Goal: Information Seeking & Learning: Learn about a topic

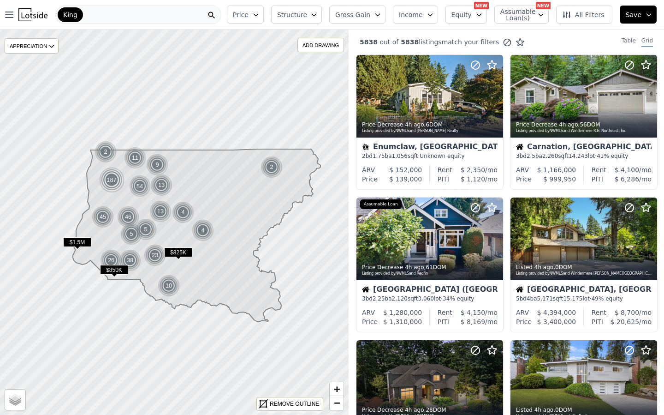
click at [298, 18] on span "Structure" at bounding box center [292, 14] width 30 height 9
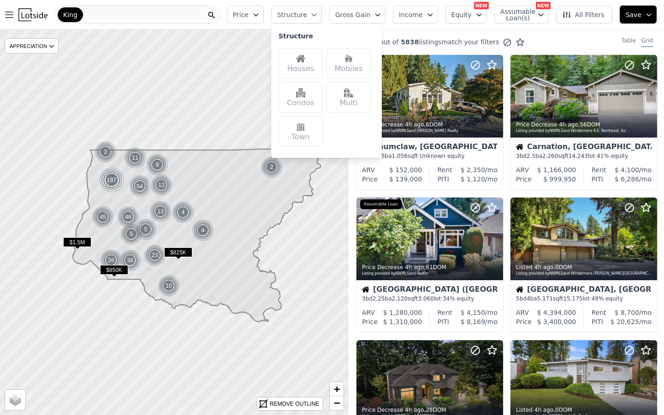
click at [305, 63] on div "Houses" at bounding box center [301, 63] width 44 height 30
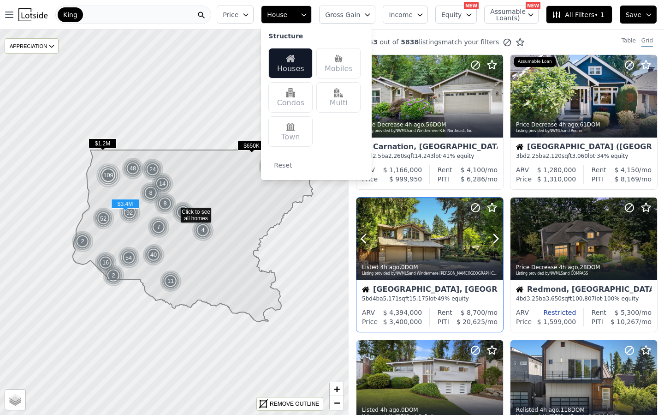
click at [491, 247] on div at bounding box center [473, 226] width 59 height 59
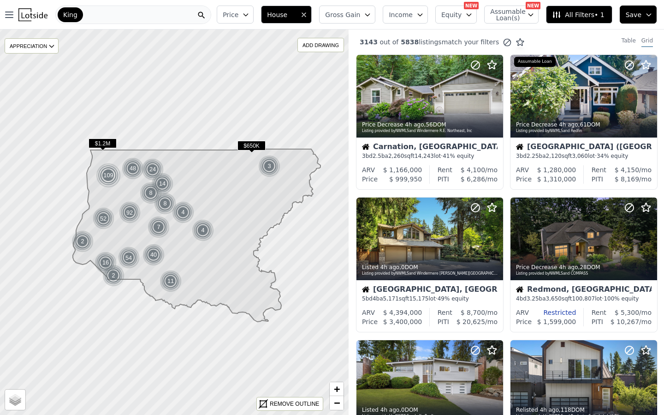
click at [238, 20] on button "Price" at bounding box center [235, 15] width 37 height 18
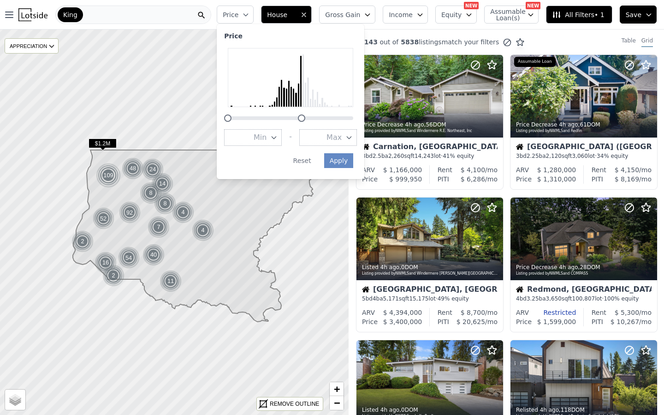
drag, startPoint x: 359, startPoint y: 119, endPoint x: 306, endPoint y: 120, distance: 53.0
click at [305, 120] on div at bounding box center [301, 117] width 7 height 7
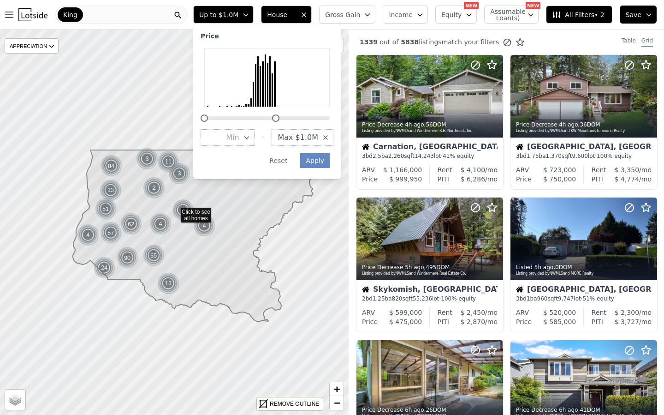
click at [310, 137] on span "Max $1.0M" at bounding box center [298, 137] width 41 height 11
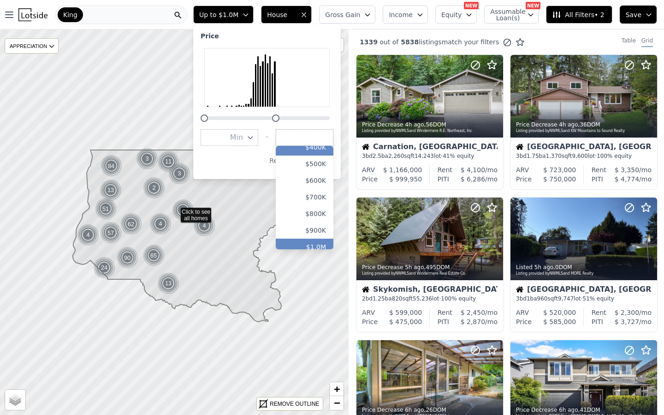
scroll to position [94, 0]
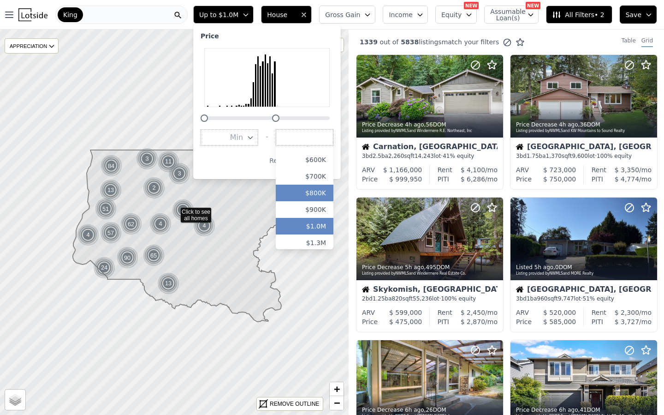
click at [313, 194] on button "$800K" at bounding box center [305, 192] width 58 height 17
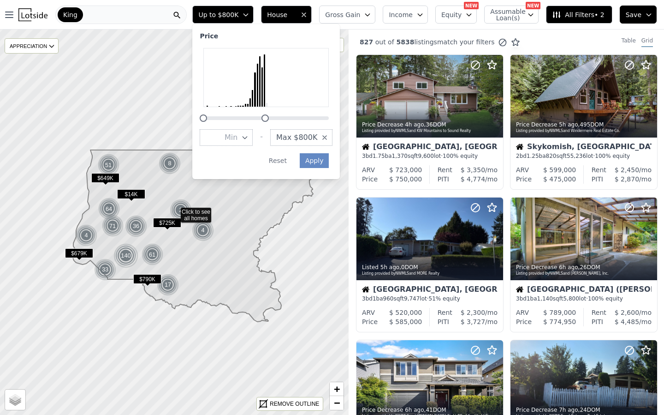
click at [305, 137] on span "Max $800K" at bounding box center [296, 137] width 41 height 11
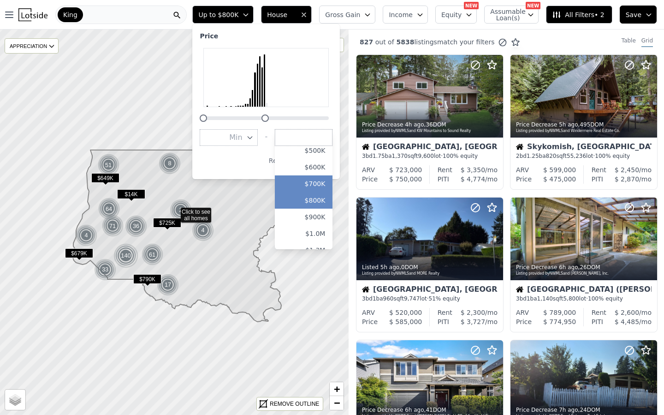
scroll to position [87, 0]
click at [305, 233] on button "$1.0M" at bounding box center [304, 233] width 58 height 17
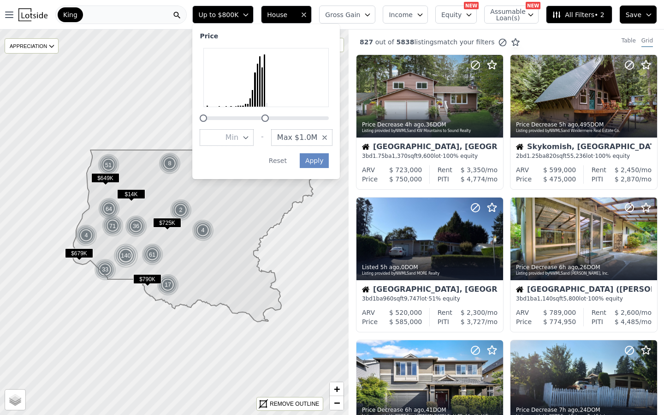
click at [239, 143] on button "Min" at bounding box center [227, 137] width 54 height 17
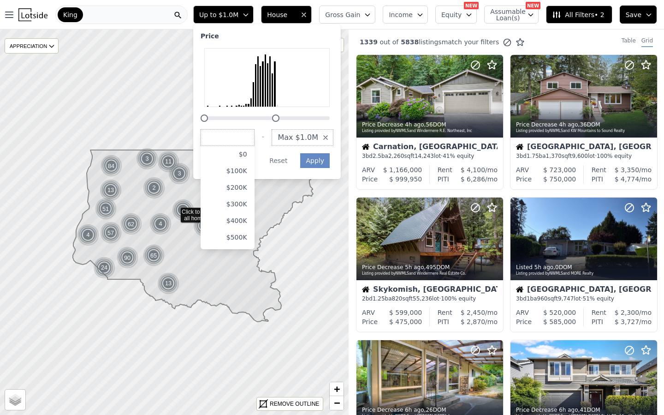
click at [216, 107] on div at bounding box center [266, 77] width 125 height 59
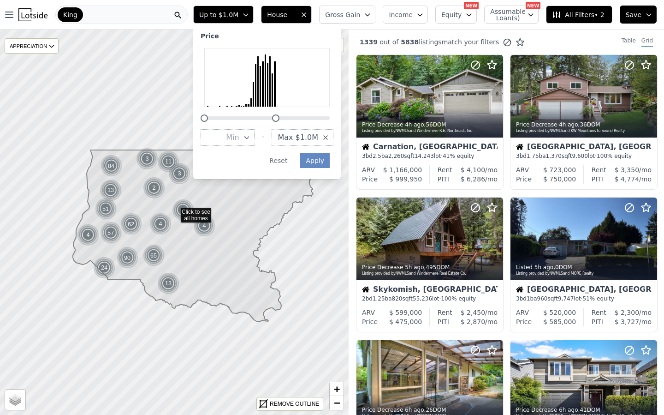
click at [208, 106] on div at bounding box center [207, 106] width 1 height 1
click at [342, 12] on span "Gross Gain" at bounding box center [342, 14] width 35 height 9
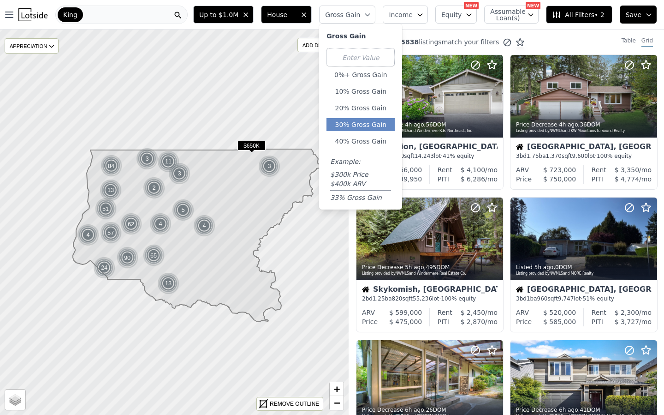
click at [357, 123] on button "30% Gross Gain" at bounding box center [361, 124] width 68 height 13
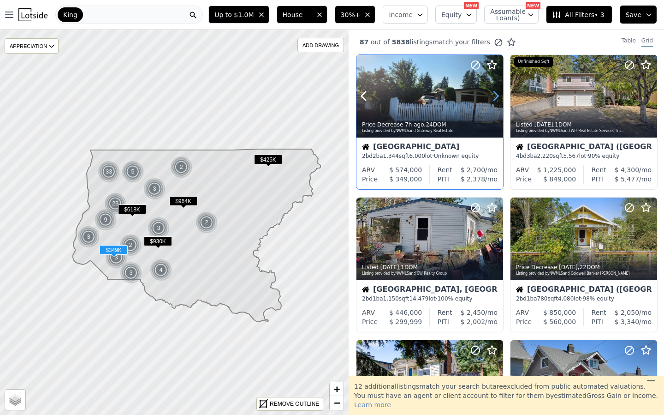
click at [490, 100] on icon at bounding box center [495, 96] width 15 height 15
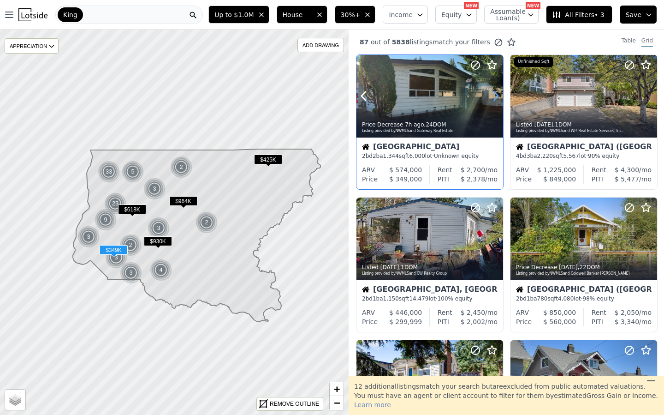
click at [490, 100] on icon at bounding box center [495, 96] width 15 height 15
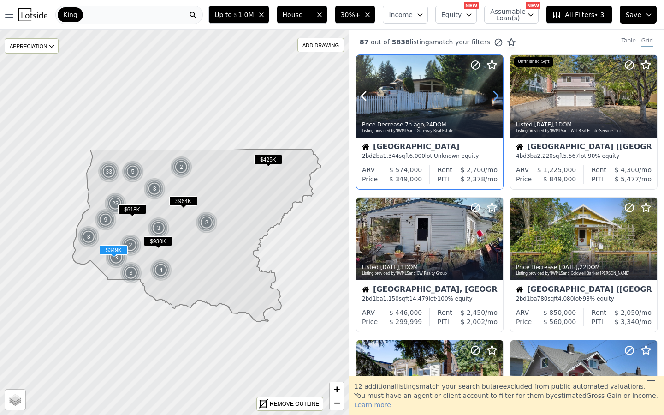
click at [490, 100] on icon at bounding box center [495, 96] width 15 height 15
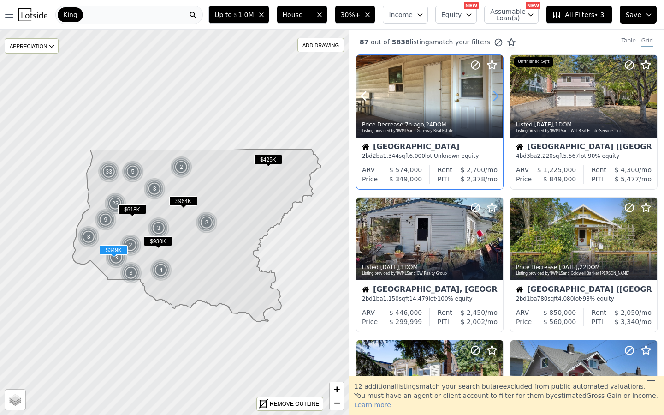
click at [490, 100] on icon at bounding box center [495, 96] width 15 height 15
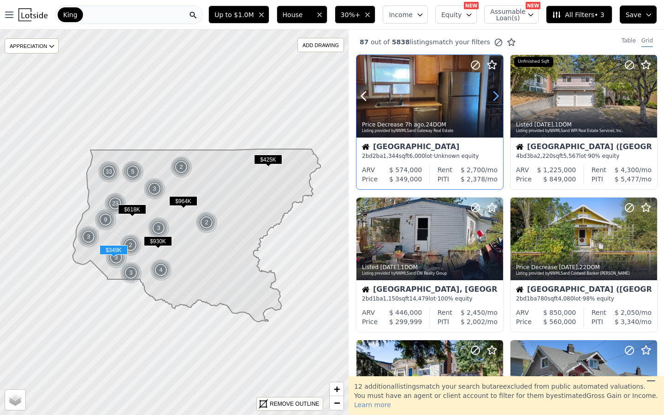
click at [490, 100] on icon at bounding box center [495, 96] width 15 height 15
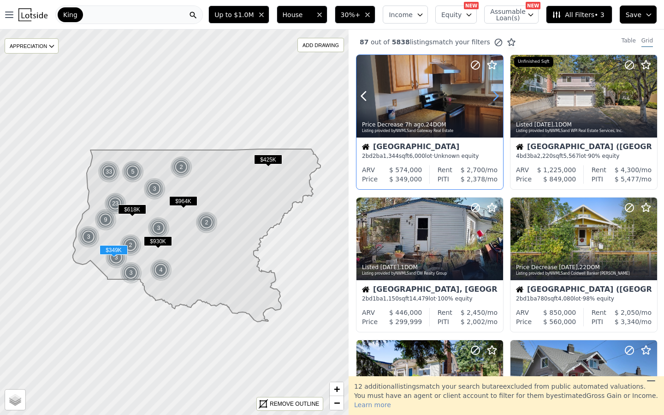
click at [490, 100] on icon at bounding box center [495, 96] width 15 height 15
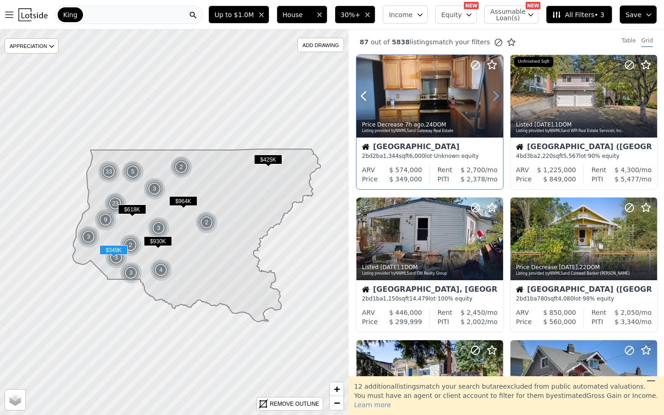
click at [490, 100] on icon at bounding box center [495, 96] width 15 height 15
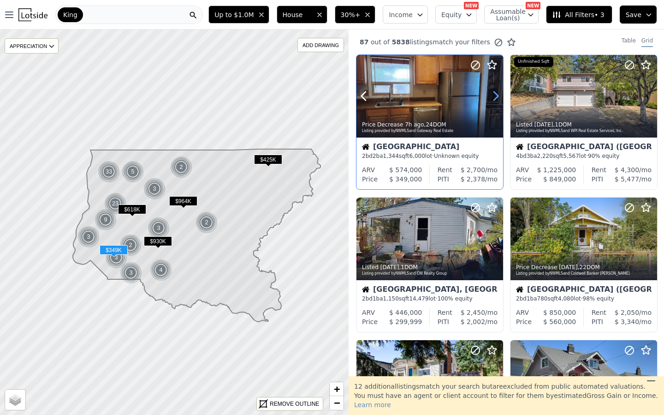
click at [490, 100] on icon at bounding box center [495, 96] width 15 height 15
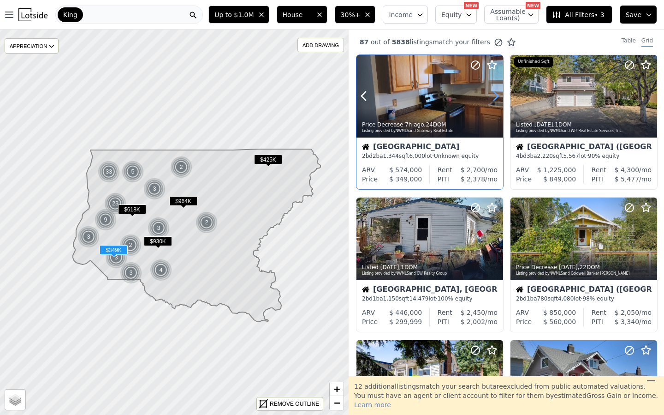
click at [490, 100] on icon at bounding box center [495, 96] width 15 height 15
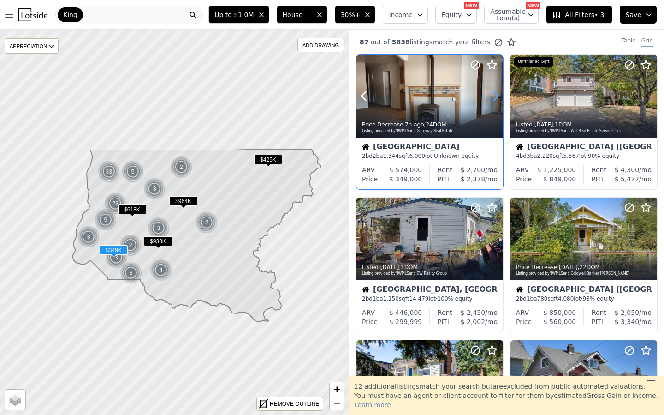
click at [489, 95] on icon at bounding box center [495, 96] width 15 height 15
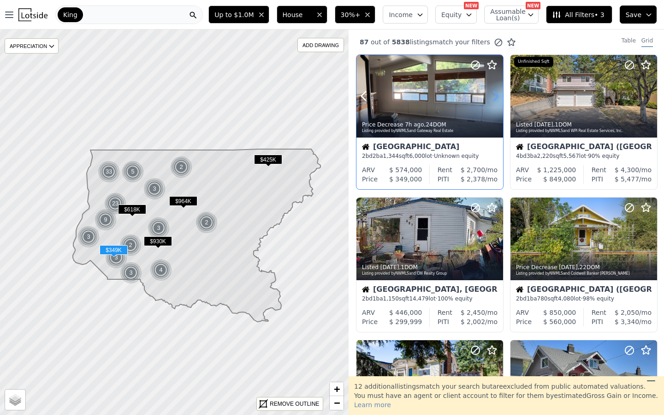
click at [489, 95] on icon at bounding box center [495, 96] width 15 height 15
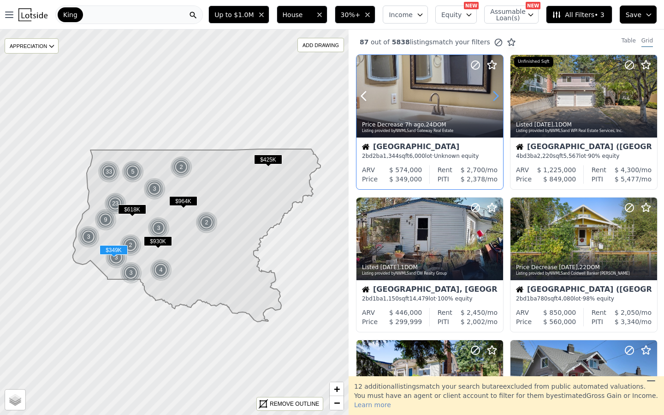
click at [489, 95] on icon at bounding box center [495, 96] width 15 height 15
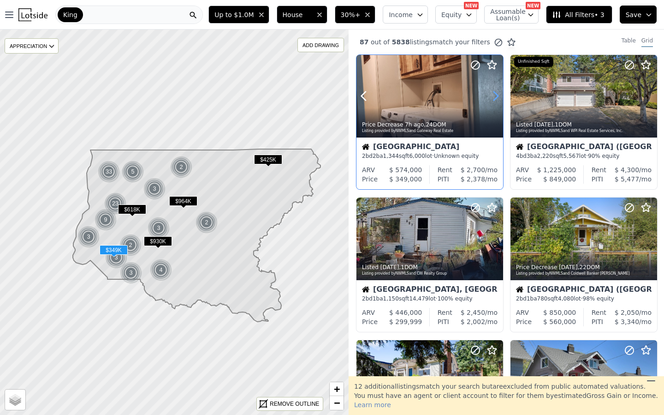
click at [489, 95] on icon at bounding box center [495, 96] width 15 height 15
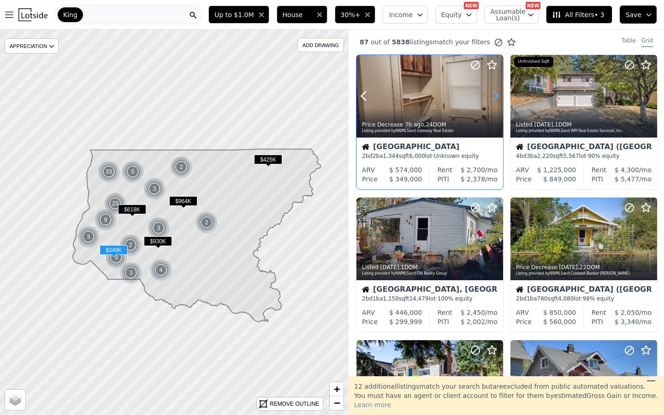
click at [489, 95] on icon at bounding box center [495, 96] width 15 height 15
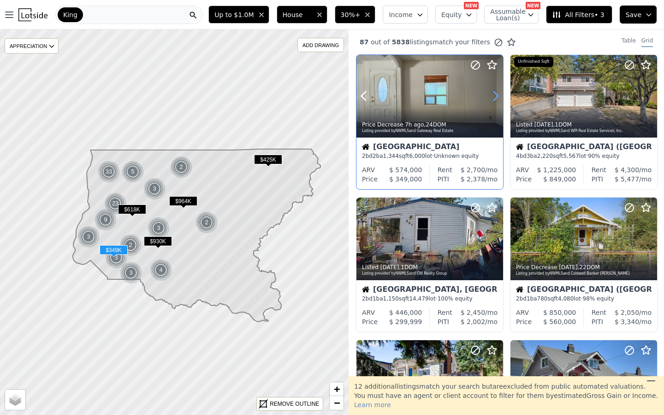
click at [489, 95] on icon at bounding box center [495, 96] width 15 height 15
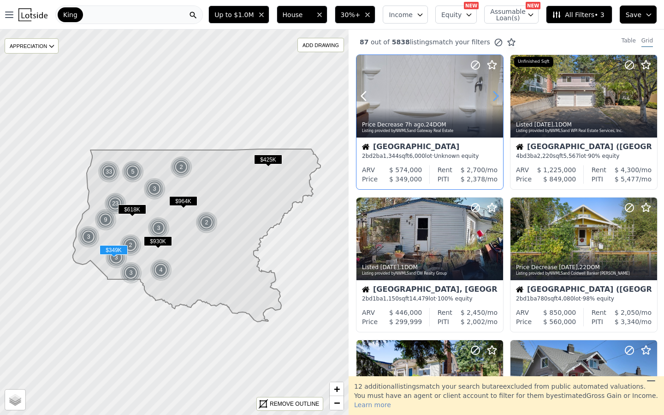
click at [489, 95] on icon at bounding box center [495, 96] width 15 height 15
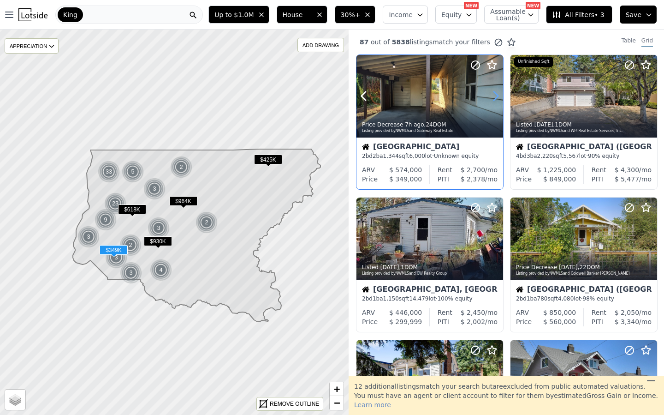
click at [489, 95] on icon at bounding box center [495, 96] width 15 height 15
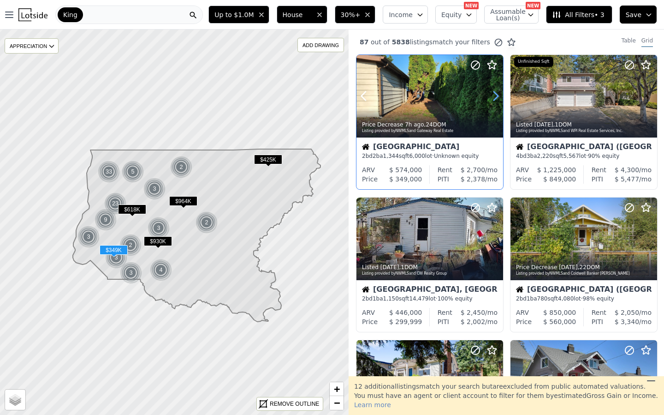
click at [489, 95] on icon at bounding box center [495, 96] width 15 height 15
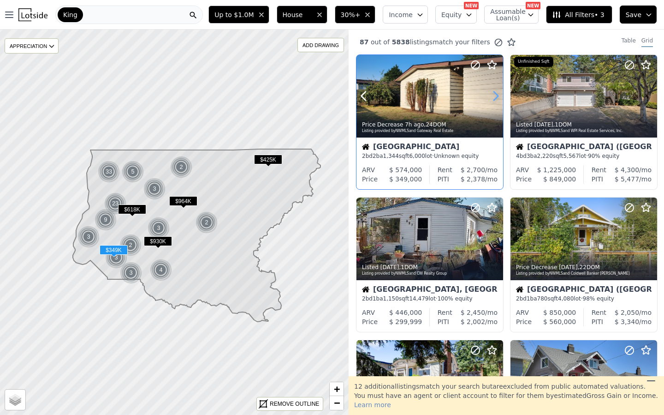
click at [489, 95] on icon at bounding box center [495, 96] width 15 height 15
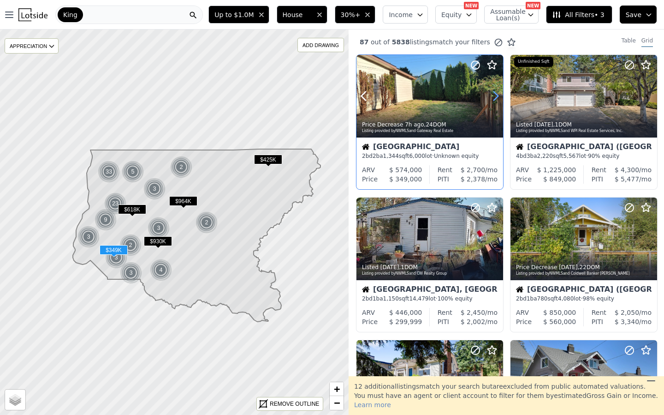
click at [489, 95] on icon at bounding box center [495, 96] width 15 height 15
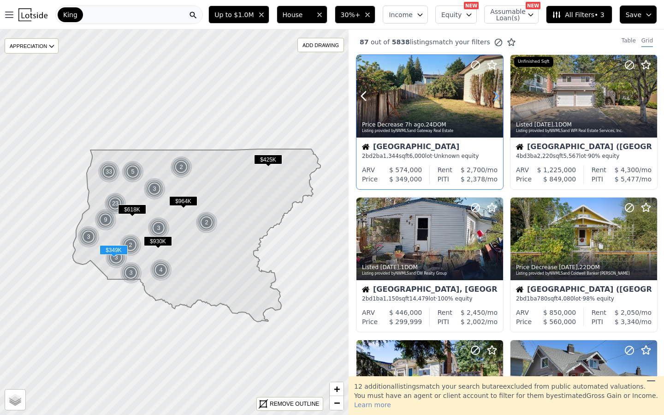
click at [489, 95] on icon at bounding box center [495, 96] width 15 height 15
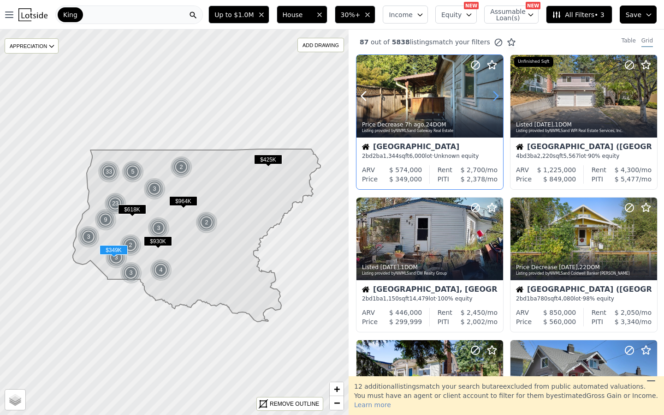
click at [489, 95] on icon at bounding box center [495, 96] width 15 height 15
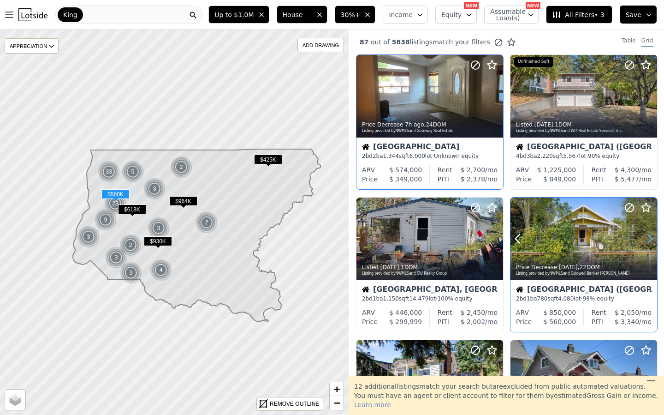
click at [647, 243] on icon at bounding box center [649, 238] width 15 height 15
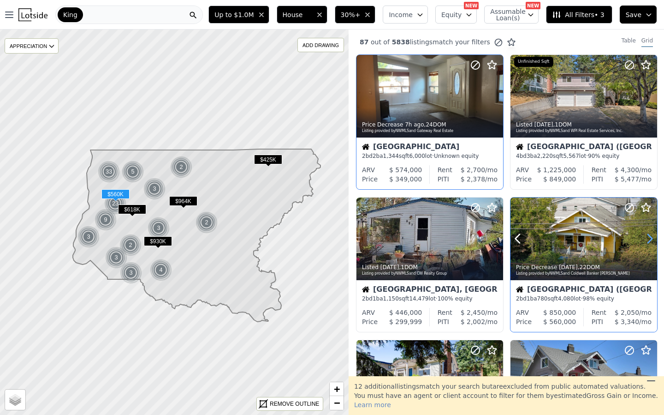
click at [647, 243] on icon at bounding box center [649, 238] width 15 height 15
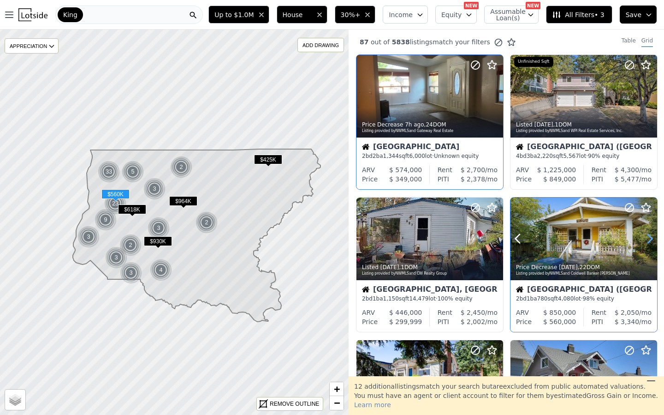
click at [647, 243] on icon at bounding box center [649, 238] width 15 height 15
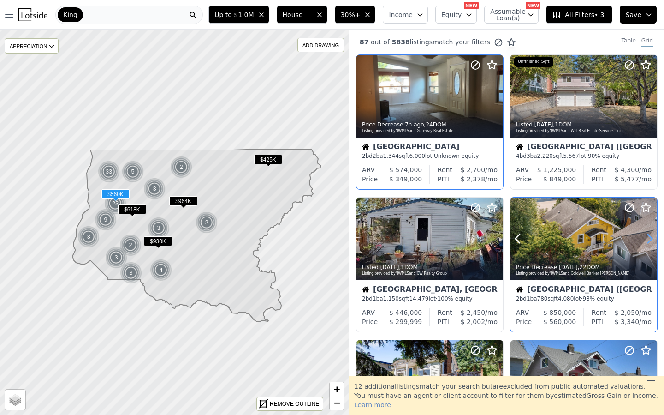
click at [647, 243] on icon at bounding box center [649, 238] width 15 height 15
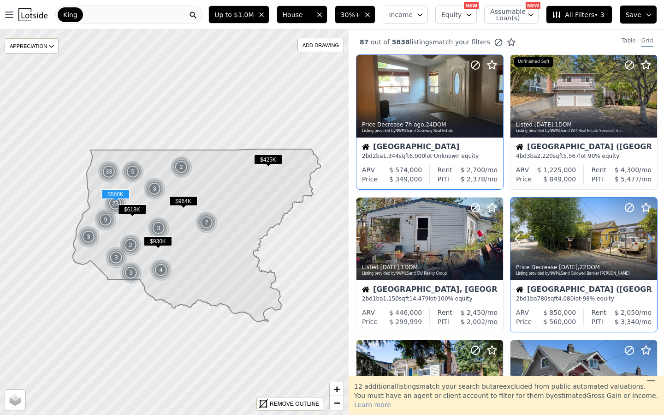
click at [646, 243] on icon at bounding box center [649, 238] width 15 height 15
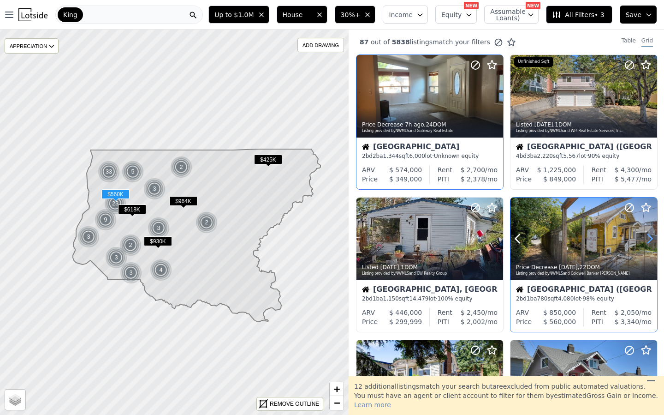
click at [646, 243] on icon at bounding box center [649, 238] width 15 height 15
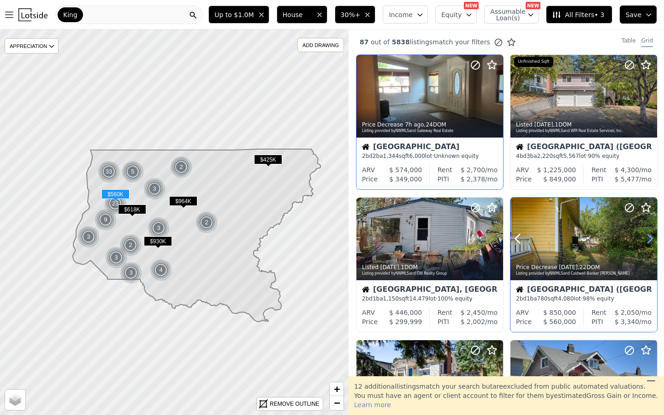
click at [646, 243] on icon at bounding box center [649, 238] width 15 height 15
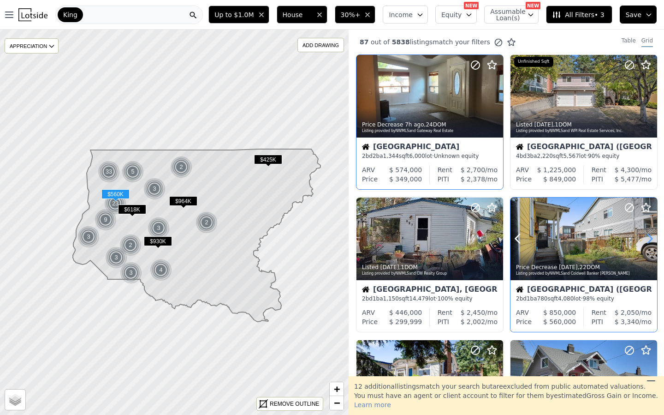
click at [646, 243] on icon at bounding box center [649, 238] width 15 height 15
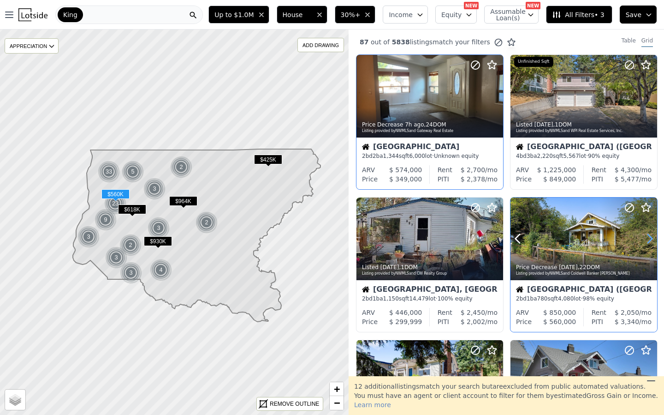
click at [646, 243] on icon at bounding box center [649, 238] width 15 height 15
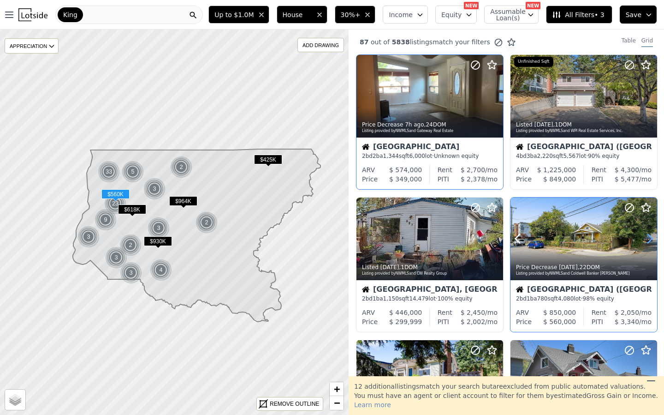
click at [646, 243] on icon at bounding box center [649, 238] width 15 height 15
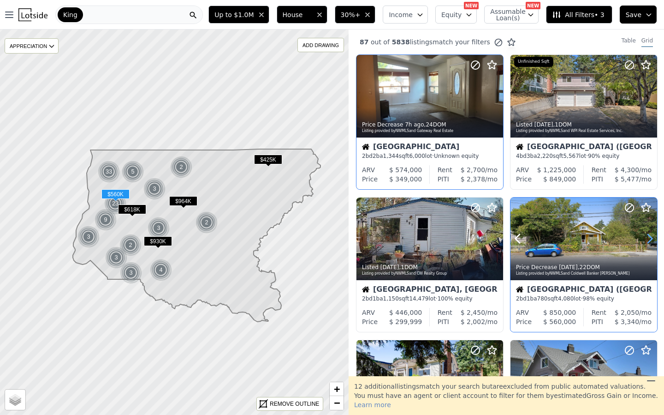
click at [646, 243] on icon at bounding box center [649, 238] width 15 height 15
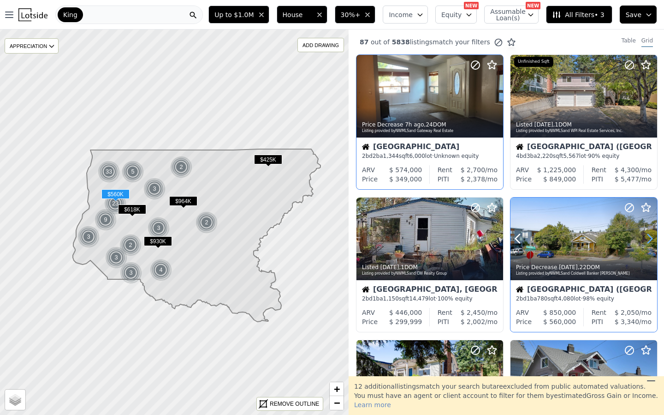
click at [644, 242] on icon at bounding box center [649, 238] width 15 height 15
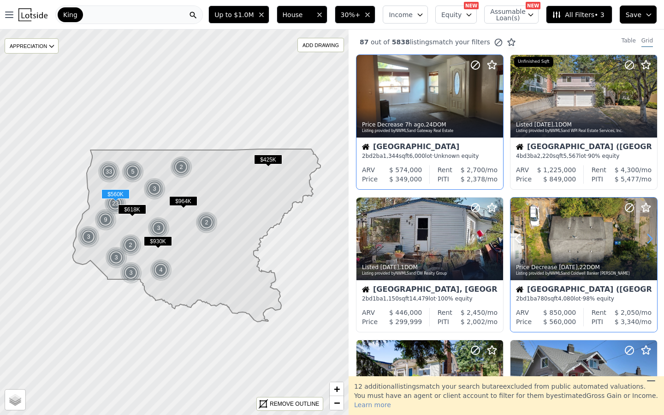
click at [644, 242] on icon at bounding box center [649, 238] width 15 height 15
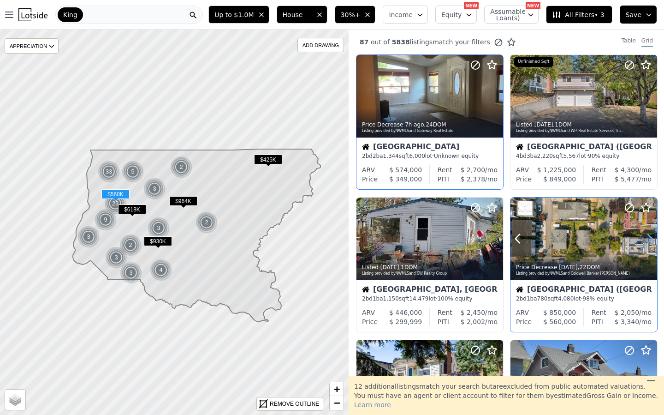
click at [644, 242] on icon at bounding box center [649, 238] width 15 height 15
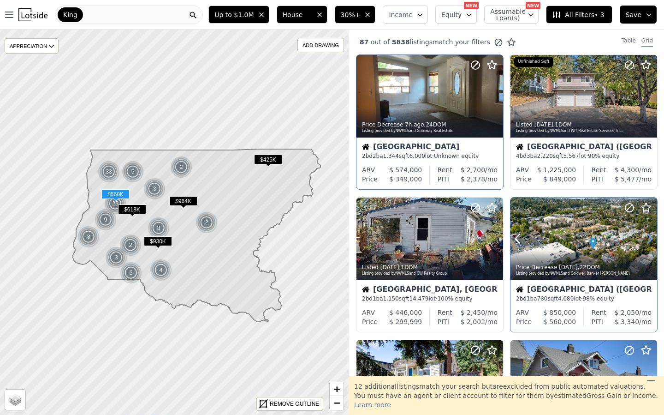
click at [644, 242] on icon at bounding box center [649, 238] width 15 height 15
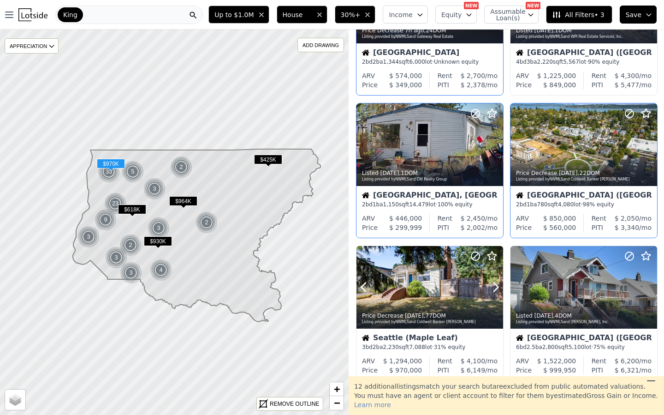
scroll to position [96, 0]
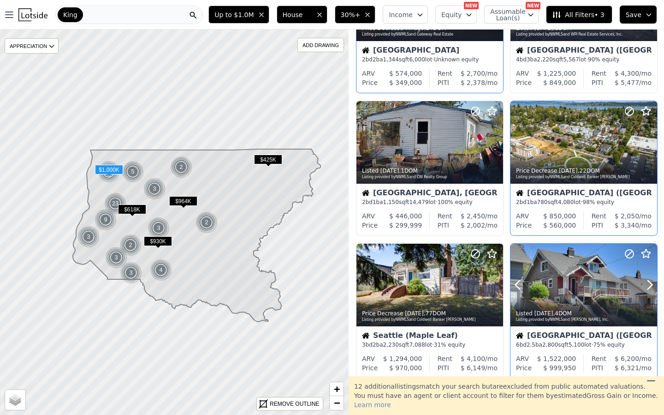
click at [638, 281] on div at bounding box center [627, 272] width 59 height 59
click at [448, 10] on span "Equity" at bounding box center [451, 14] width 20 height 9
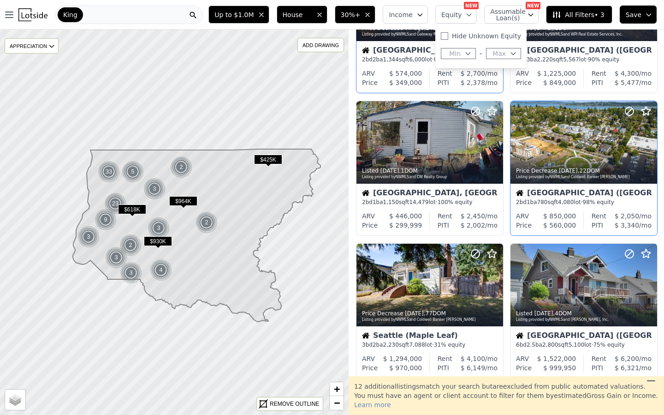
click at [567, 16] on span "All Filters • 3" at bounding box center [578, 14] width 52 height 9
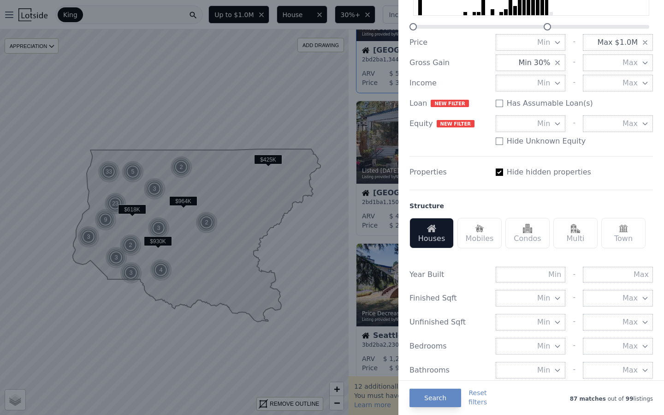
scroll to position [96, 0]
click at [628, 283] on div "Year Built - Finished Sqft Min - Max Unfinished Sqft Min - Max Bedrooms Min - M…" at bounding box center [531, 339] width 243 height 169
click at [627, 270] on input "text" at bounding box center [618, 274] width 70 height 16
type input "1990"
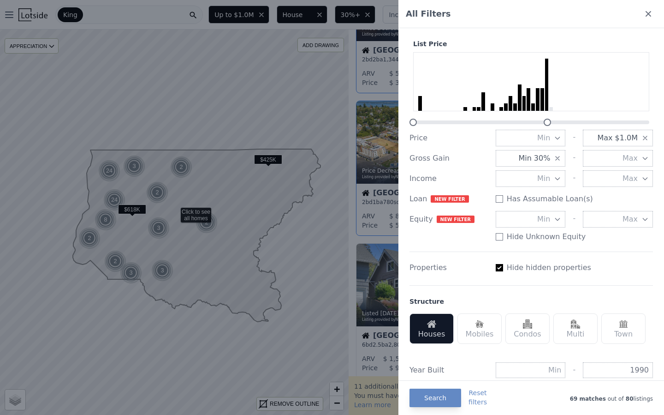
click at [418, 104] on div at bounding box center [420, 103] width 4 height 15
click at [421, 102] on div at bounding box center [420, 103] width 4 height 15
drag, startPoint x: 415, startPoint y: 124, endPoint x: 401, endPoint y: 125, distance: 13.9
click at [401, 125] on div "List Price Price Min - Max $1.0M Gross Gain Min 30% - Max Income Min - Max Loan…" at bounding box center [531, 403] width 266 height 751
click at [648, 17] on icon at bounding box center [648, 13] width 9 height 9
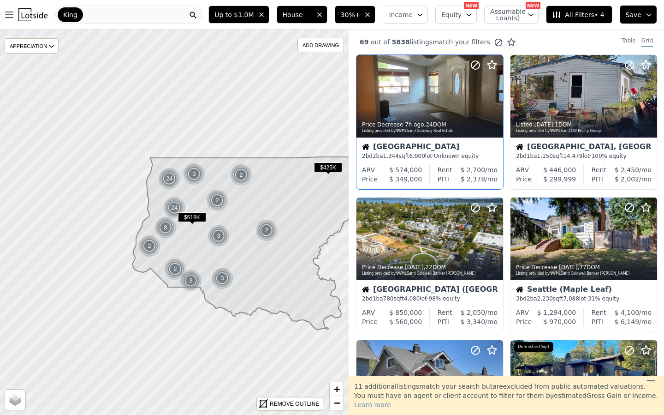
drag, startPoint x: 127, startPoint y: 227, endPoint x: 187, endPoint y: 235, distance: 60.5
click at [187, 235] on icon at bounding box center [257, 243] width 248 height 172
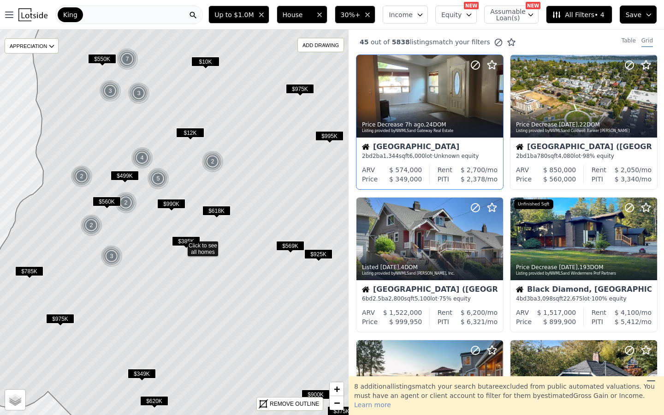
drag, startPoint x: 144, startPoint y: 190, endPoint x: 151, endPoint y: 216, distance: 26.3
click at [151, 216] on icon at bounding box center [184, 248] width 413 height 464
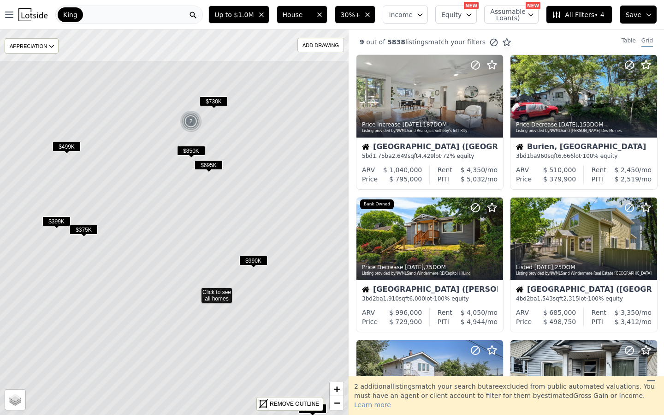
drag, startPoint x: 154, startPoint y: 137, endPoint x: 176, endPoint y: 207, distance: 72.8
click at [176, 207] on icon at bounding box center [195, 292] width 420 height 464
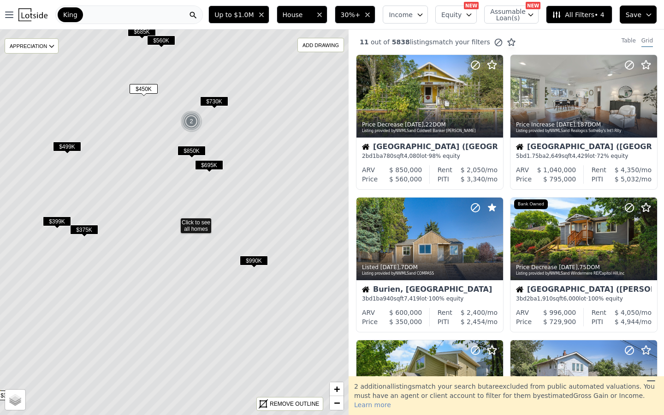
click at [188, 119] on img at bounding box center [191, 121] width 23 height 22
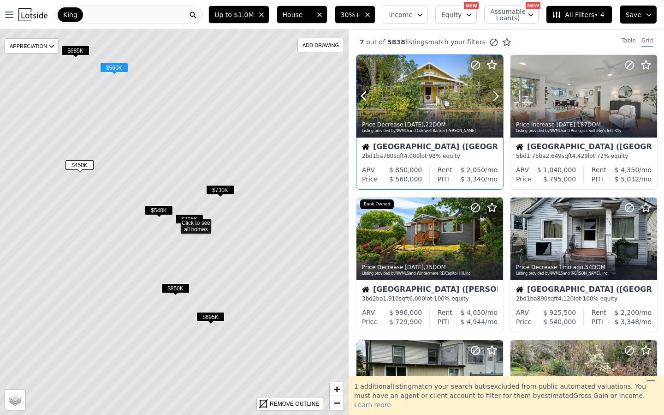
click at [433, 97] on div at bounding box center [429, 96] width 147 height 83
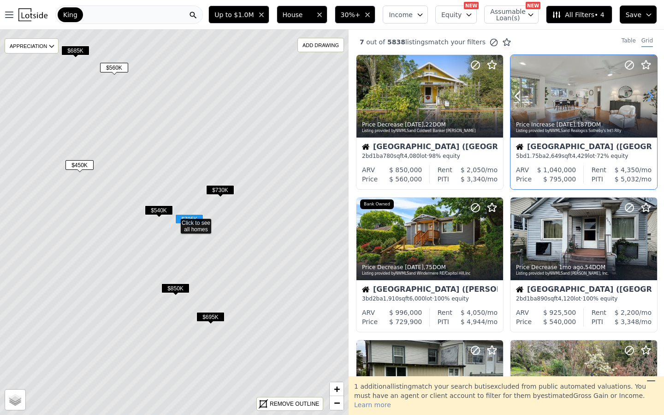
click at [647, 95] on icon at bounding box center [649, 96] width 15 height 15
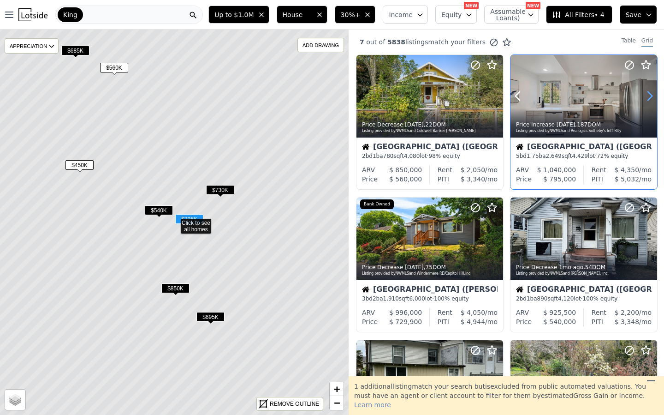
click at [647, 95] on icon at bounding box center [649, 96] width 15 height 15
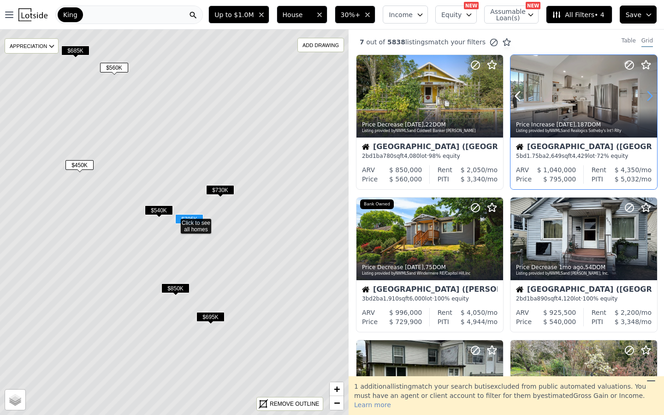
click at [647, 95] on icon at bounding box center [649, 96] width 15 height 15
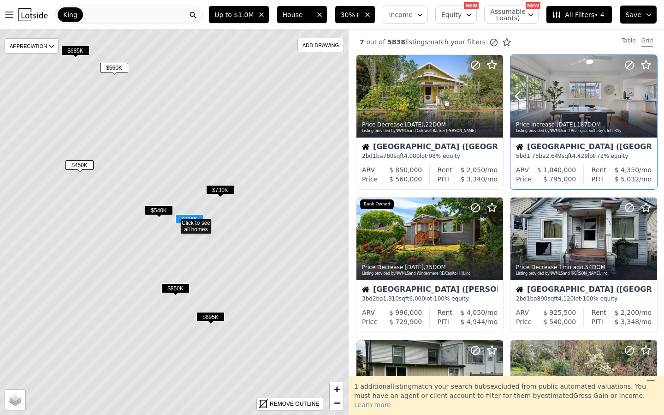
click at [647, 95] on icon at bounding box center [649, 96] width 15 height 15
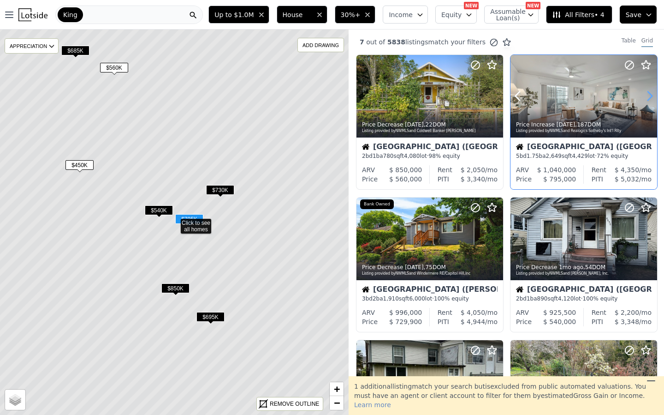
click at [647, 95] on icon at bounding box center [649, 96] width 15 height 15
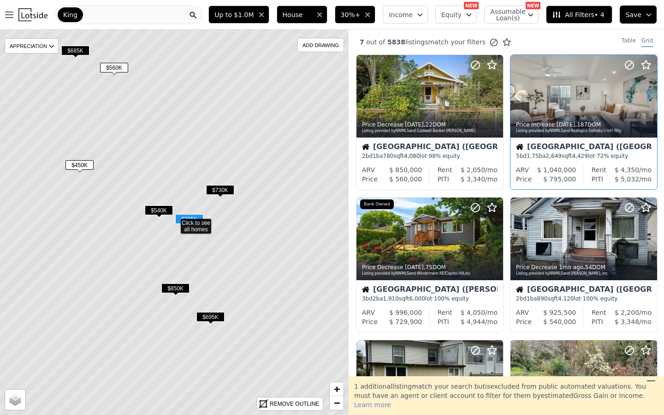
click at [647, 95] on icon at bounding box center [649, 96] width 15 height 15
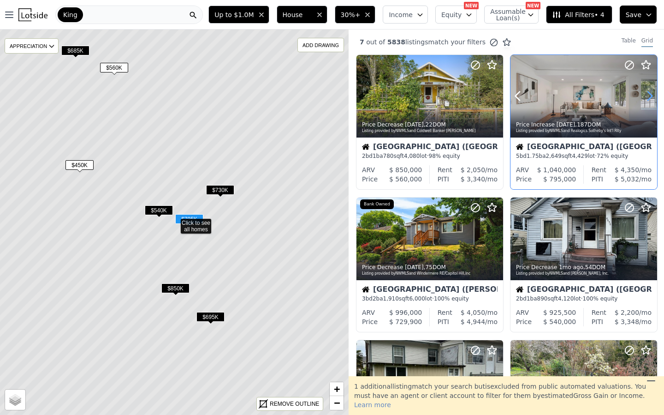
click at [647, 95] on icon at bounding box center [649, 96] width 15 height 15
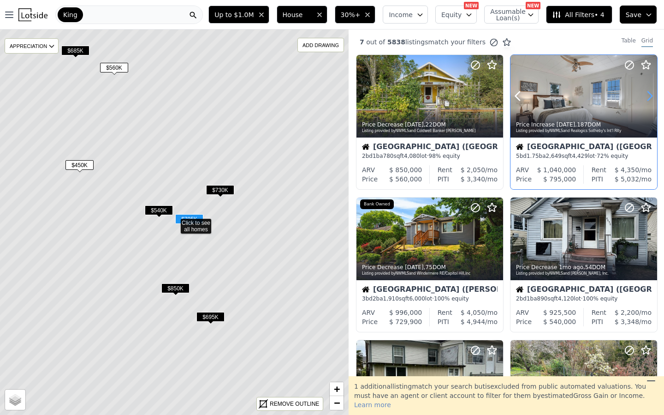
click at [647, 95] on icon at bounding box center [649, 96] width 15 height 15
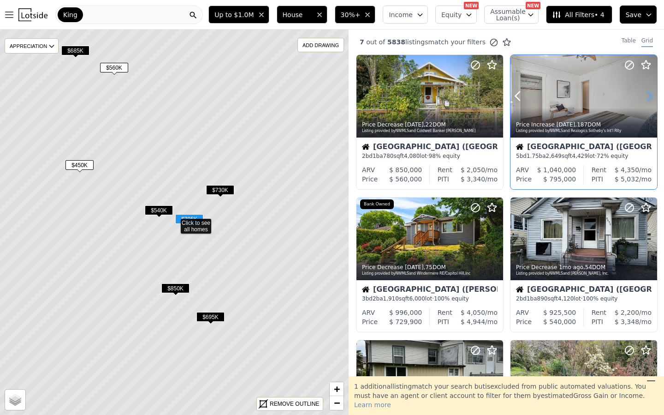
click at [647, 95] on icon at bounding box center [649, 96] width 15 height 15
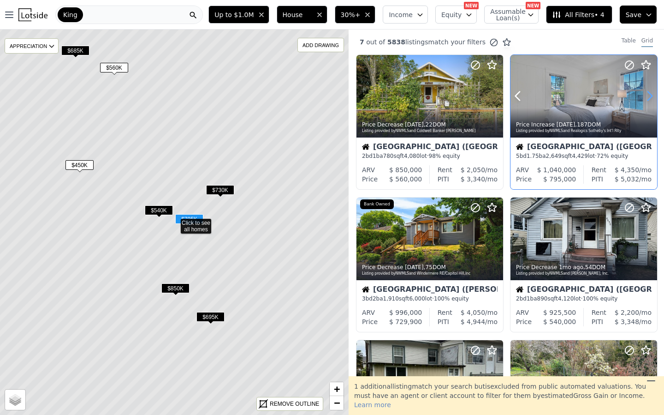
click at [647, 95] on icon at bounding box center [649, 96] width 15 height 15
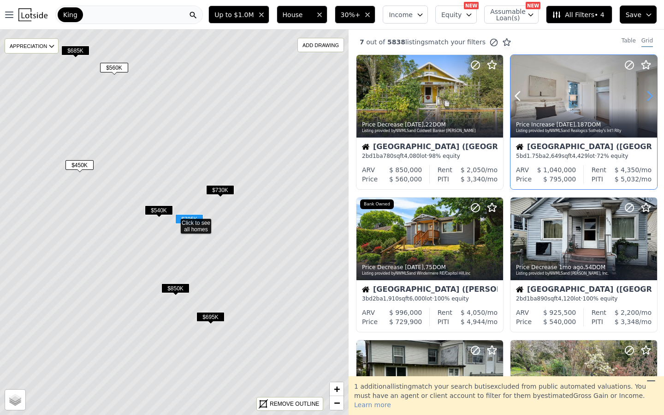
click at [647, 95] on icon at bounding box center [649, 96] width 15 height 15
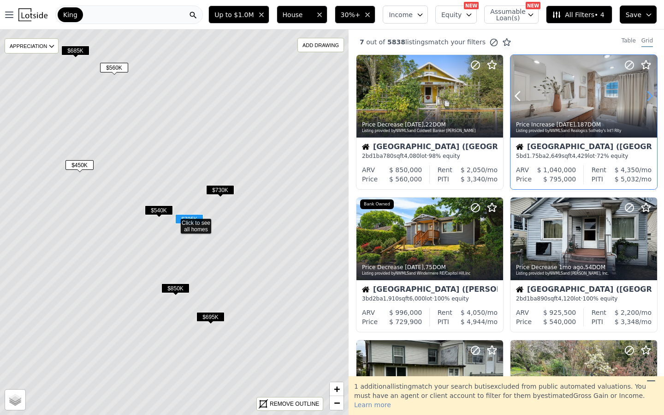
click at [647, 95] on icon at bounding box center [649, 96] width 15 height 15
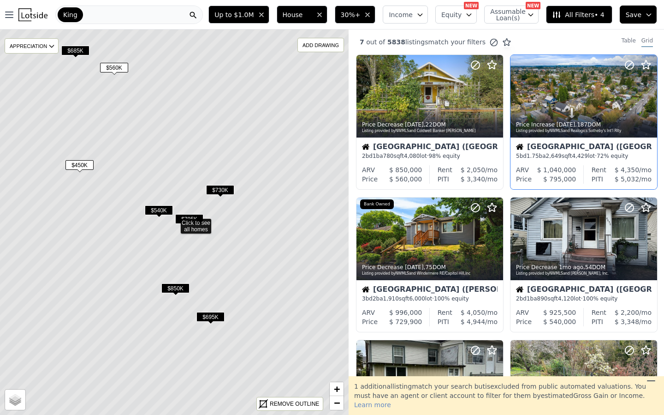
click at [555, 16] on icon at bounding box center [556, 15] width 7 height 6
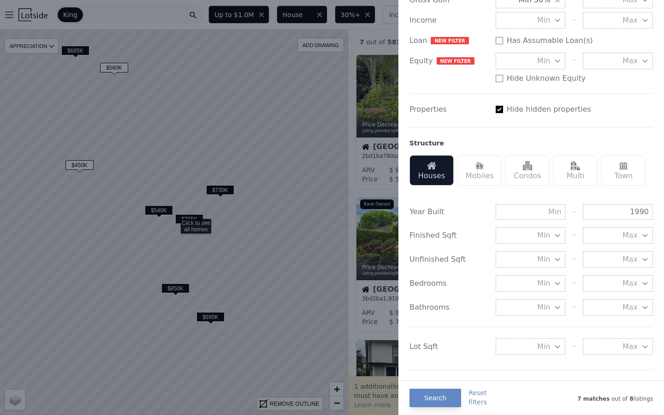
scroll to position [213, 0]
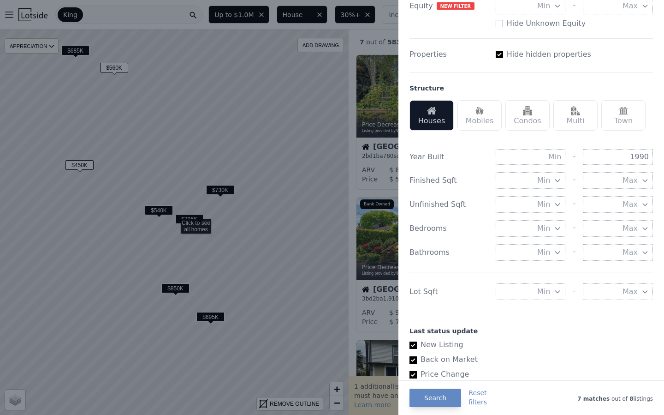
click at [531, 183] on button "Min" at bounding box center [531, 180] width 70 height 17
click at [540, 243] on button "1500 sqft" at bounding box center [531, 246] width 70 height 17
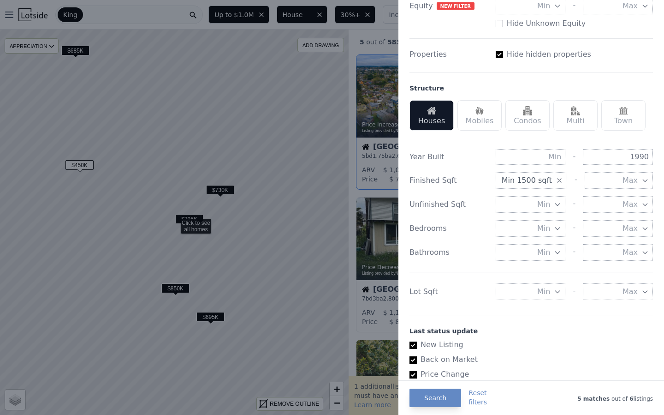
drag, startPoint x: 235, startPoint y: 286, endPoint x: 236, endPoint y: 275, distance: 11.1
click at [235, 274] on div at bounding box center [332, 207] width 664 height 415
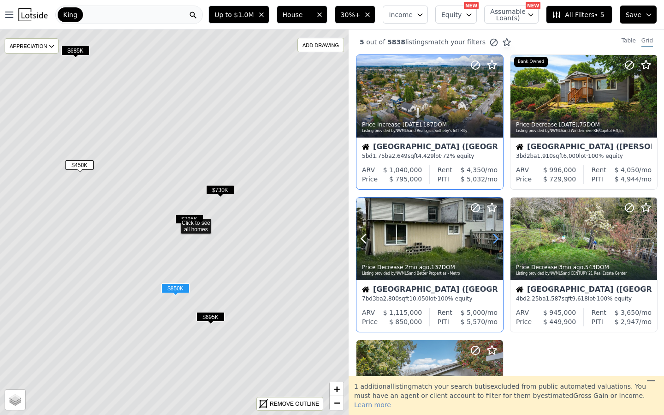
click at [499, 236] on icon at bounding box center [495, 238] width 15 height 15
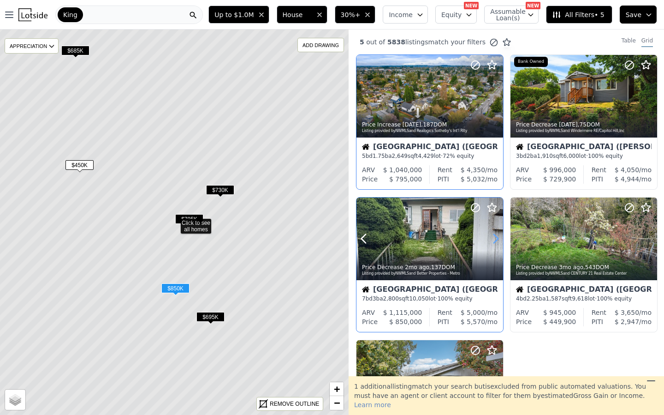
click at [497, 236] on icon at bounding box center [495, 238] width 15 height 15
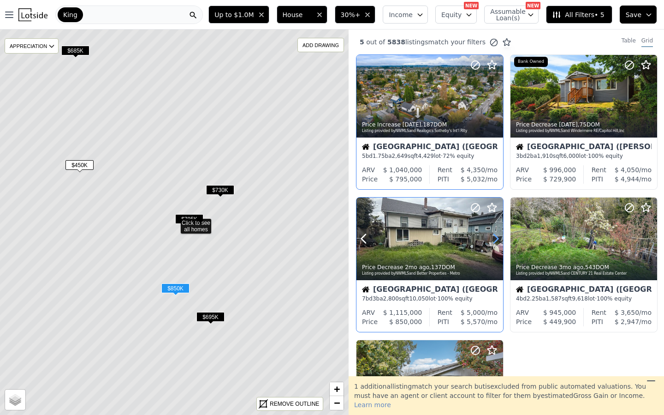
click at [497, 236] on icon at bounding box center [495, 238] width 15 height 15
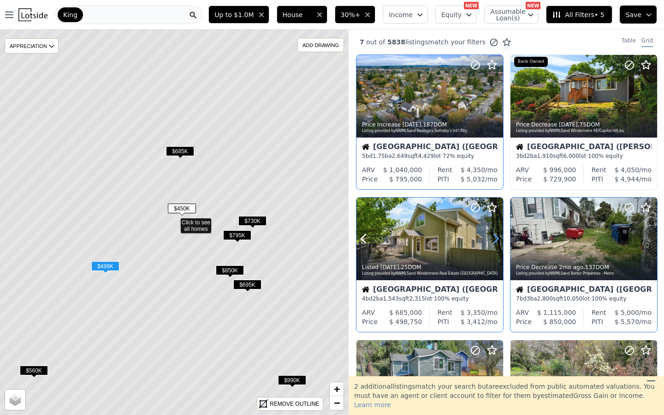
click at [493, 239] on icon at bounding box center [495, 238] width 15 height 15
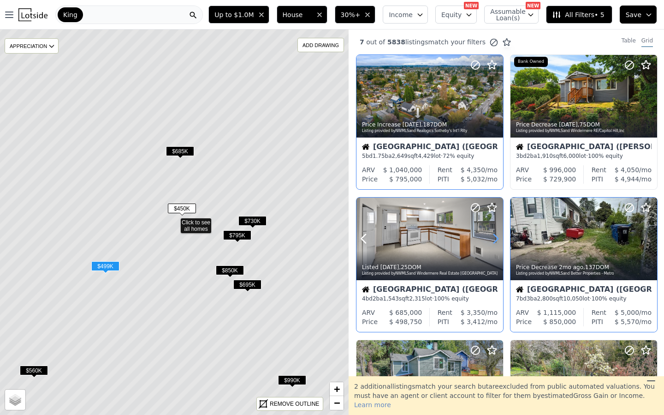
click at [493, 239] on icon at bounding box center [495, 238] width 15 height 15
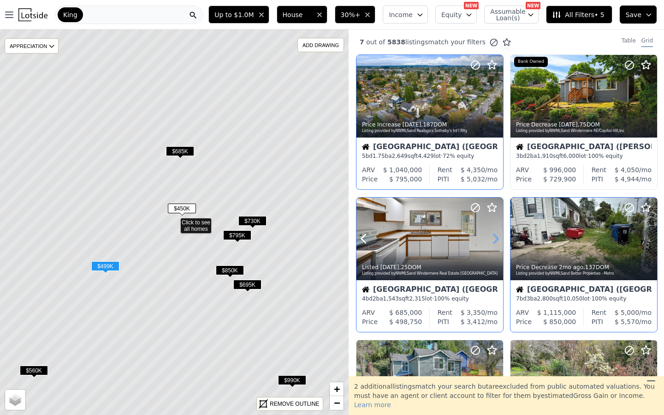
click at [493, 239] on icon at bounding box center [495, 238] width 15 height 15
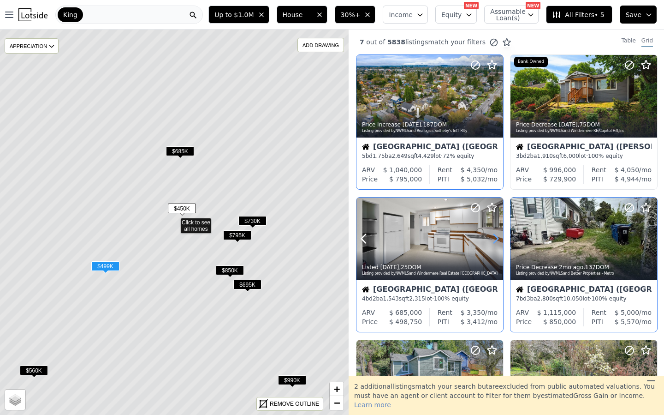
click at [493, 239] on icon at bounding box center [495, 238] width 15 height 15
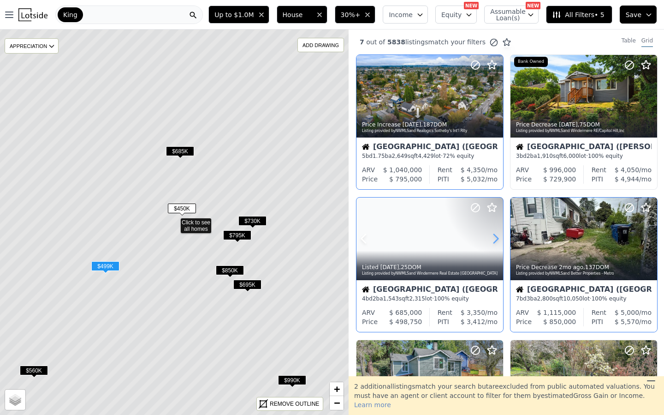
click at [493, 239] on icon at bounding box center [495, 238] width 15 height 15
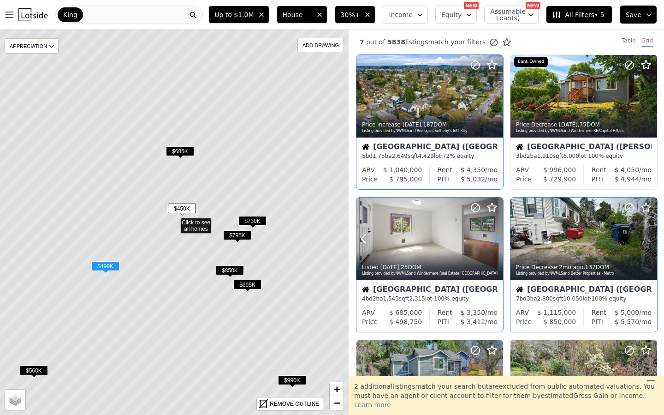
click at [493, 239] on icon at bounding box center [495, 238] width 15 height 15
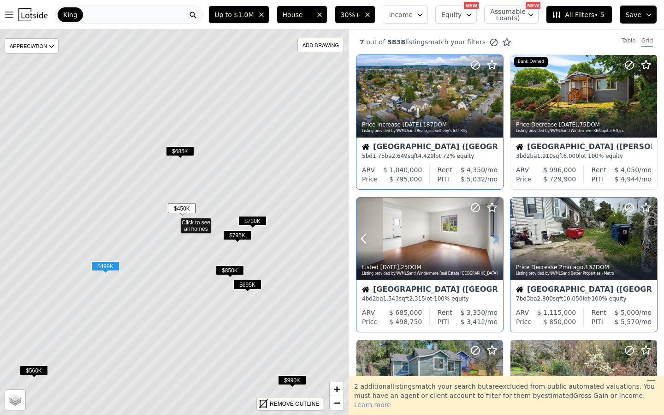
click at [493, 239] on icon at bounding box center [495, 238] width 15 height 15
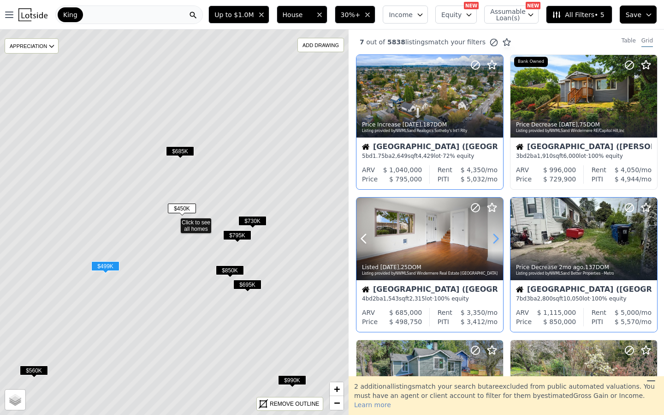
click at [493, 239] on icon at bounding box center [495, 238] width 15 height 15
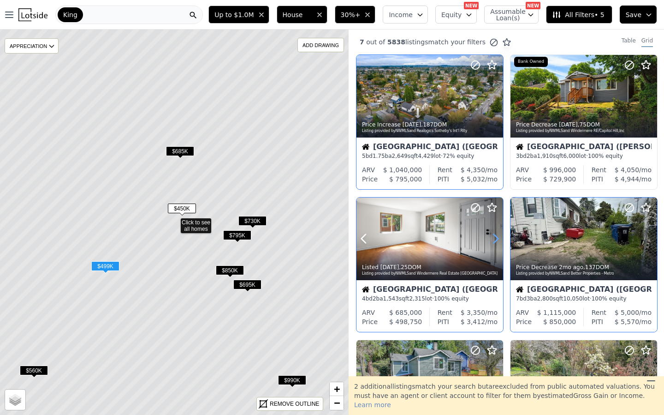
click at [493, 239] on icon at bounding box center [495, 238] width 15 height 15
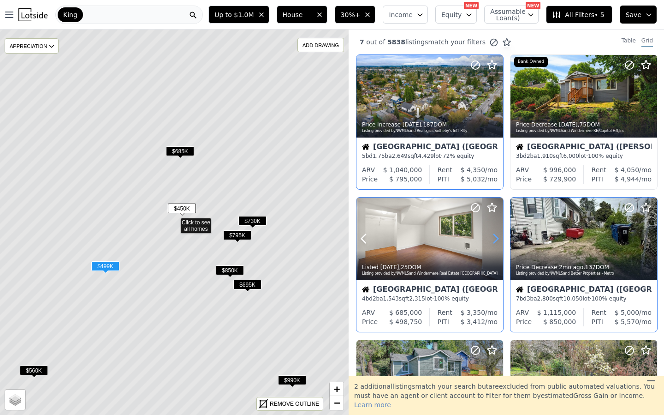
click at [493, 239] on icon at bounding box center [495, 238] width 15 height 15
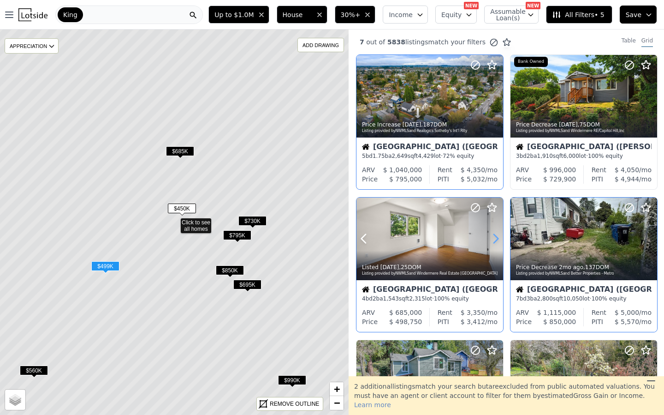
click at [493, 239] on icon at bounding box center [495, 238] width 15 height 15
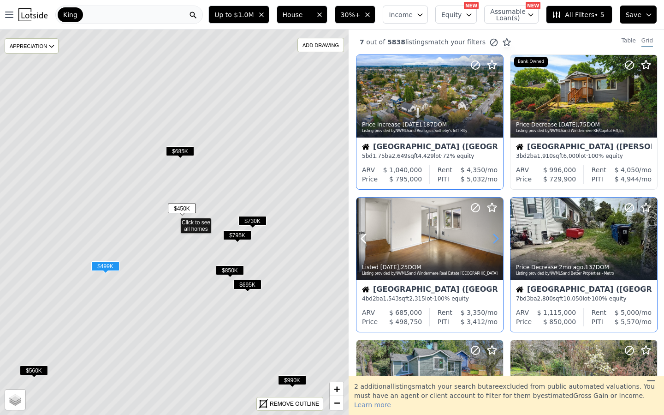
click at [493, 239] on icon at bounding box center [495, 238] width 15 height 15
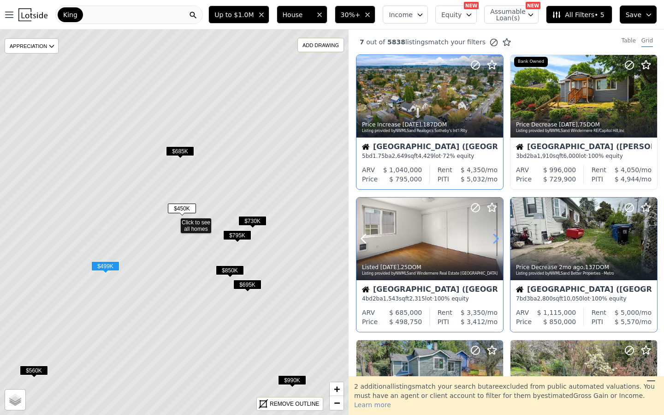
click at [493, 239] on icon at bounding box center [495, 238] width 15 height 15
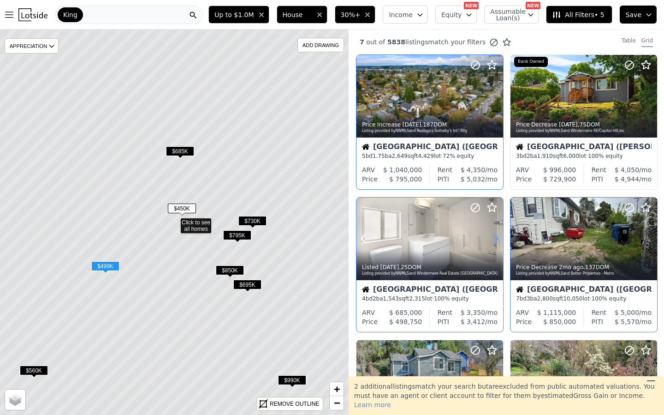
click at [493, 239] on icon at bounding box center [495, 238] width 15 height 15
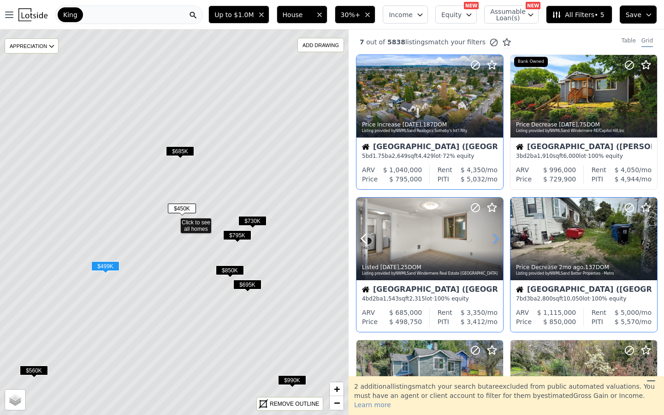
click at [493, 239] on icon at bounding box center [495, 238] width 15 height 15
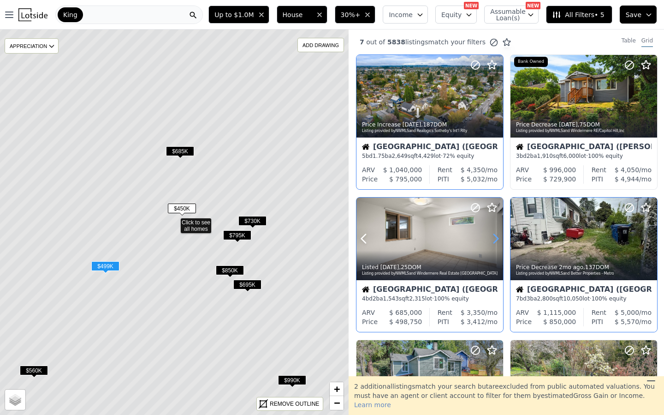
click at [493, 239] on icon at bounding box center [495, 238] width 15 height 15
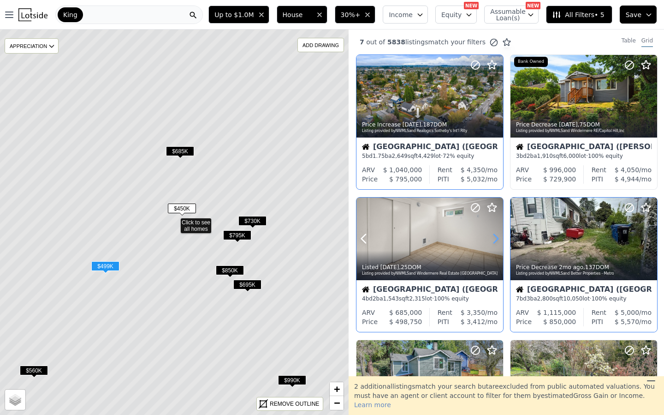
click at [493, 239] on icon at bounding box center [495, 238] width 15 height 15
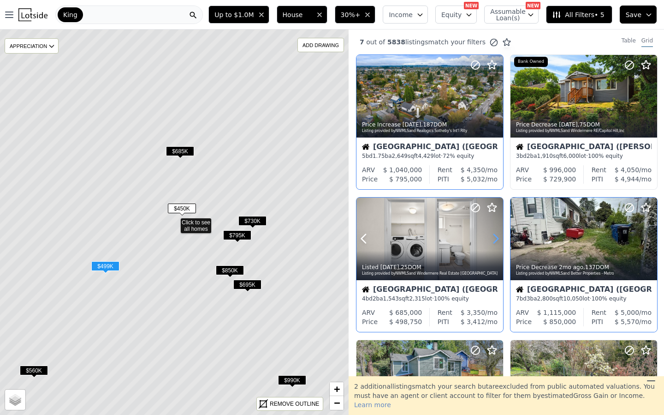
click at [493, 239] on icon at bounding box center [495, 238] width 15 height 15
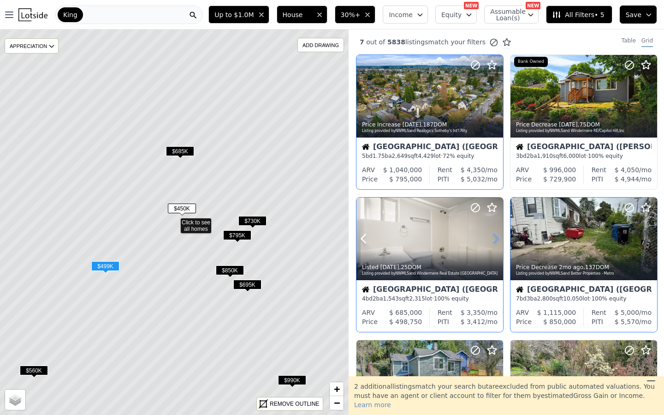
click at [493, 239] on icon at bounding box center [495, 238] width 15 height 15
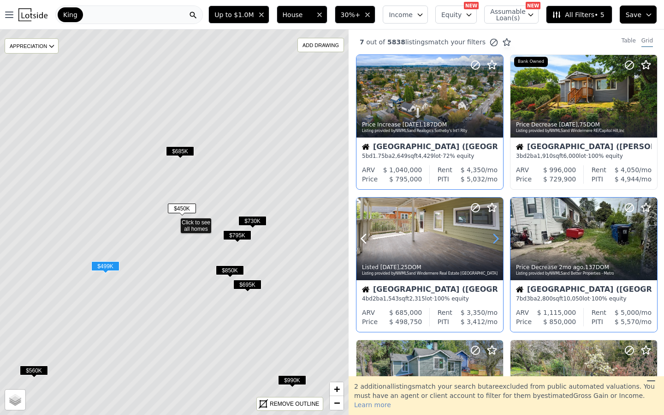
click at [493, 239] on icon at bounding box center [495, 238] width 15 height 15
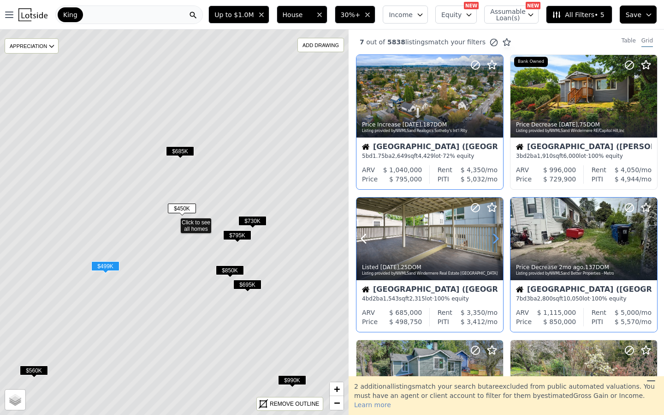
click at [493, 239] on icon at bounding box center [495, 238] width 15 height 15
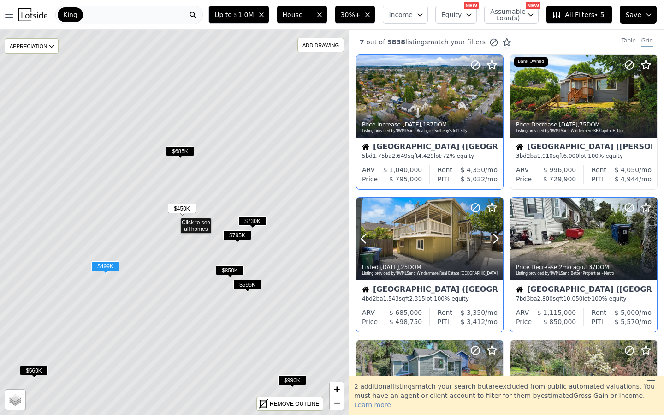
click at [439, 232] on div at bounding box center [429, 238] width 147 height 83
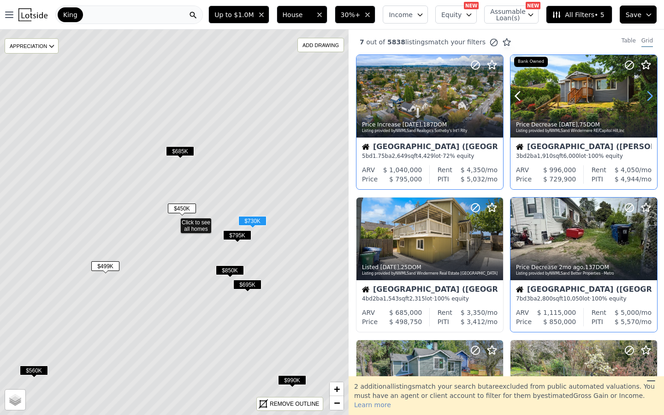
click at [644, 91] on icon at bounding box center [649, 96] width 15 height 15
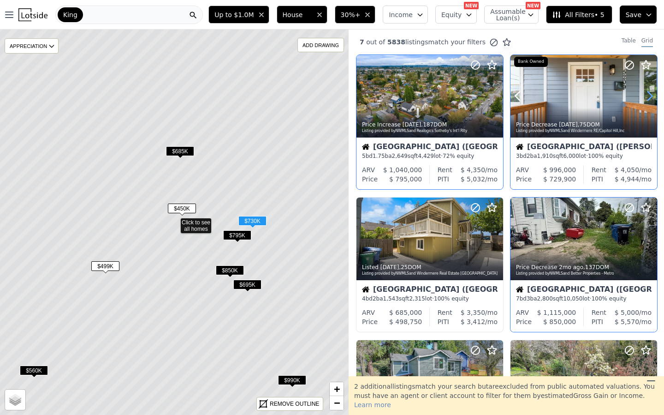
click at [644, 91] on icon at bounding box center [649, 96] width 15 height 15
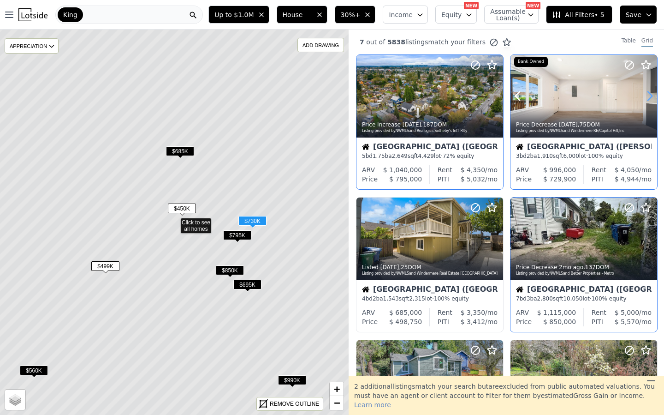
click at [644, 91] on icon at bounding box center [649, 96] width 15 height 15
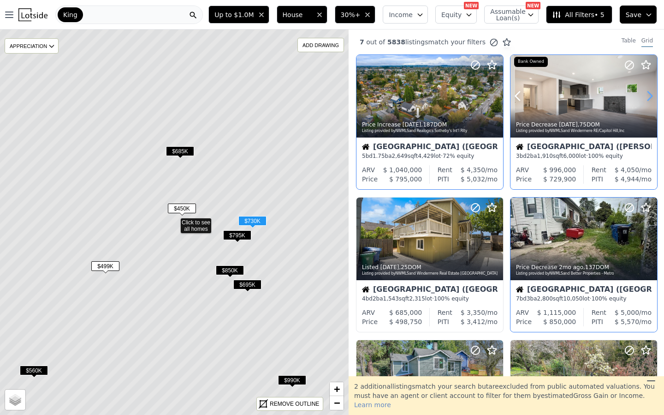
click at [644, 91] on icon at bounding box center [649, 96] width 15 height 15
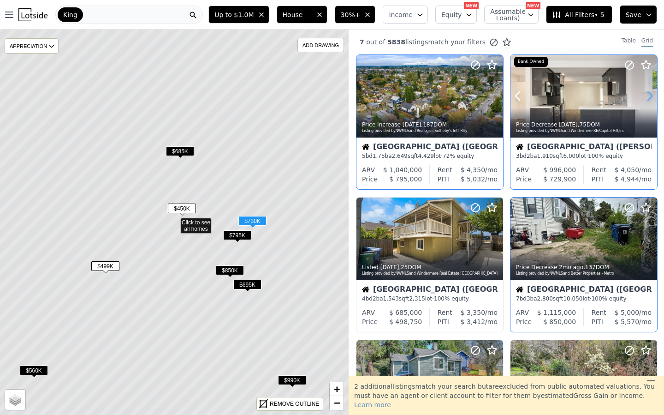
click at [644, 91] on icon at bounding box center [649, 96] width 15 height 15
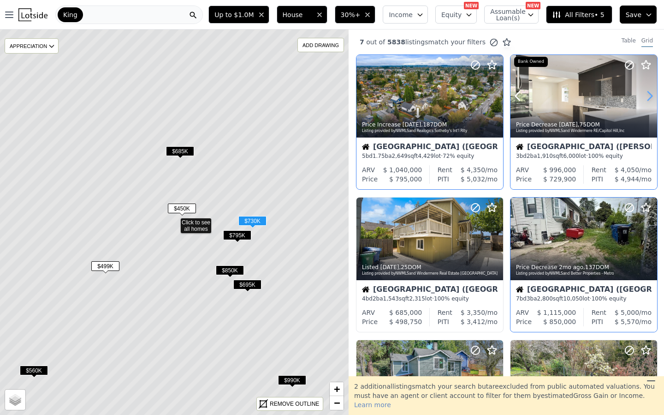
click at [644, 91] on icon at bounding box center [649, 96] width 15 height 15
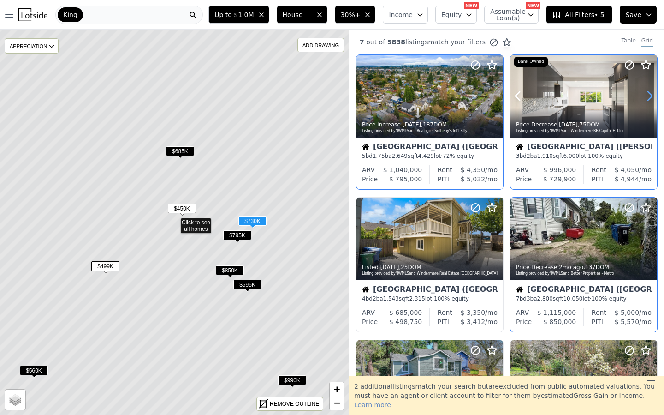
click at [644, 91] on icon at bounding box center [649, 96] width 15 height 15
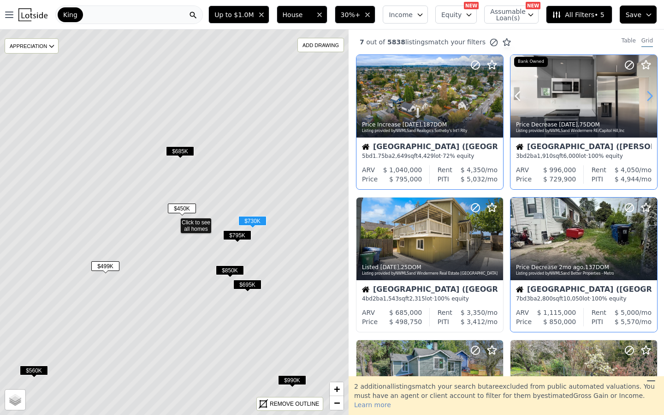
click at [644, 91] on icon at bounding box center [649, 96] width 15 height 15
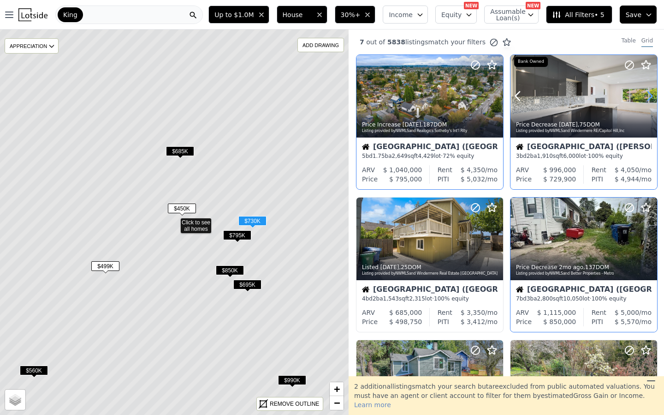
click at [644, 91] on icon at bounding box center [649, 96] width 15 height 15
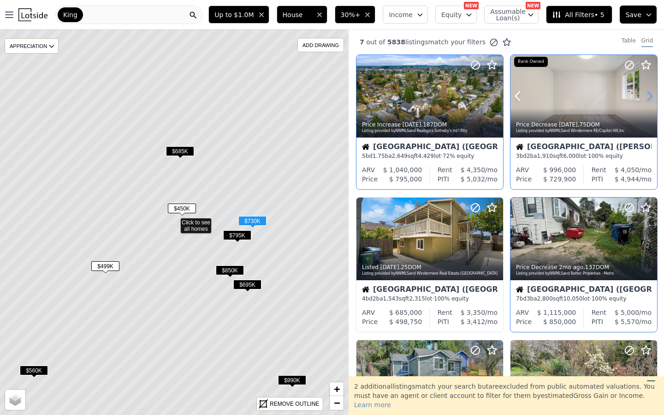
click at [644, 91] on icon at bounding box center [649, 96] width 15 height 15
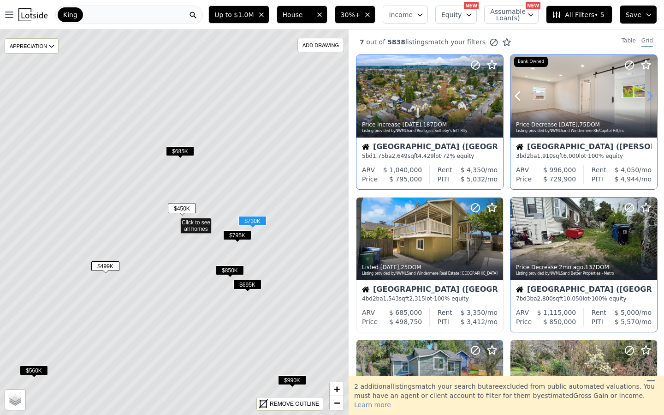
click at [644, 91] on icon at bounding box center [649, 96] width 15 height 15
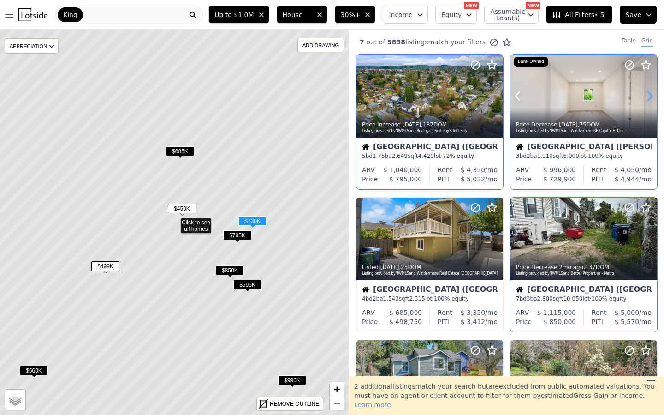
click at [644, 91] on icon at bounding box center [649, 96] width 15 height 15
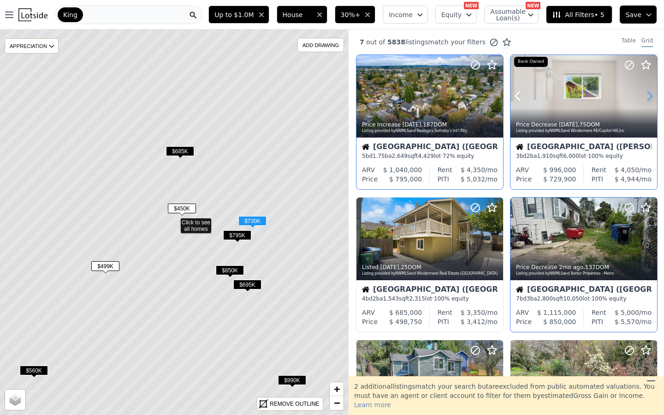
click at [644, 91] on icon at bounding box center [649, 96] width 15 height 15
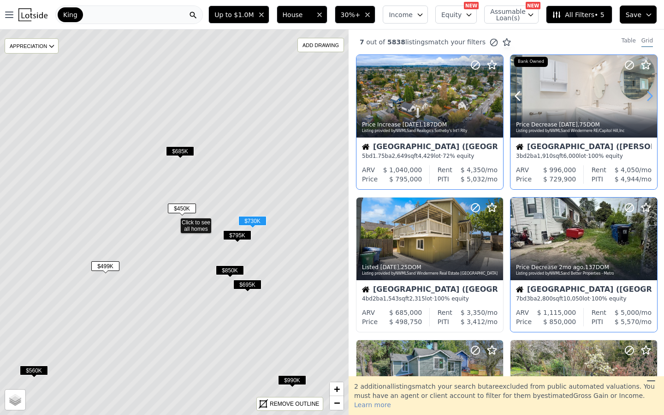
click at [644, 91] on icon at bounding box center [649, 96] width 15 height 15
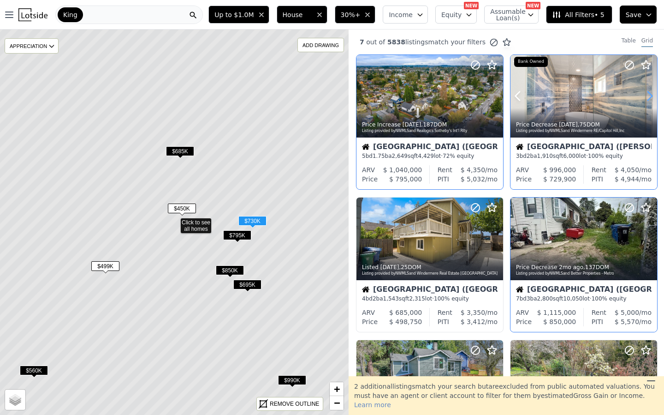
click at [644, 91] on icon at bounding box center [649, 96] width 15 height 15
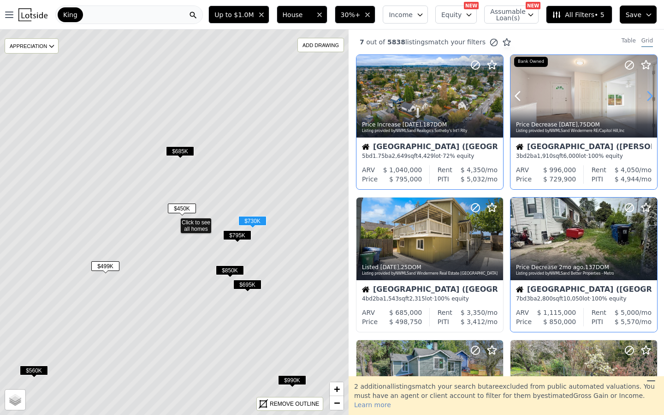
click at [644, 91] on icon at bounding box center [649, 96] width 15 height 15
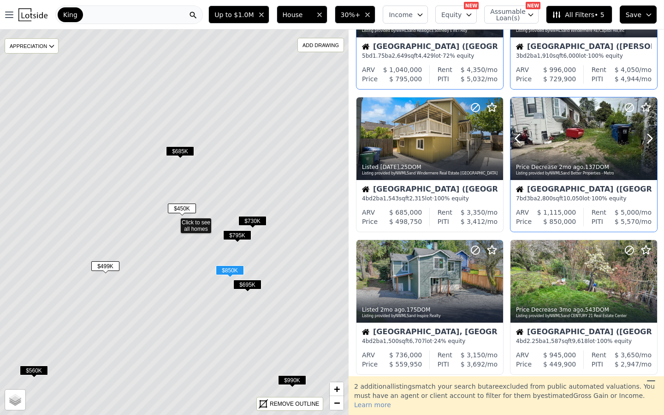
scroll to position [113, 0]
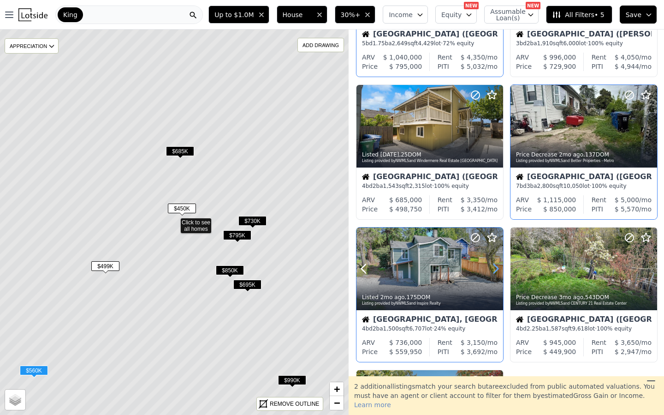
click at [489, 264] on icon at bounding box center [495, 268] width 15 height 15
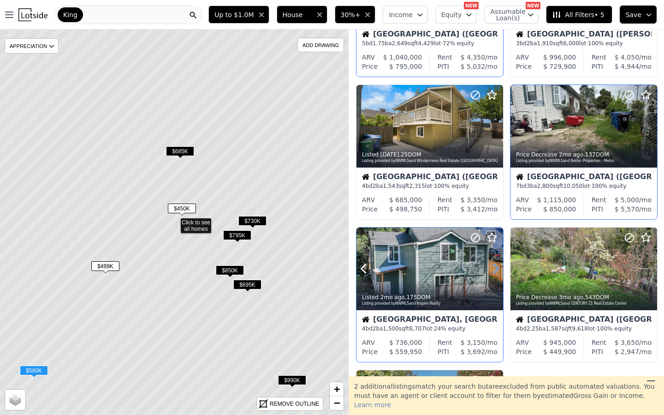
click at [489, 264] on icon at bounding box center [495, 268] width 15 height 15
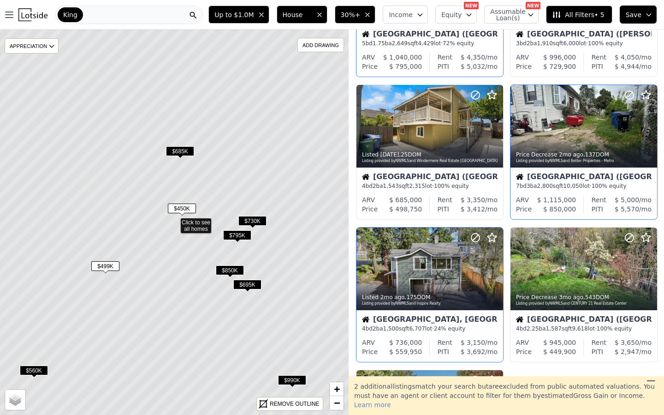
click at [559, 15] on icon at bounding box center [556, 14] width 9 height 9
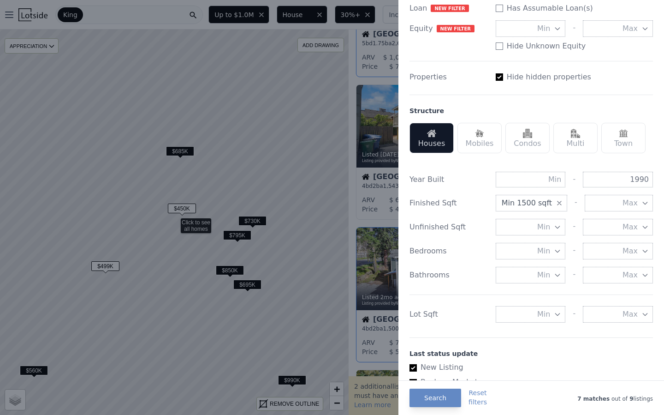
scroll to position [232, 0]
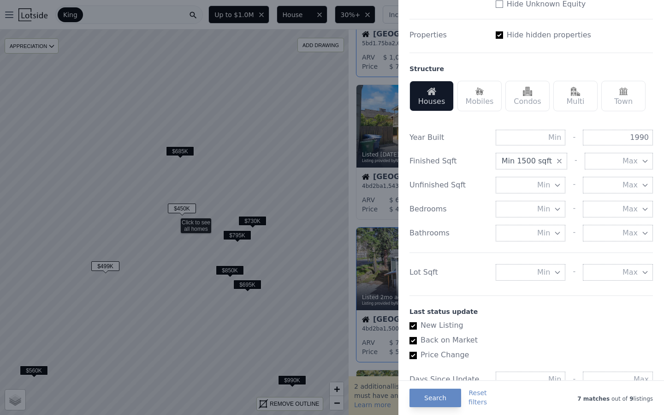
click at [543, 273] on span "Min" at bounding box center [543, 272] width 13 height 11
click at [541, 309] on button "5000 sqft" at bounding box center [531, 305] width 70 height 17
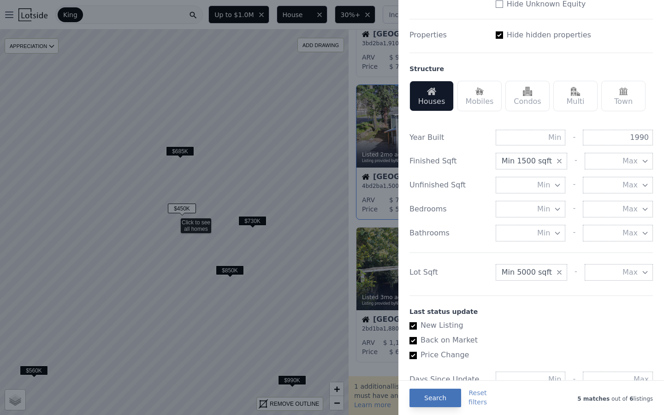
click at [436, 407] on button "Search" at bounding box center [436, 397] width 52 height 18
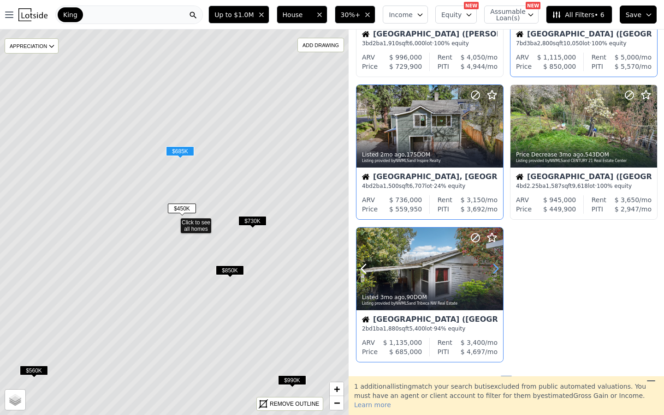
click at [495, 262] on icon at bounding box center [495, 268] width 15 height 15
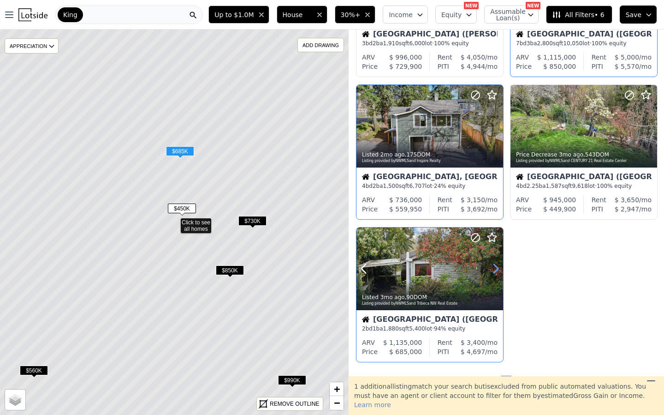
click at [495, 262] on icon at bounding box center [495, 268] width 15 height 15
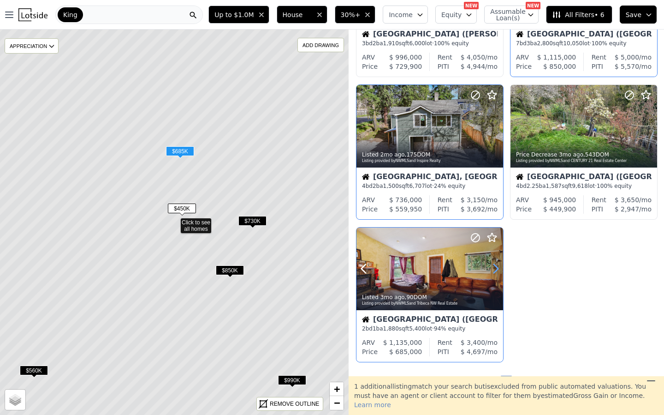
click at [495, 262] on icon at bounding box center [495, 268] width 15 height 15
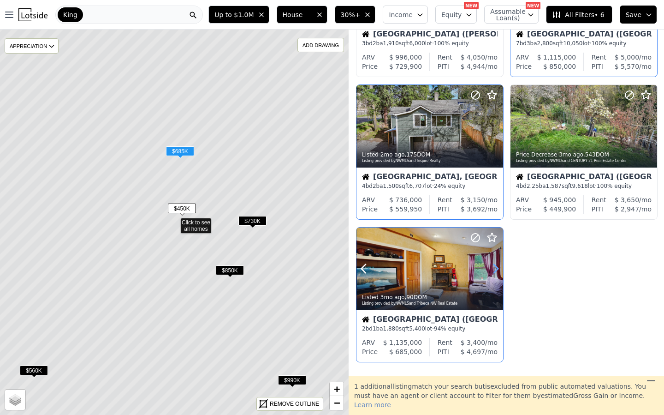
click at [495, 262] on icon at bounding box center [495, 268] width 15 height 15
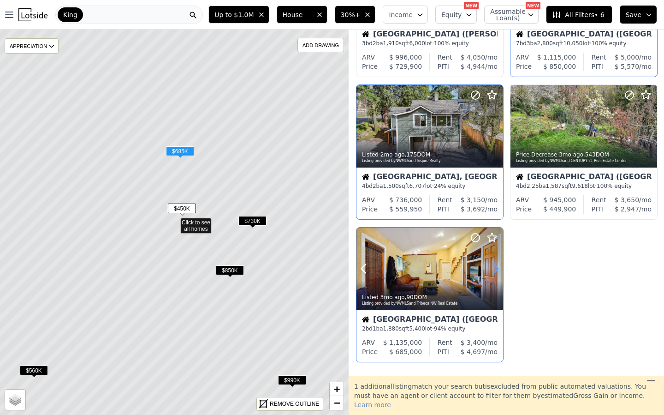
click at [495, 262] on icon at bounding box center [495, 268] width 15 height 15
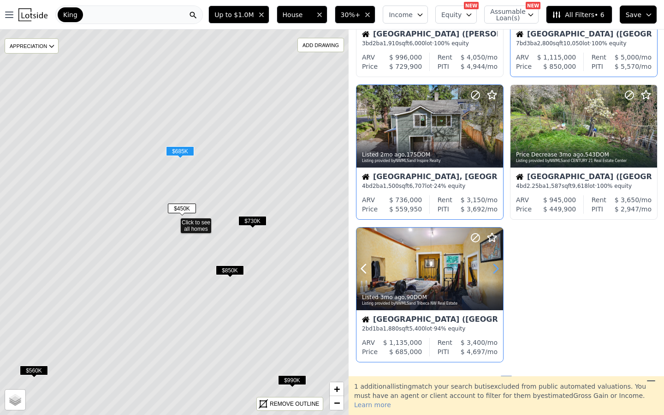
click at [495, 262] on icon at bounding box center [495, 268] width 15 height 15
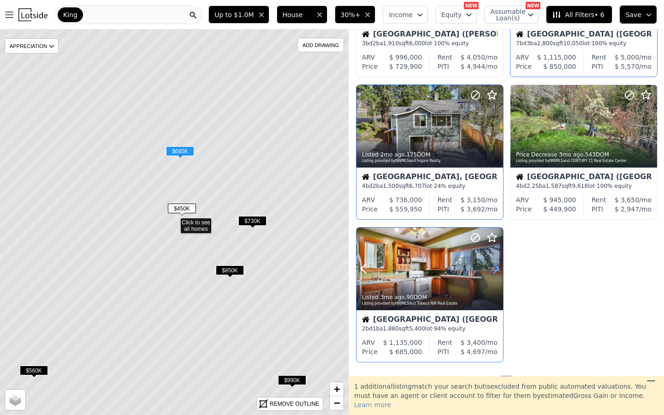
click at [495, 262] on icon at bounding box center [495, 268] width 15 height 15
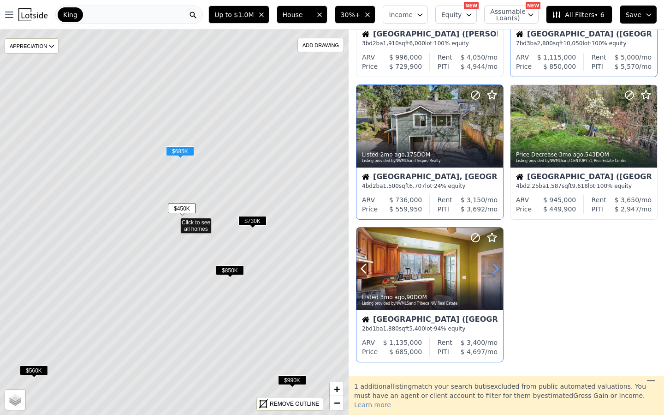
click at [495, 262] on icon at bounding box center [495, 268] width 15 height 15
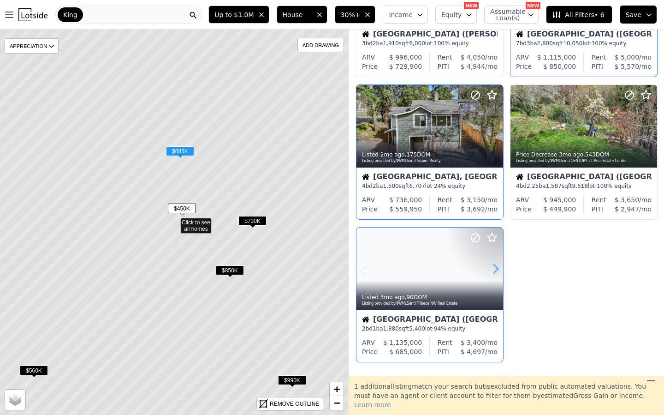
click at [495, 262] on icon at bounding box center [495, 268] width 15 height 15
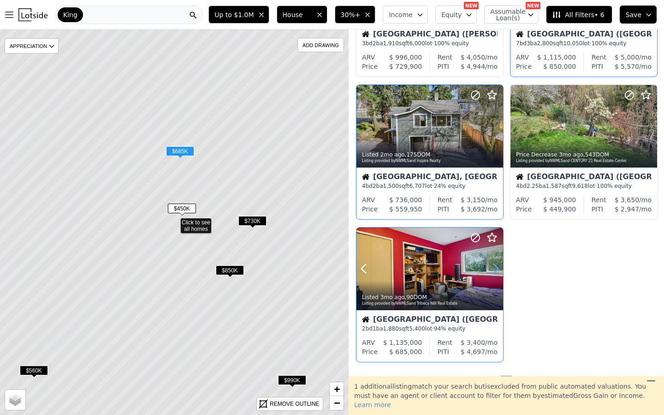
click at [495, 262] on icon at bounding box center [495, 268] width 15 height 15
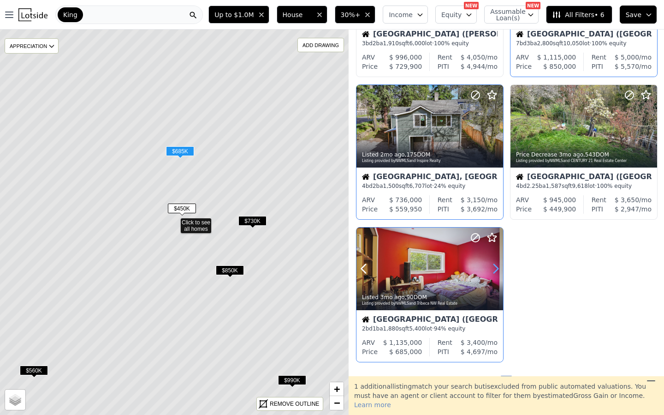
click at [495, 262] on icon at bounding box center [495, 268] width 15 height 15
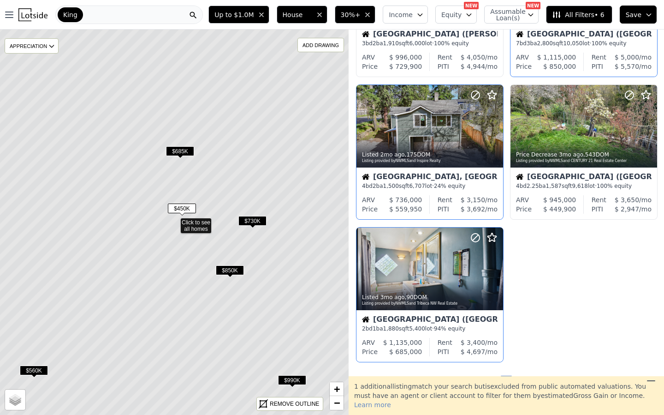
click at [177, 145] on icon at bounding box center [174, 222] width 420 height 464
click at [179, 149] on span "$685K" at bounding box center [180, 151] width 28 height 10
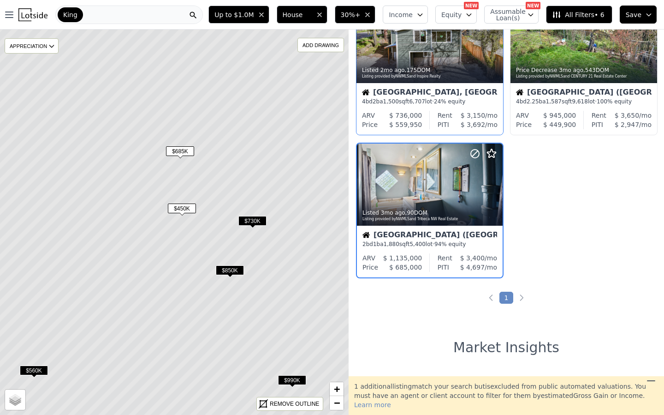
scroll to position [200, 0]
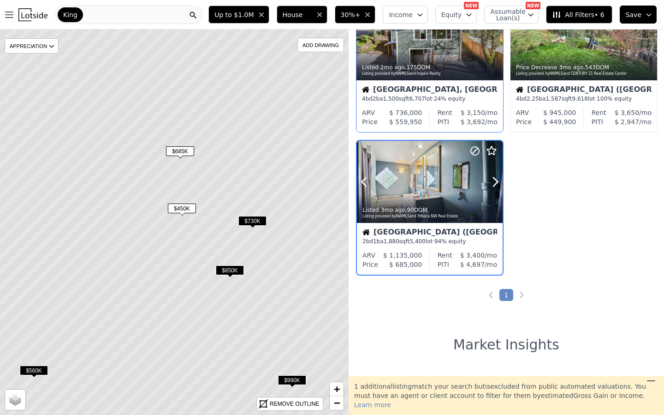
click at [406, 191] on div at bounding box center [430, 182] width 146 height 82
click at [495, 188] on icon at bounding box center [495, 181] width 15 height 15
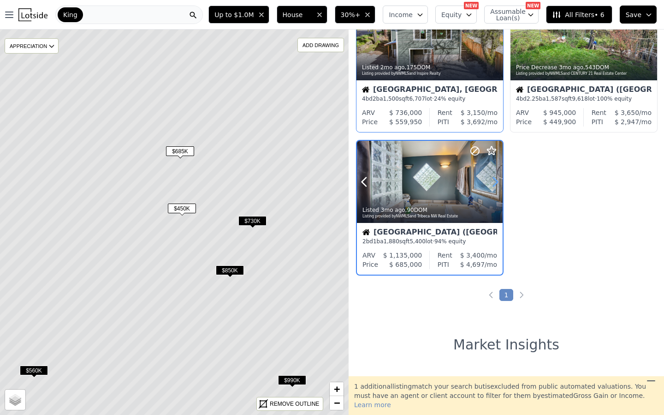
click at [495, 188] on icon at bounding box center [495, 181] width 15 height 15
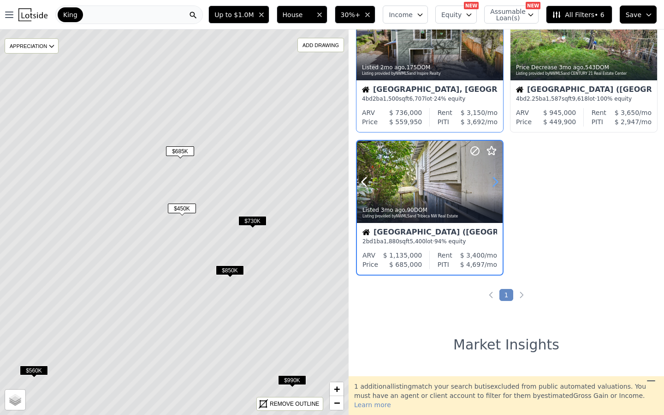
click at [495, 188] on icon at bounding box center [495, 181] width 15 height 15
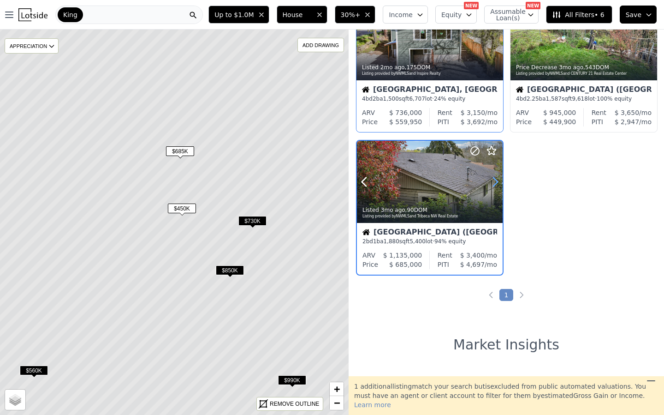
click at [495, 188] on icon at bounding box center [495, 181] width 15 height 15
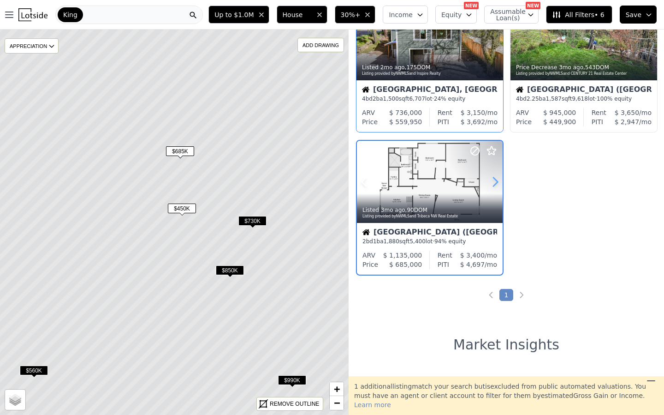
click at [495, 188] on icon at bounding box center [495, 181] width 15 height 15
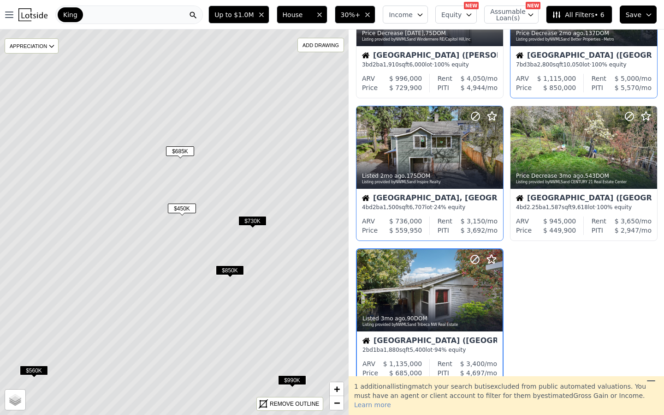
scroll to position [88, 0]
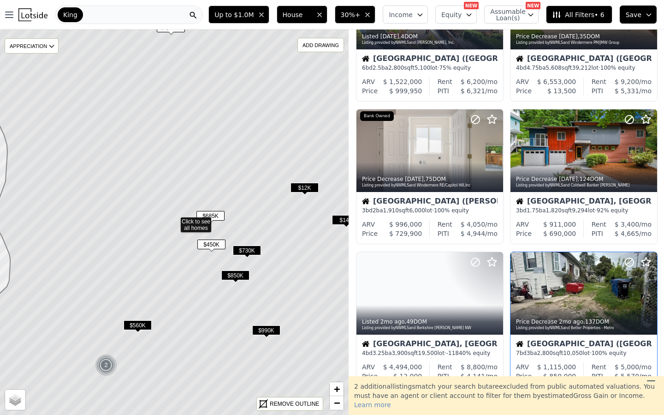
scroll to position [231, 0]
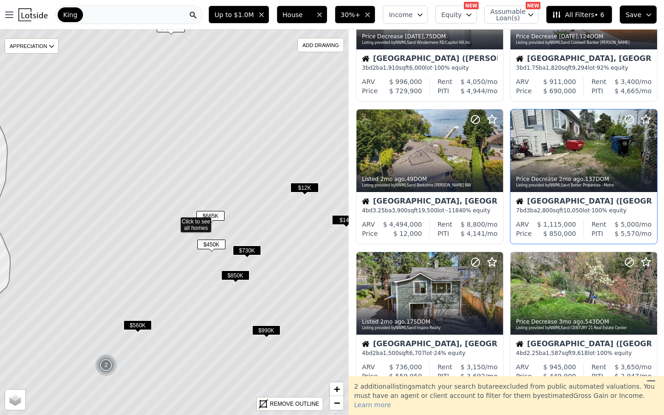
click at [294, 9] on button "House" at bounding box center [302, 15] width 51 height 18
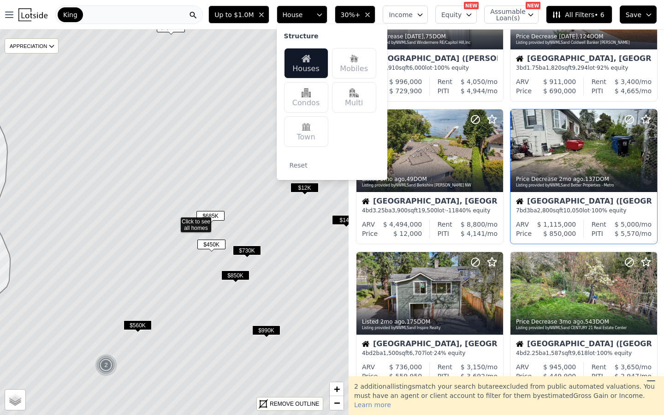
click at [352, 94] on div "Multi" at bounding box center [354, 97] width 44 height 30
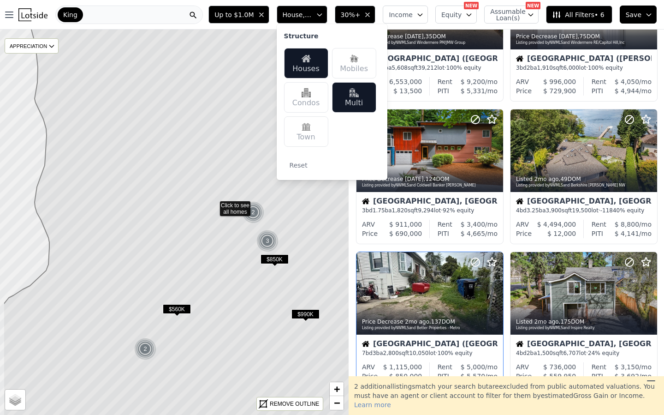
drag, startPoint x: 161, startPoint y: 324, endPoint x: 200, endPoint y: 308, distance: 42.4
click at [200, 308] on icon at bounding box center [213, 206] width 420 height 464
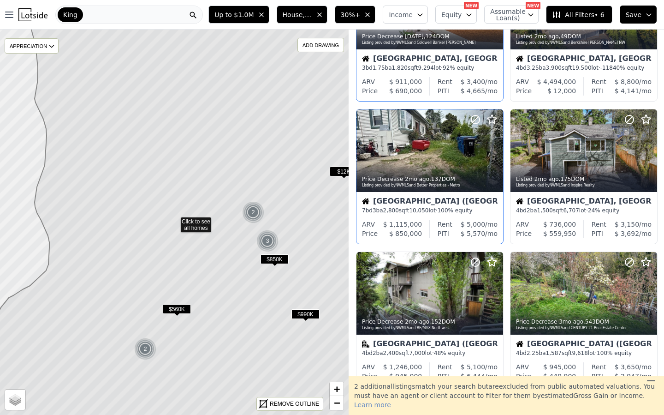
scroll to position [88, 0]
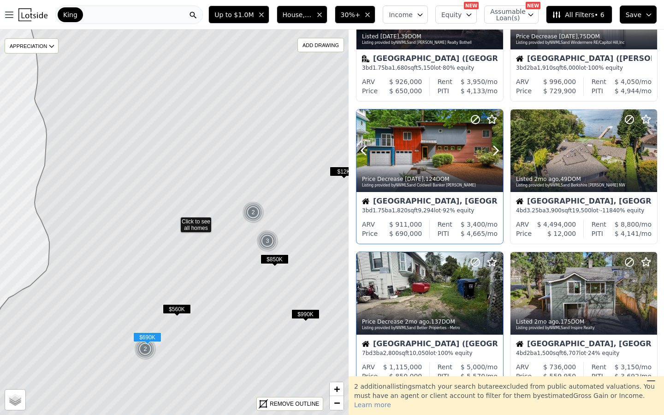
click at [493, 164] on div at bounding box center [429, 170] width 147 height 17
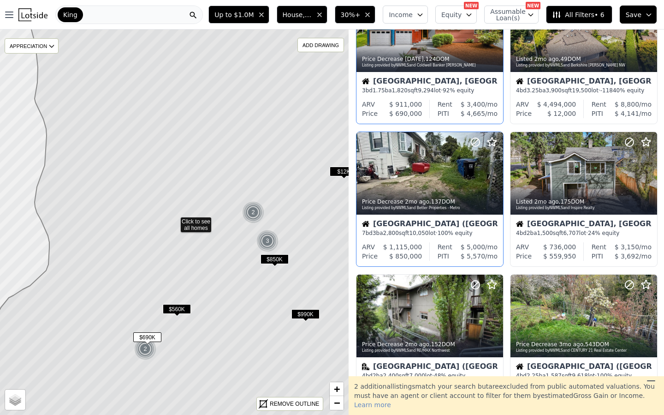
scroll to position [295, 0]
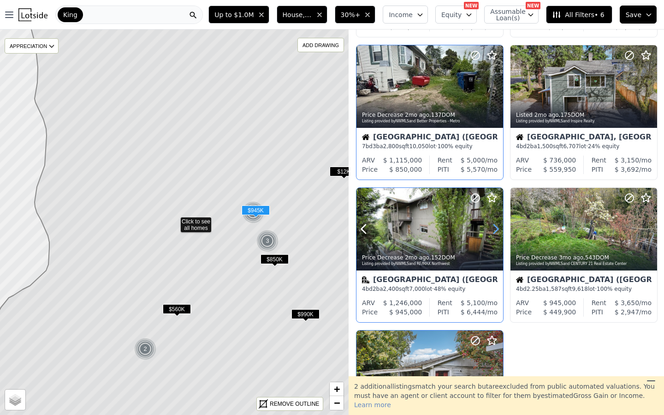
click at [497, 234] on icon at bounding box center [495, 228] width 15 height 15
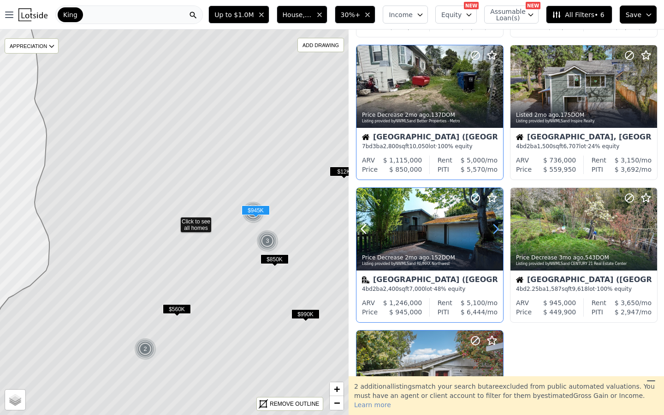
click at [497, 234] on icon at bounding box center [495, 228] width 15 height 15
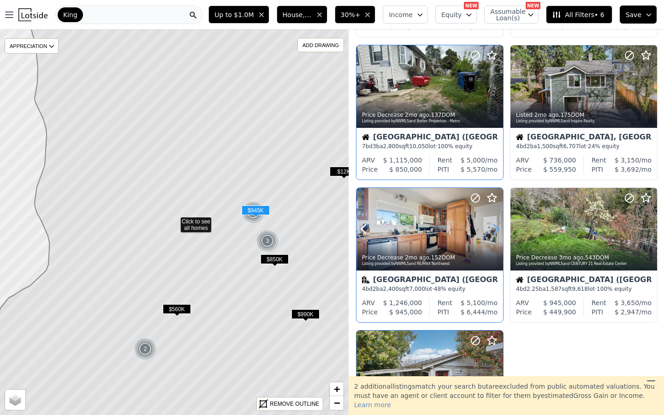
click at [497, 234] on icon at bounding box center [495, 228] width 15 height 15
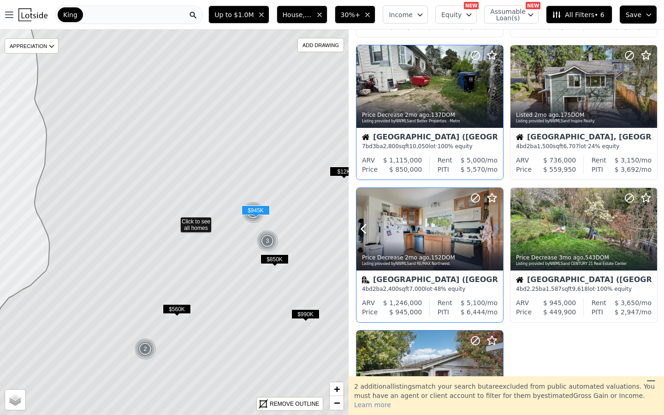
click at [497, 234] on icon at bounding box center [495, 228] width 15 height 15
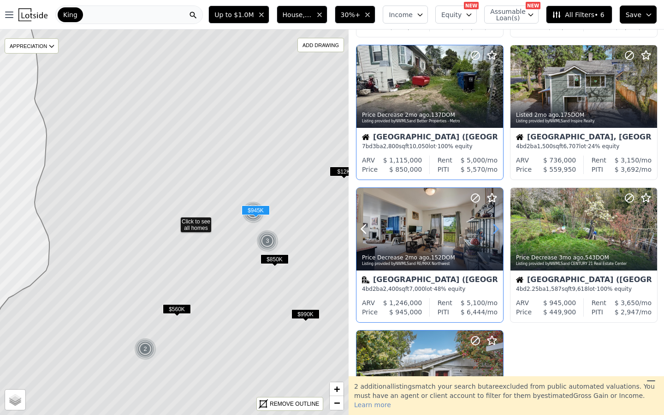
click at [497, 234] on icon at bounding box center [495, 228] width 15 height 15
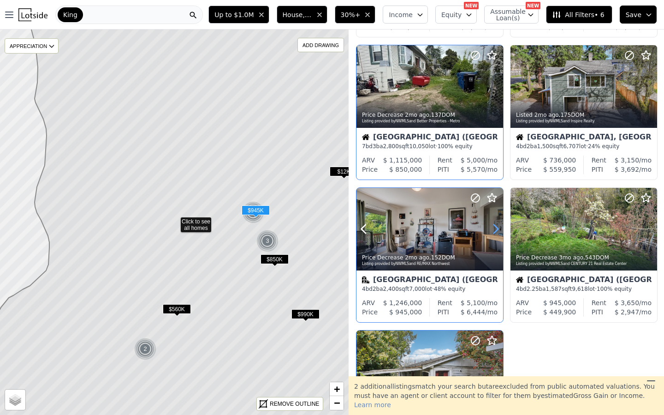
click at [497, 234] on icon at bounding box center [495, 228] width 15 height 15
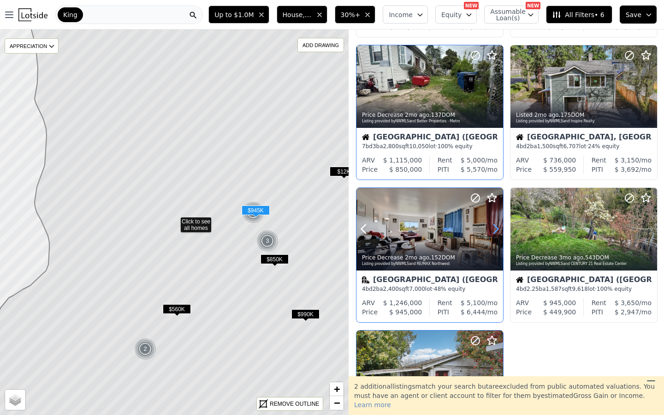
click at [497, 234] on icon at bounding box center [495, 228] width 15 height 15
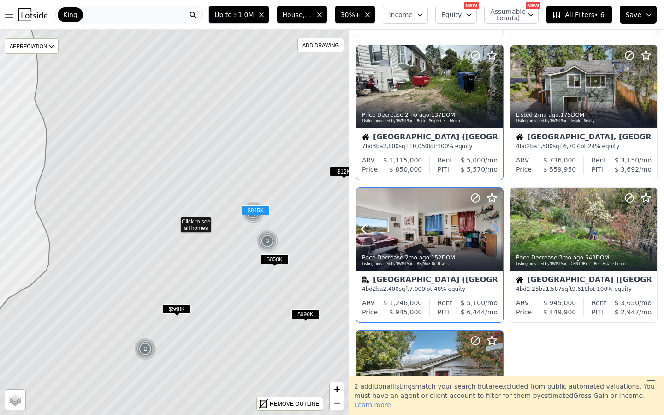
click at [497, 234] on icon at bounding box center [495, 228] width 15 height 15
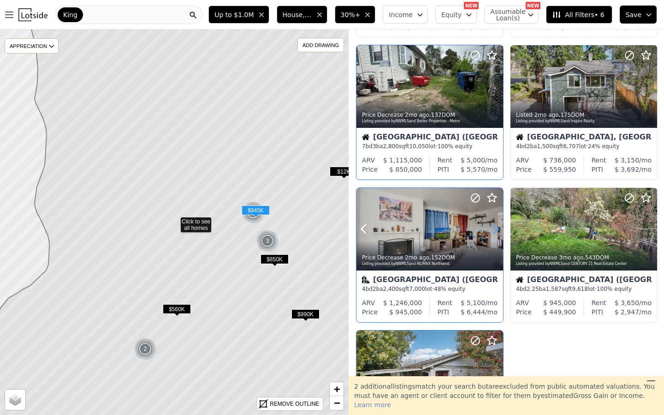
click at [497, 234] on icon at bounding box center [495, 228] width 15 height 15
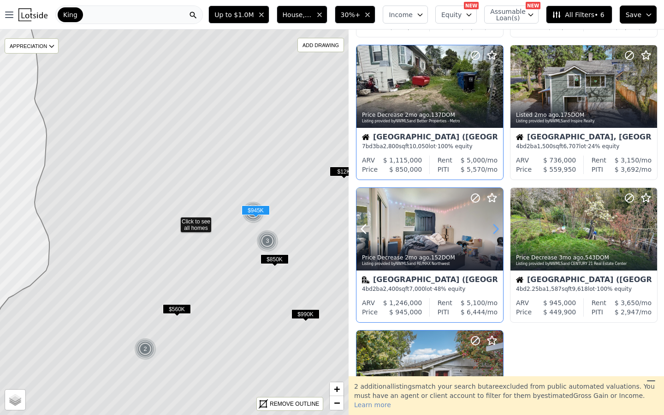
click at [497, 234] on icon at bounding box center [495, 228] width 15 height 15
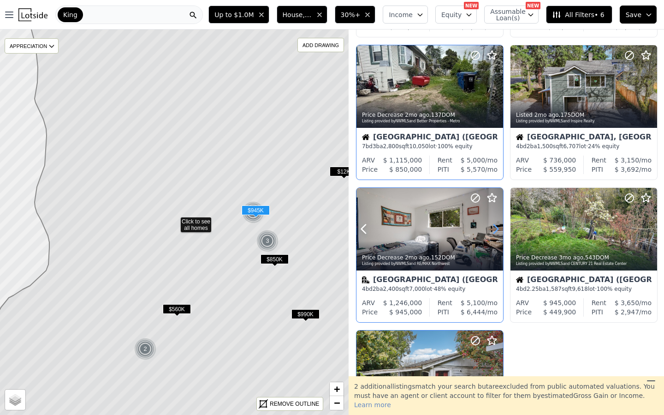
click at [497, 234] on icon at bounding box center [495, 228] width 15 height 15
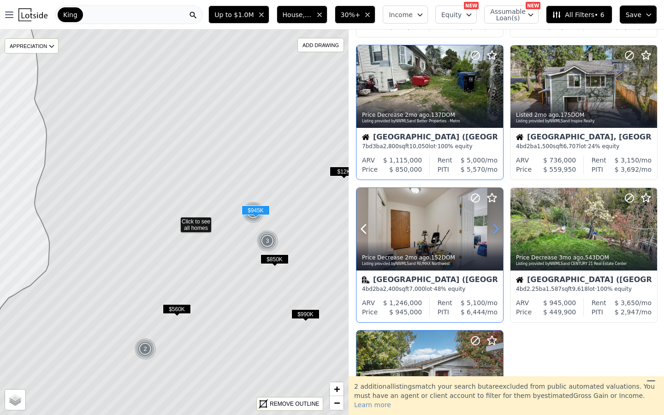
click at [497, 234] on icon at bounding box center [495, 228] width 15 height 15
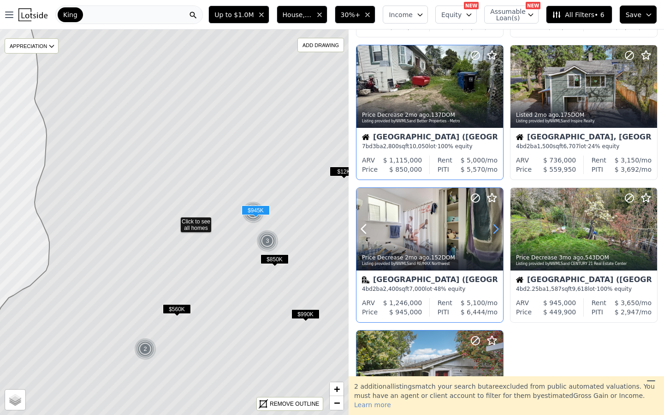
click at [497, 234] on icon at bounding box center [495, 228] width 15 height 15
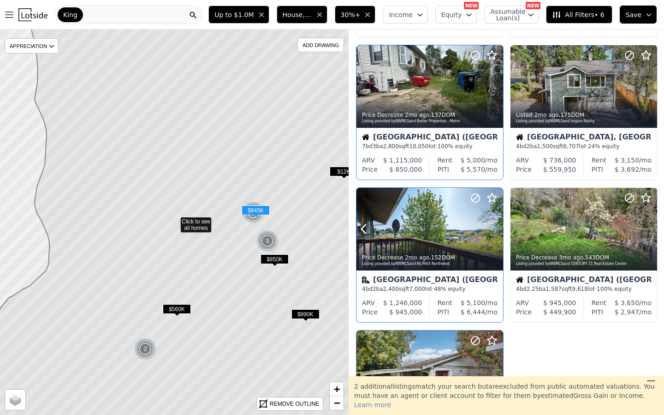
click at [497, 234] on icon at bounding box center [495, 228] width 15 height 15
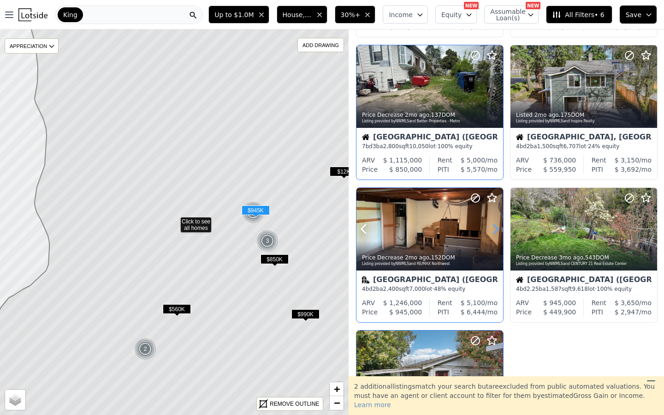
click at [497, 234] on icon at bounding box center [495, 228] width 15 height 15
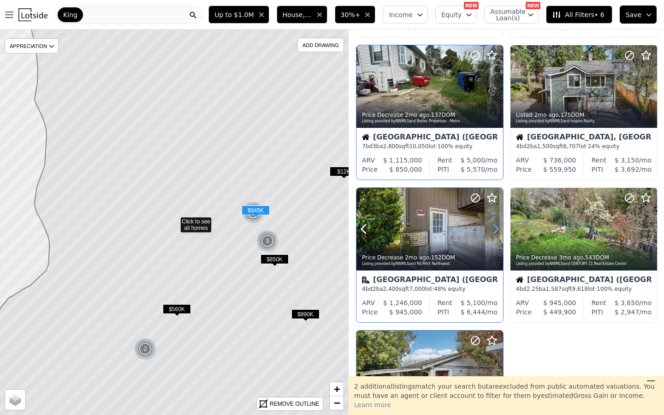
click at [497, 234] on icon at bounding box center [495, 228] width 15 height 15
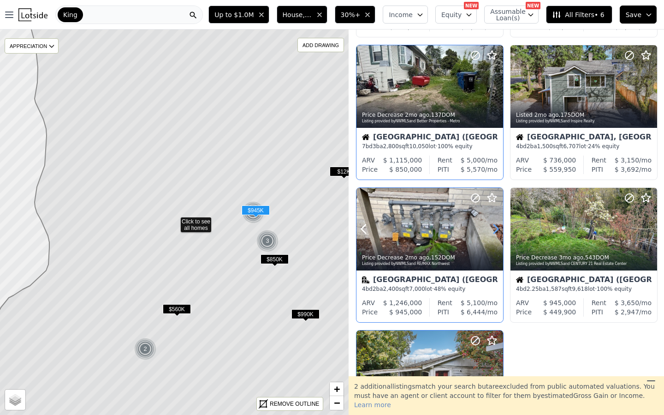
click at [497, 234] on icon at bounding box center [495, 228] width 15 height 15
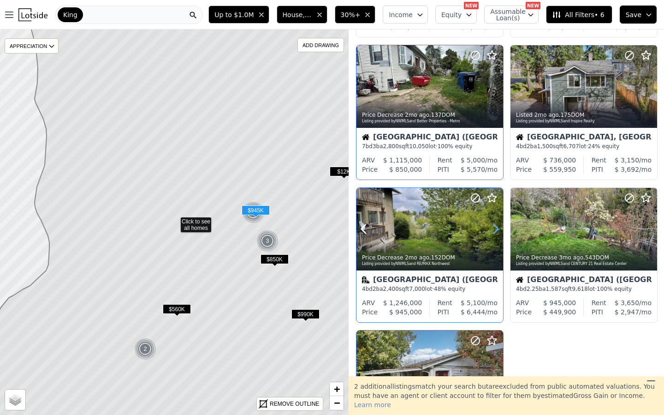
click at [497, 234] on icon at bounding box center [495, 228] width 15 height 15
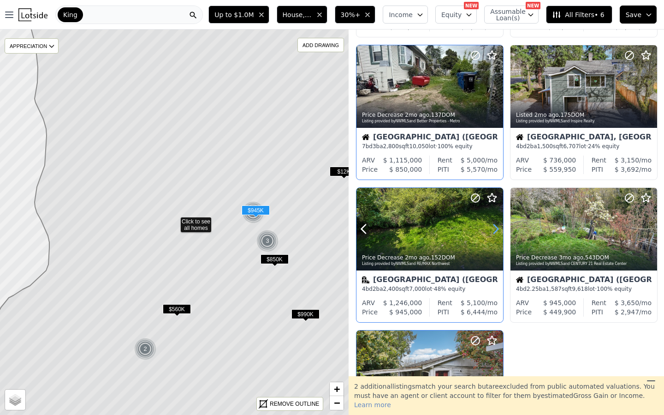
click at [497, 234] on icon at bounding box center [495, 228] width 15 height 15
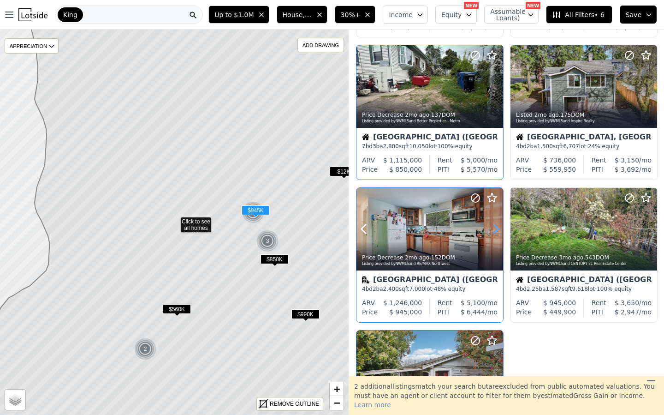
click at [497, 234] on icon at bounding box center [495, 228] width 15 height 15
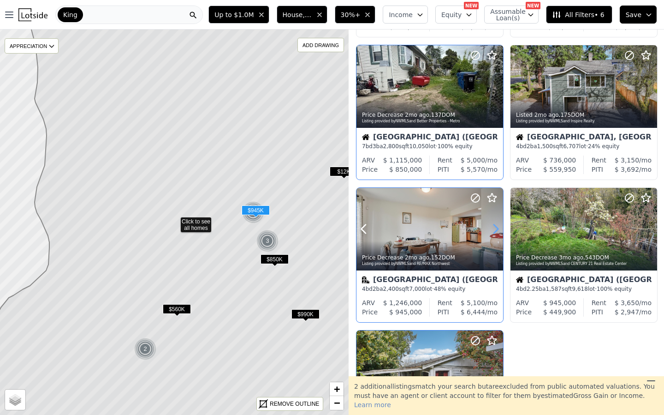
click at [497, 234] on icon at bounding box center [495, 228] width 15 height 15
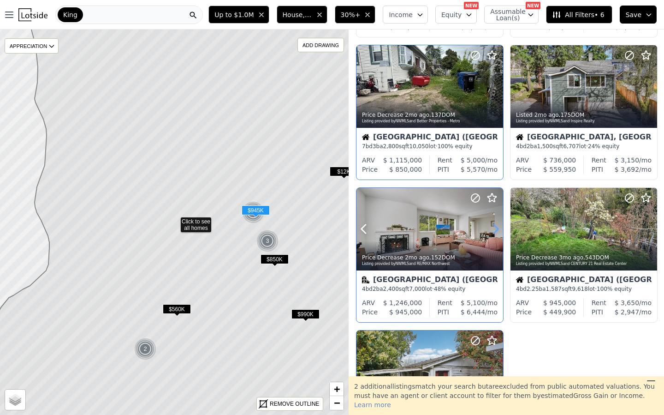
click at [497, 234] on icon at bounding box center [495, 228] width 15 height 15
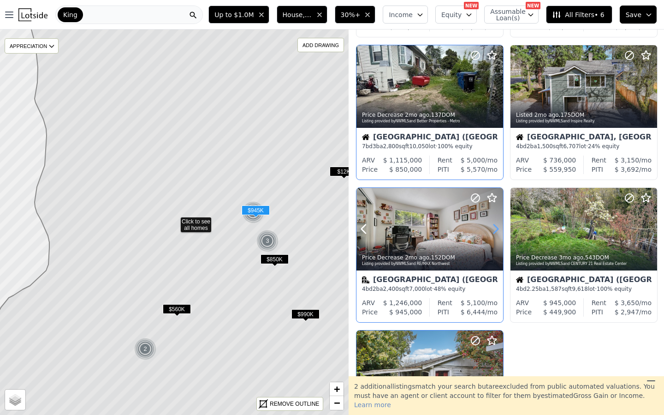
click at [497, 234] on icon at bounding box center [495, 228] width 15 height 15
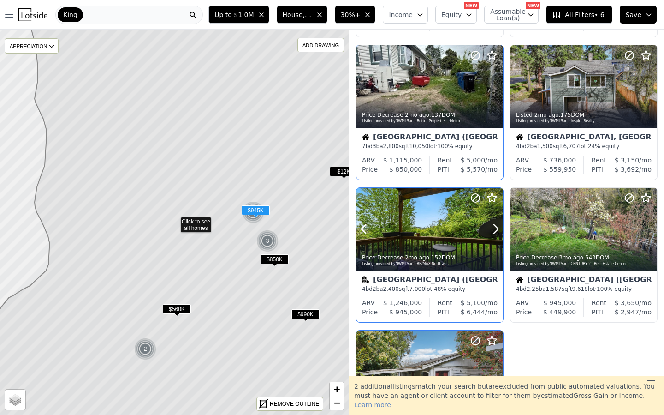
click at [444, 238] on div at bounding box center [473, 217] width 59 height 59
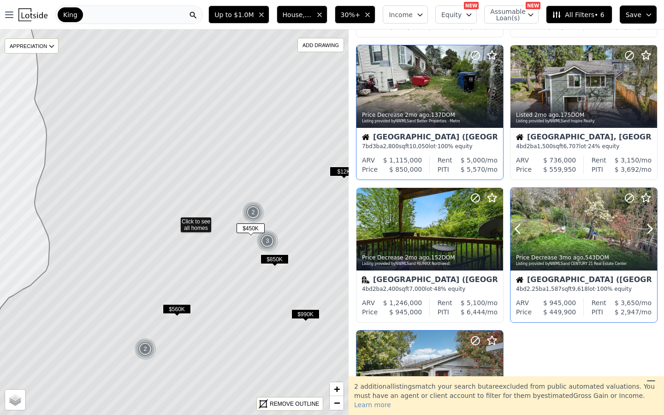
click at [618, 229] on div at bounding box center [627, 217] width 59 height 59
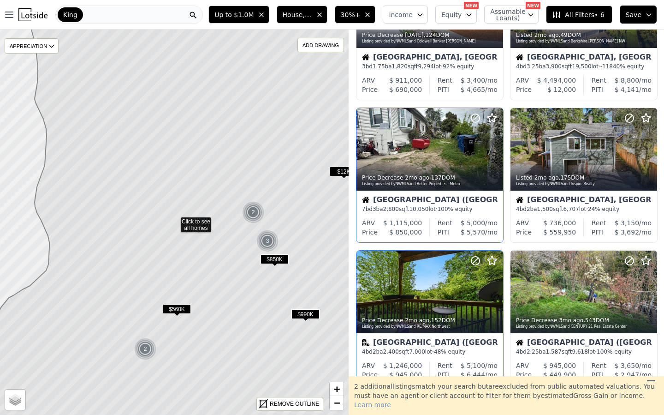
scroll to position [0, 0]
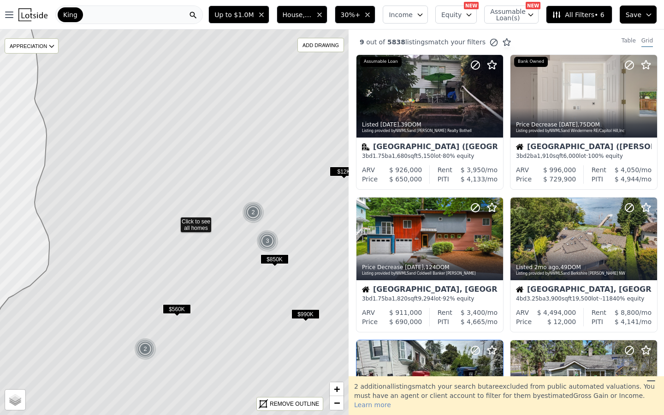
click at [296, 14] on span "House, Multifamily" at bounding box center [298, 14] width 30 height 9
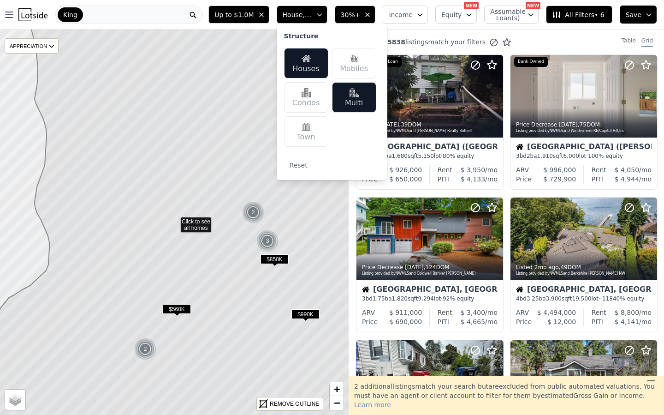
click at [178, 17] on div "King" at bounding box center [129, 15] width 148 height 18
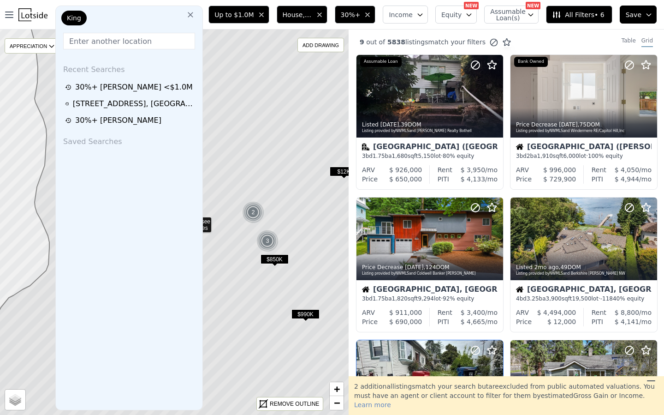
click at [125, 45] on input "text" at bounding box center [129, 41] width 132 height 17
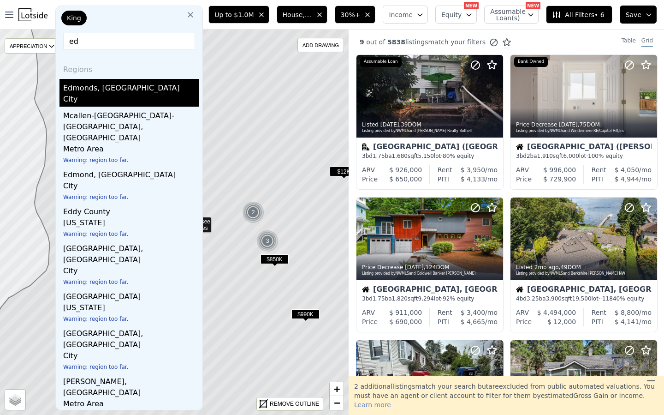
type input "ed"
click at [90, 89] on div "Edmonds, WA" at bounding box center [131, 86] width 136 height 15
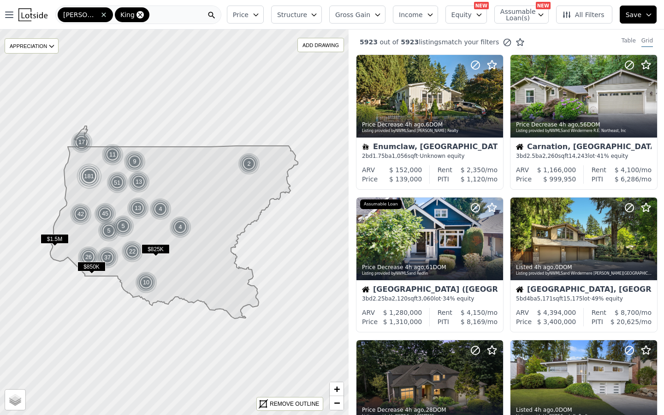
click at [137, 12] on icon at bounding box center [140, 14] width 7 height 7
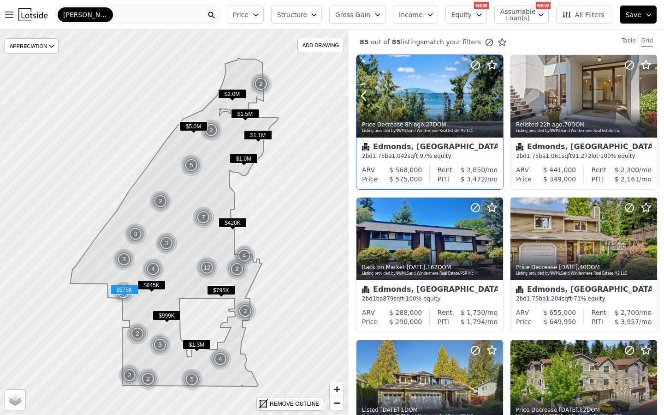
click at [488, 95] on icon at bounding box center [495, 96] width 15 height 15
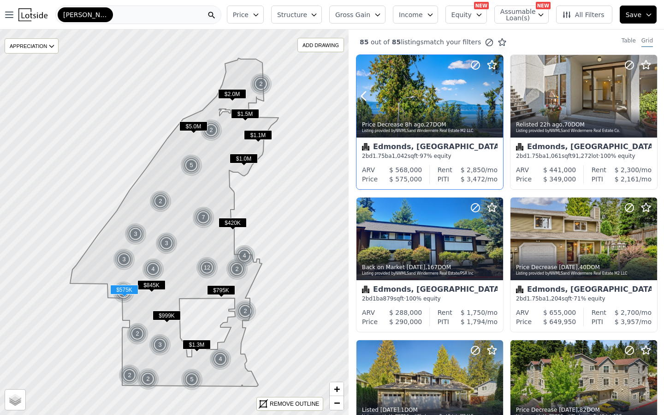
click at [488, 95] on icon at bounding box center [495, 96] width 15 height 15
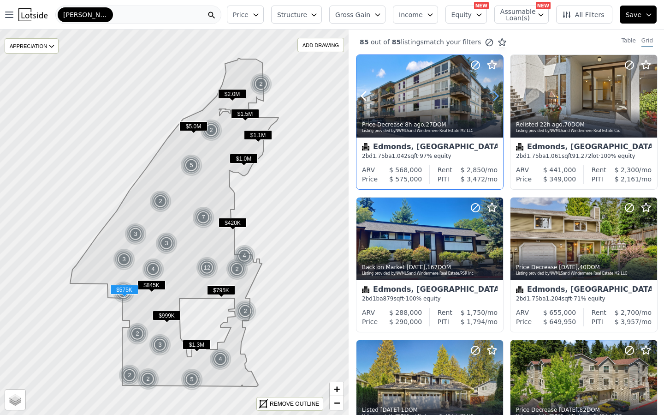
click at [488, 95] on icon at bounding box center [495, 96] width 15 height 15
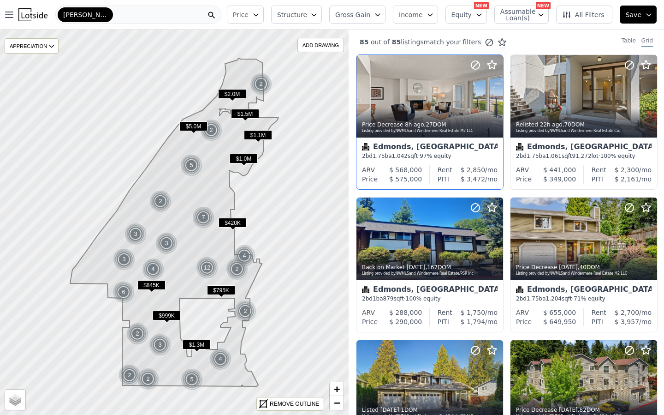
click at [302, 12] on span "Structure" at bounding box center [292, 14] width 30 height 9
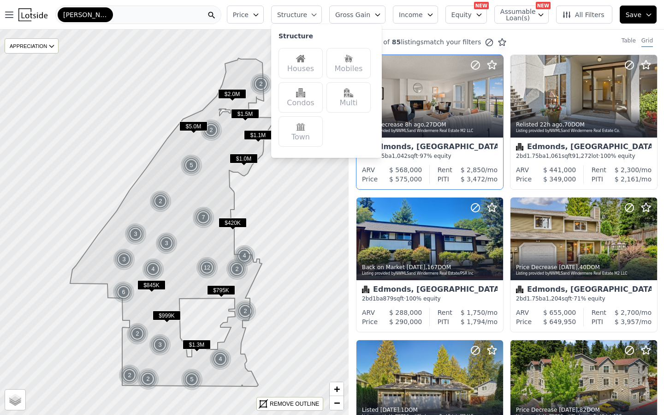
click at [305, 60] on img at bounding box center [300, 58] width 9 height 9
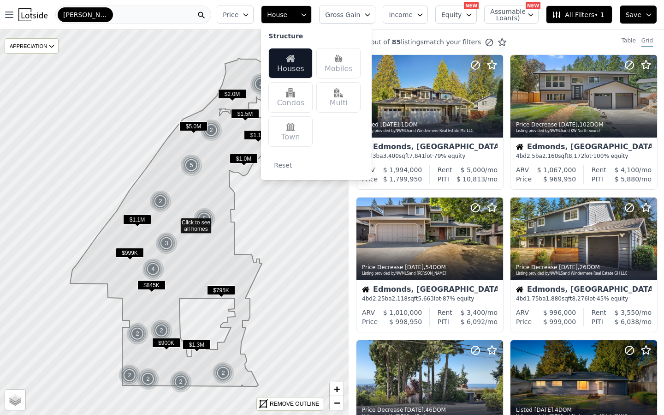
click at [341, 94] on img at bounding box center [338, 92] width 9 height 9
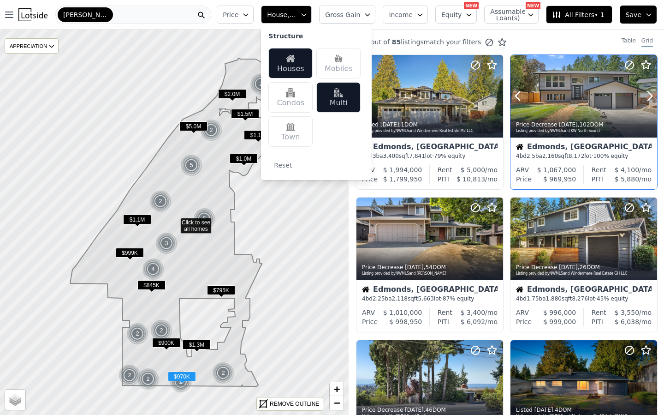
click at [645, 105] on div at bounding box center [627, 84] width 59 height 59
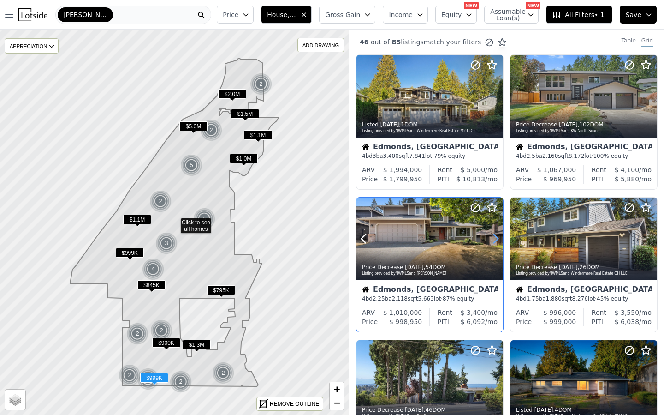
click at [492, 244] on icon at bounding box center [495, 238] width 15 height 15
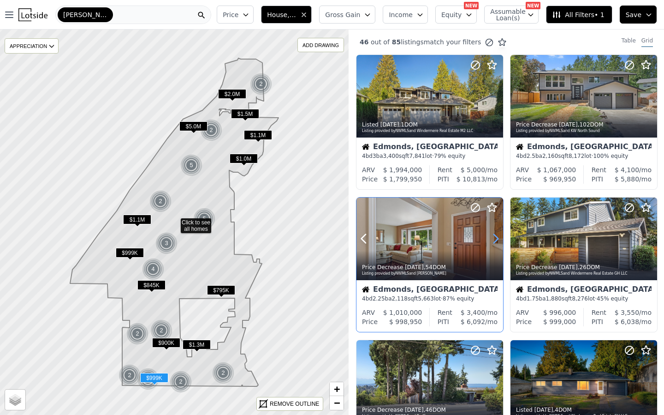
click at [492, 244] on icon at bounding box center [495, 238] width 15 height 15
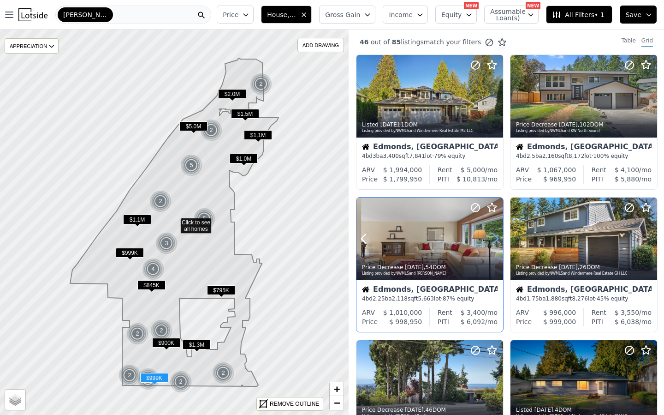
click at [492, 244] on icon at bounding box center [495, 238] width 15 height 15
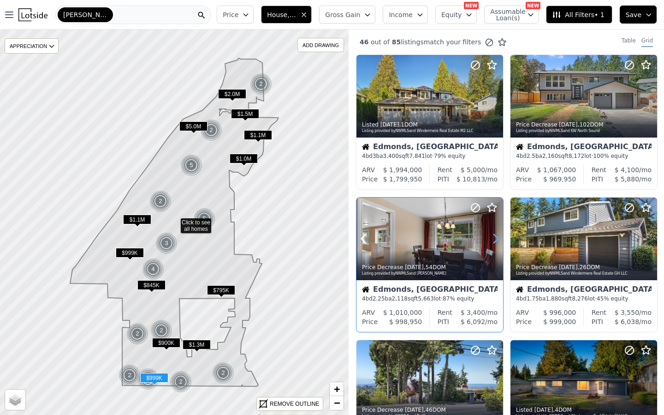
click at [492, 244] on icon at bounding box center [495, 238] width 15 height 15
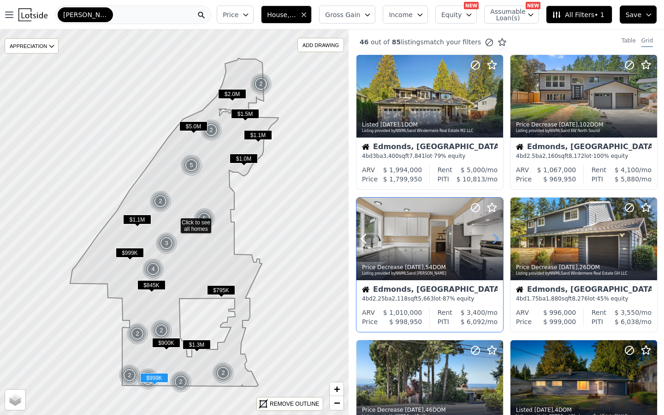
click at [492, 244] on icon at bounding box center [495, 238] width 15 height 15
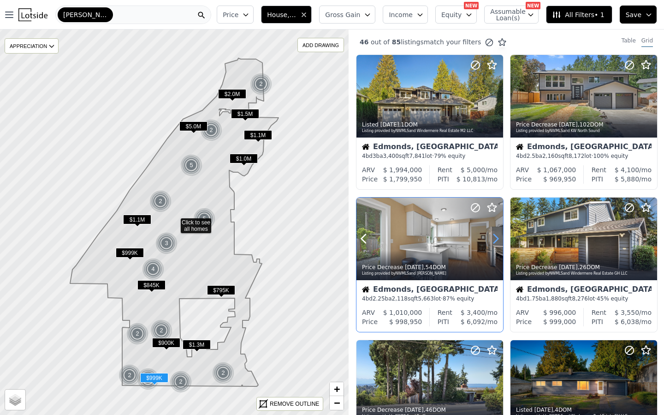
click at [492, 244] on icon at bounding box center [495, 238] width 15 height 15
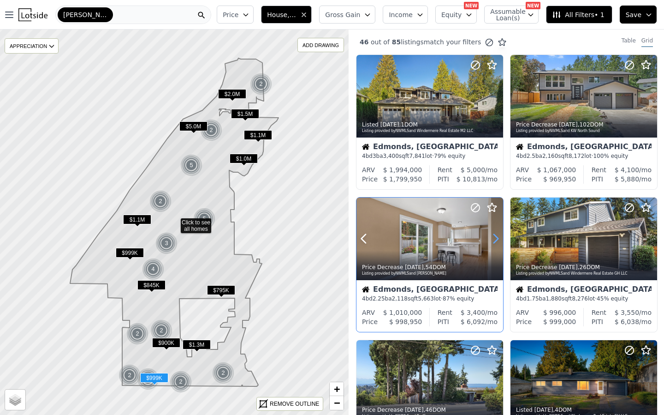
click at [492, 244] on icon at bounding box center [495, 238] width 15 height 15
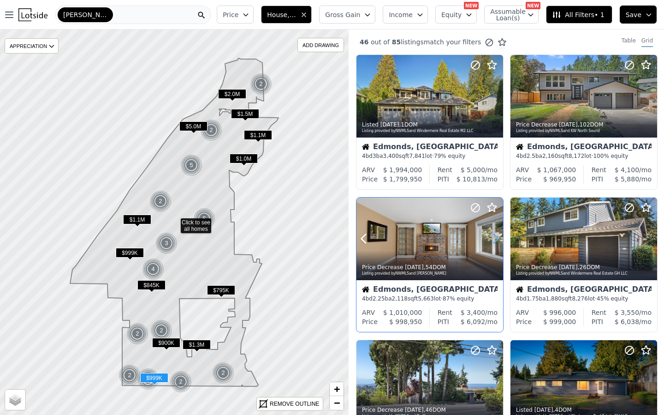
click at [492, 244] on icon at bounding box center [495, 238] width 15 height 15
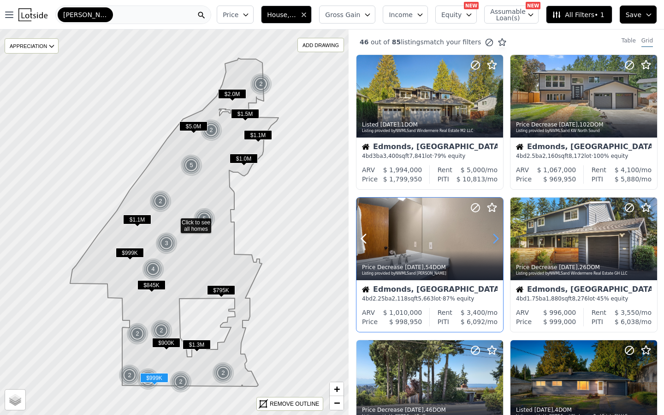
click at [492, 244] on icon at bounding box center [495, 238] width 15 height 15
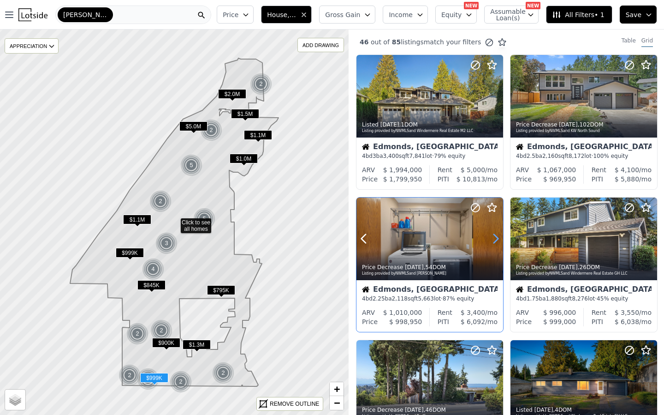
click at [492, 244] on icon at bounding box center [495, 238] width 15 height 15
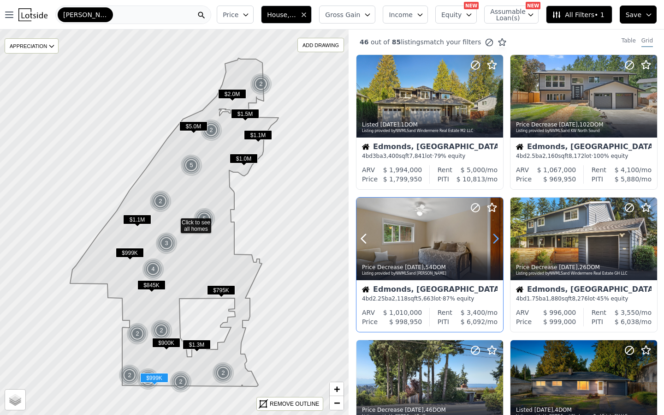
click at [492, 244] on icon at bounding box center [495, 238] width 15 height 15
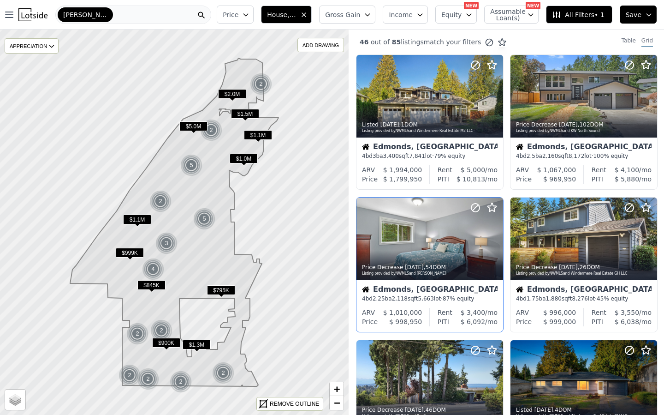
click at [556, 15] on icon at bounding box center [556, 14] width 9 height 9
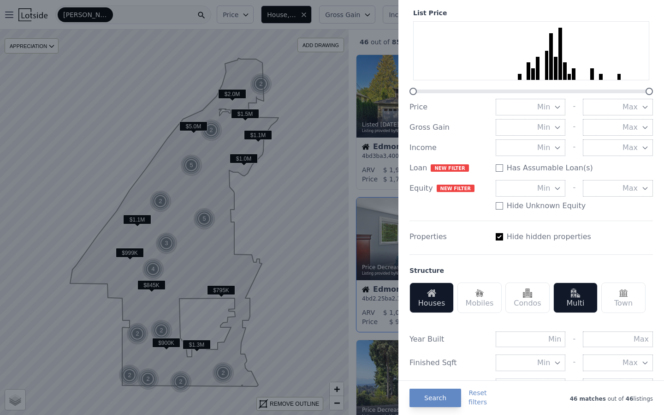
scroll to position [46, 0]
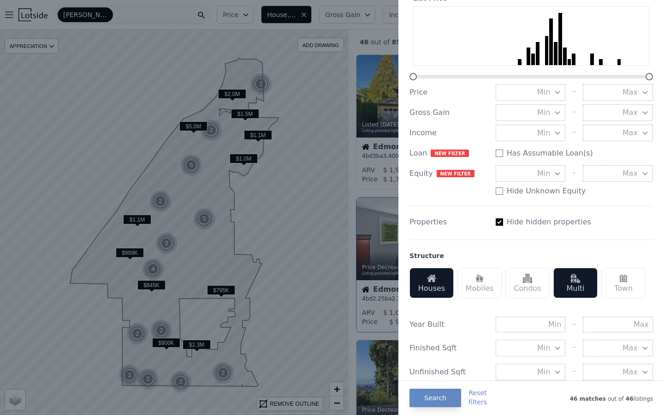
click at [531, 354] on button "Min" at bounding box center [531, 347] width 70 height 17
click at [542, 381] on button "1500 sqft" at bounding box center [531, 378] width 70 height 17
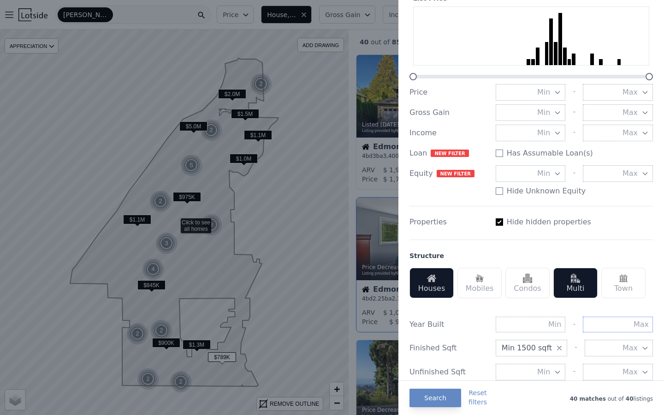
click at [623, 323] on input "text" at bounding box center [618, 324] width 70 height 16
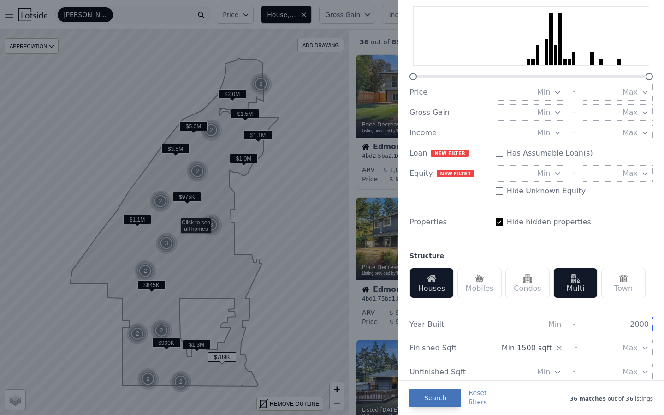
type input "2000"
click at [433, 399] on button "Search" at bounding box center [436, 397] width 52 height 18
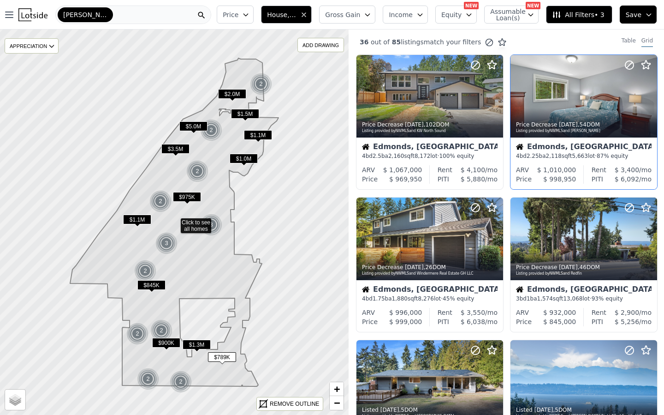
click at [351, 24] on div "Price House, Multifamily Gross Gain Income Equity NEW Assumable Loan(s) NEW All…" at bounding box center [438, 15] width 451 height 30
click at [351, 19] on button "Gross Gain" at bounding box center [347, 15] width 56 height 18
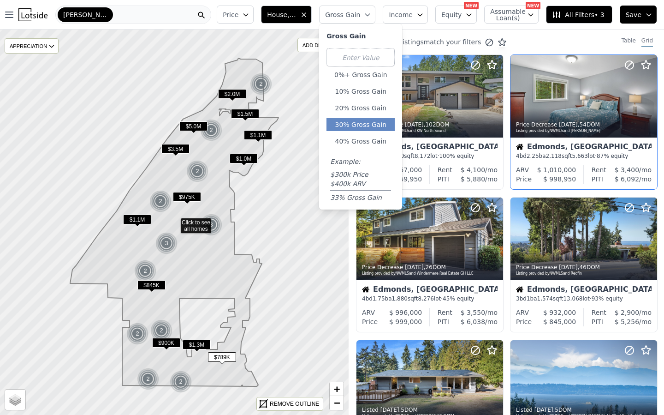
click at [366, 125] on button "30% Gross Gain" at bounding box center [361, 124] width 68 height 13
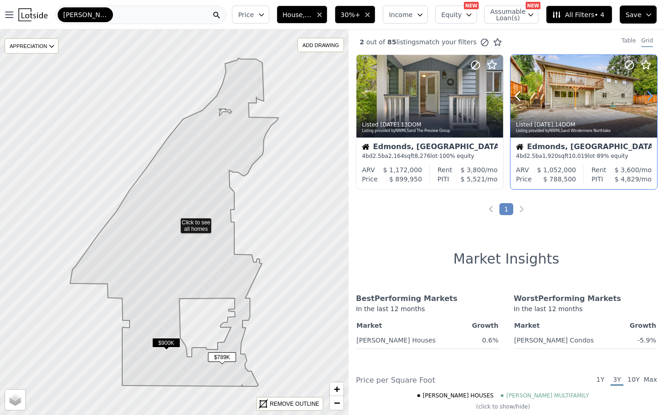
click at [652, 93] on icon at bounding box center [649, 96] width 15 height 15
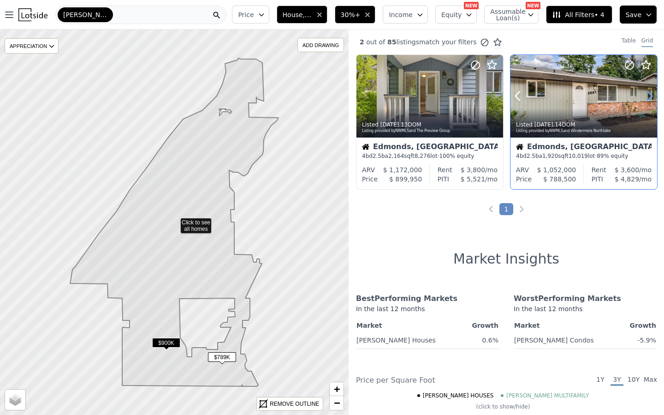
click at [652, 93] on icon at bounding box center [649, 96] width 15 height 15
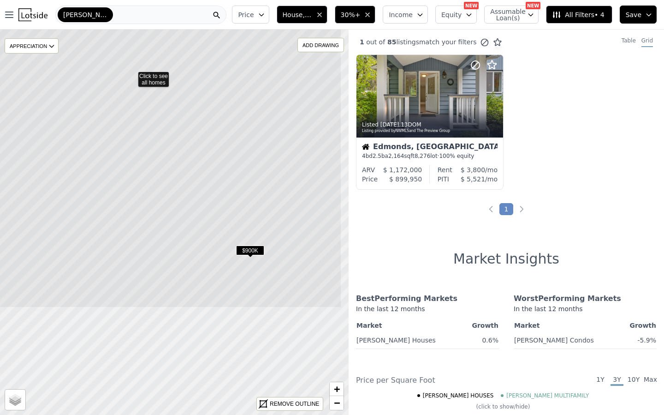
click at [174, 184] on icon at bounding box center [132, 76] width 420 height 464
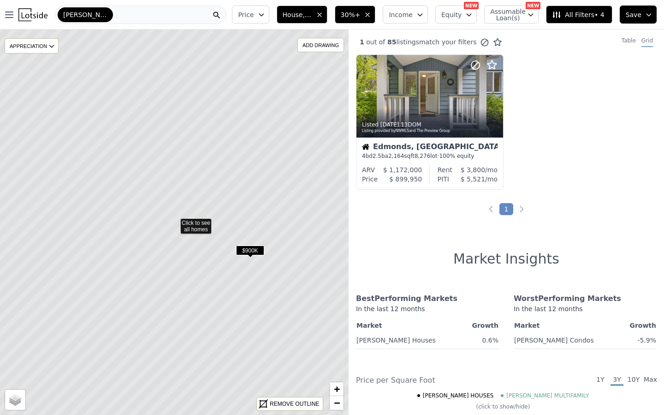
click at [244, 246] on span "$900K" at bounding box center [250, 250] width 28 height 10
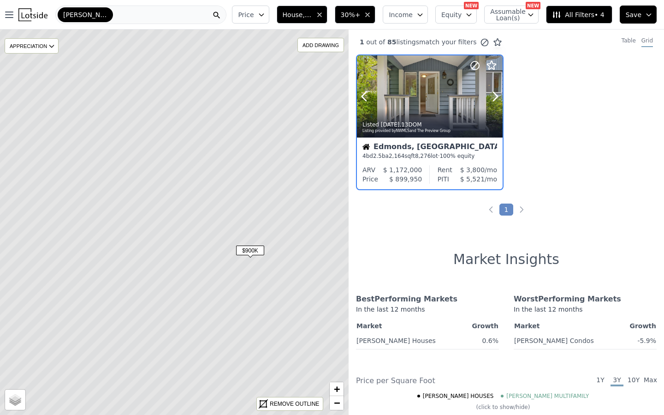
click at [487, 91] on div at bounding box center [473, 84] width 59 height 59
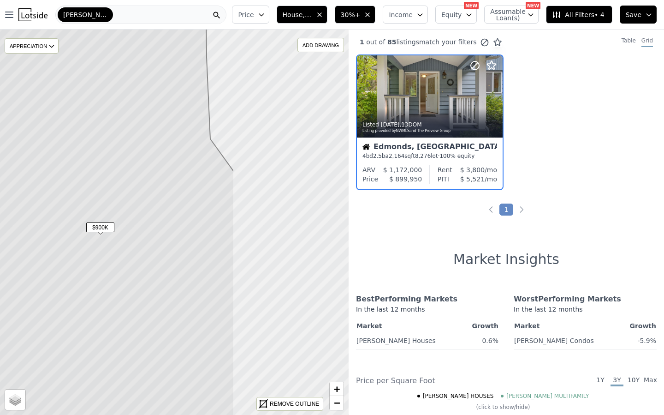
drag, startPoint x: 304, startPoint y: 177, endPoint x: 154, endPoint y: 154, distance: 151.6
click at [154, 154] on icon at bounding box center [24, 199] width 420 height 464
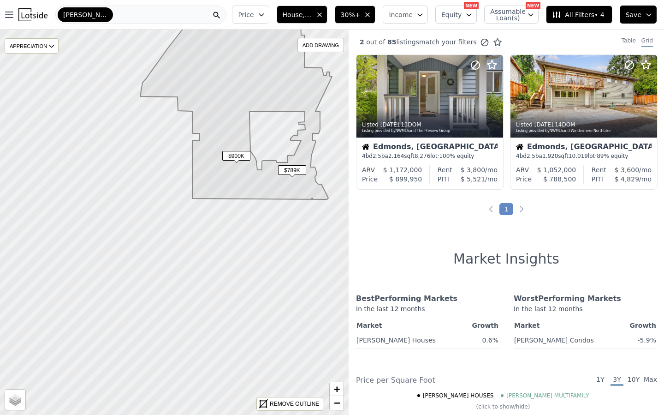
drag, startPoint x: 294, startPoint y: 143, endPoint x: 249, endPoint y: 125, distance: 48.4
click at [249, 125] on icon at bounding box center [236, 85] width 192 height 227
click at [288, 169] on span "$789K" at bounding box center [292, 170] width 28 height 10
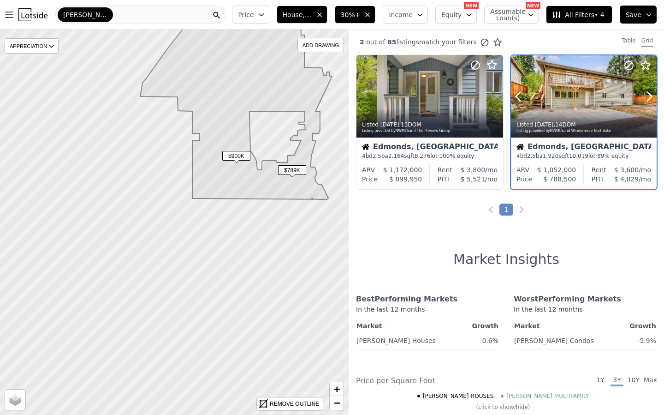
click at [578, 77] on div at bounding box center [584, 96] width 146 height 82
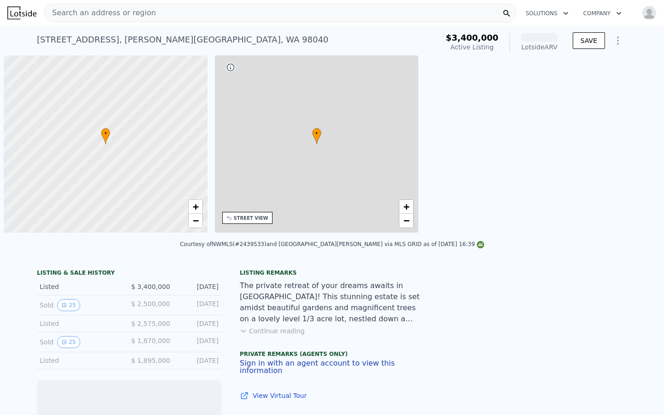
scroll to position [0, 4]
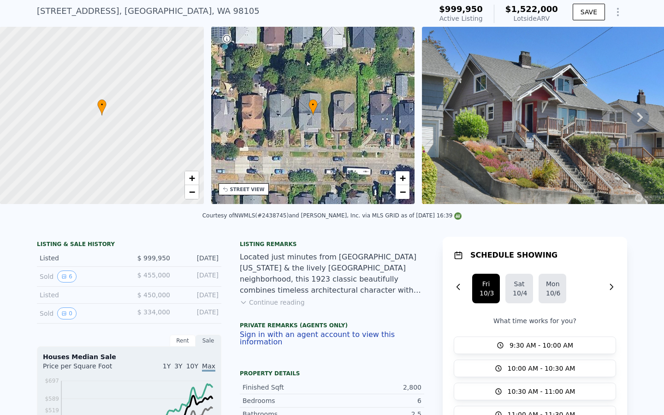
scroll to position [30, 0]
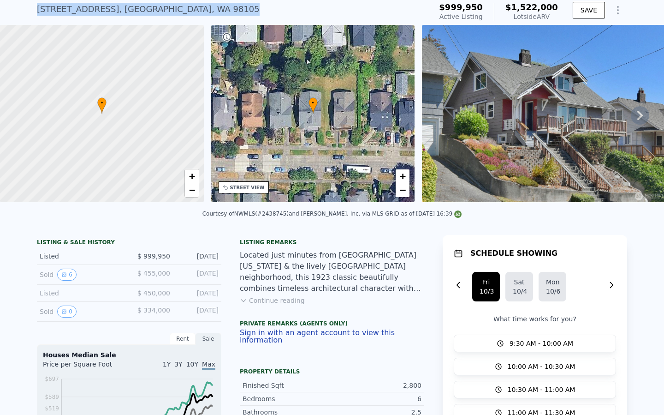
drag, startPoint x: 172, startPoint y: 11, endPoint x: 38, endPoint y: 9, distance: 133.3
click at [38, 10] on div "328 NE 52nd St , Seattle , WA 98105" at bounding box center [148, 9] width 223 height 13
copy div "328 NE 52nd St , Seattle , WA 98105"
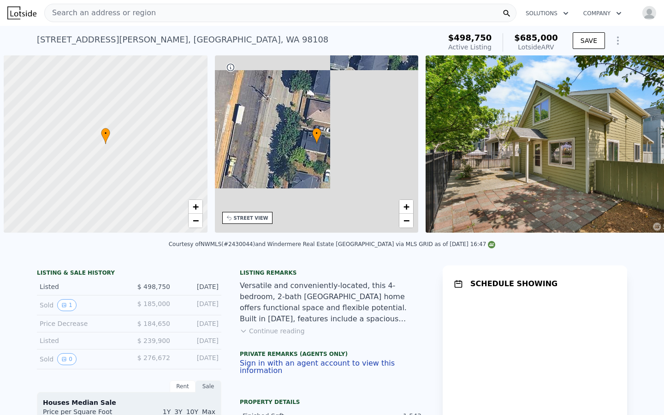
scroll to position [0, 4]
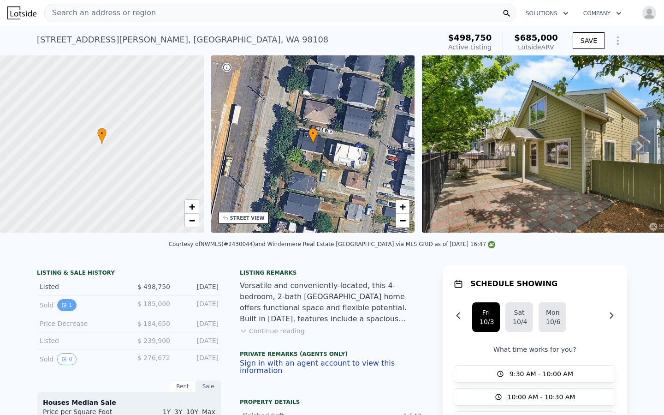
click at [73, 302] on button "1" at bounding box center [66, 305] width 19 height 12
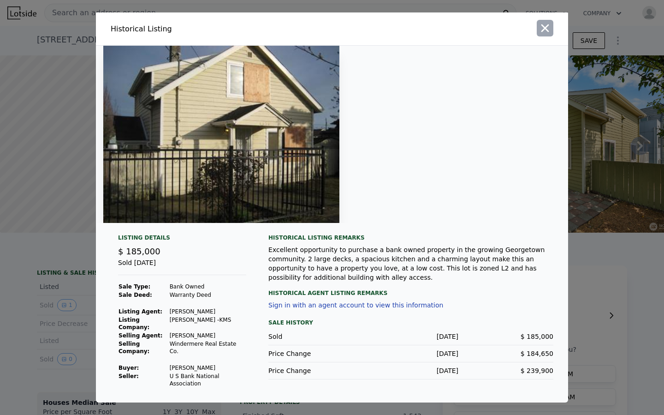
click at [546, 26] on icon "button" at bounding box center [545, 28] width 13 height 13
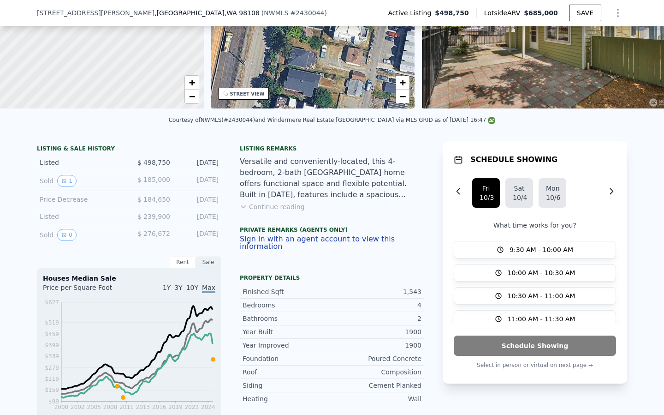
scroll to position [0, 0]
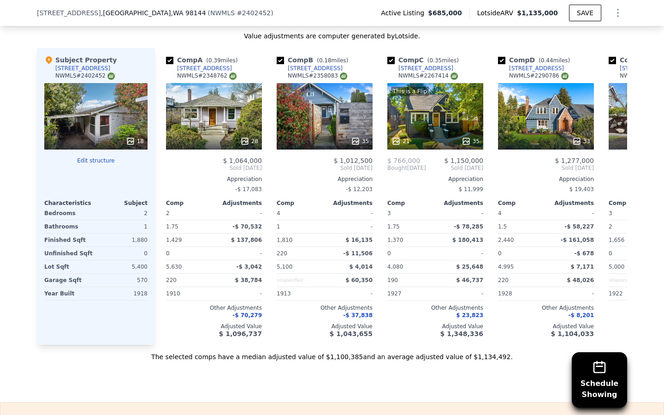
scroll to position [1119, 0]
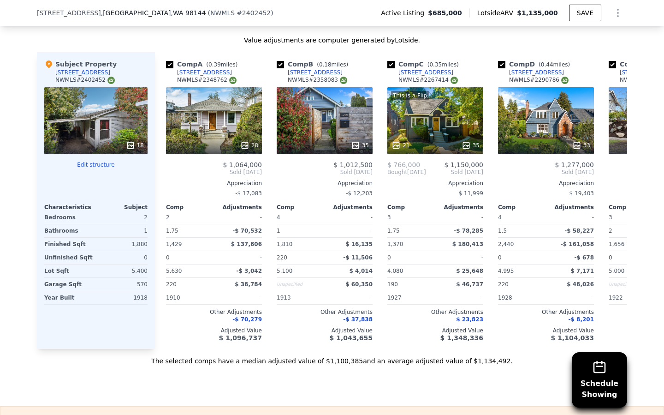
click at [105, 122] on div "18" at bounding box center [95, 120] width 103 height 66
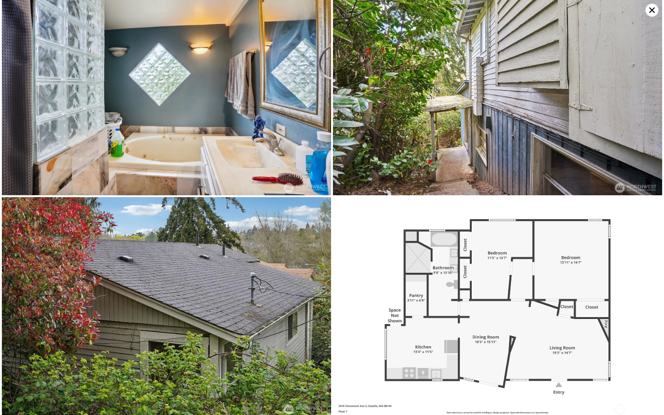
scroll to position [1575, 0]
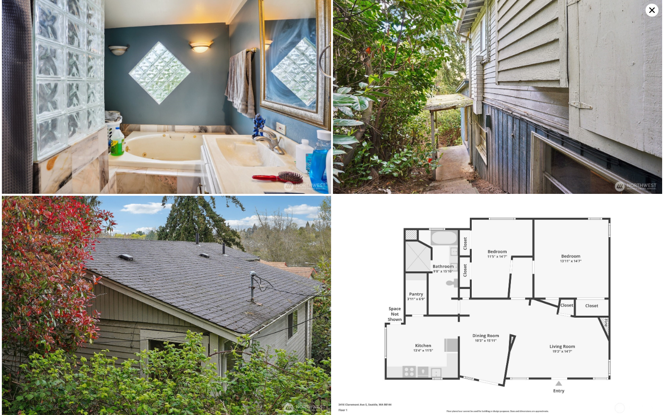
click at [655, 10] on icon at bounding box center [652, 10] width 13 height 13
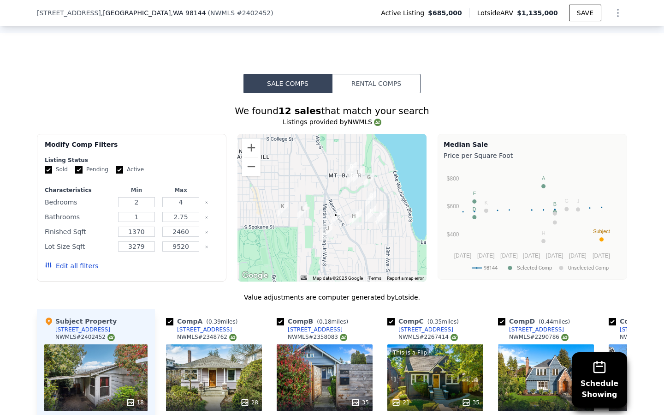
scroll to position [904, 0]
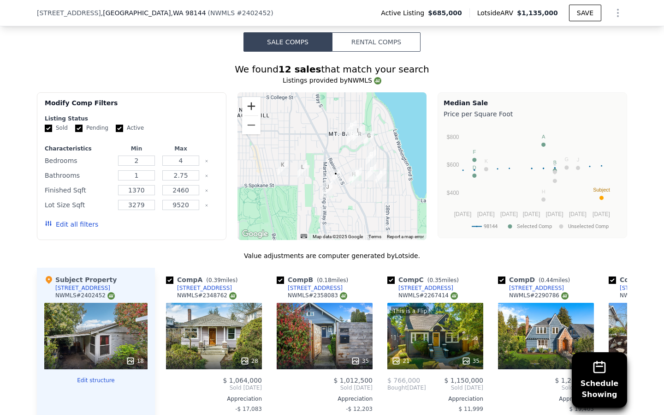
click at [253, 106] on button "Zoom in" at bounding box center [251, 106] width 18 height 18
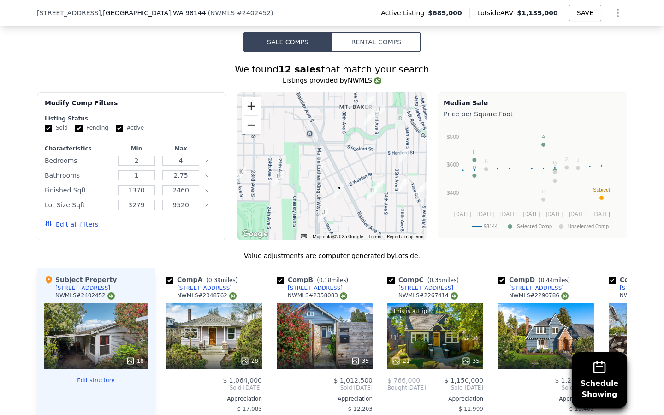
click at [253, 106] on button "Zoom in" at bounding box center [251, 106] width 18 height 18
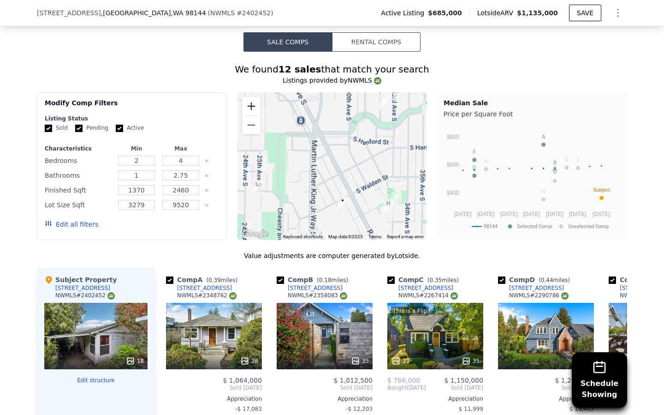
click at [253, 106] on button "Zoom in" at bounding box center [251, 106] width 18 height 18
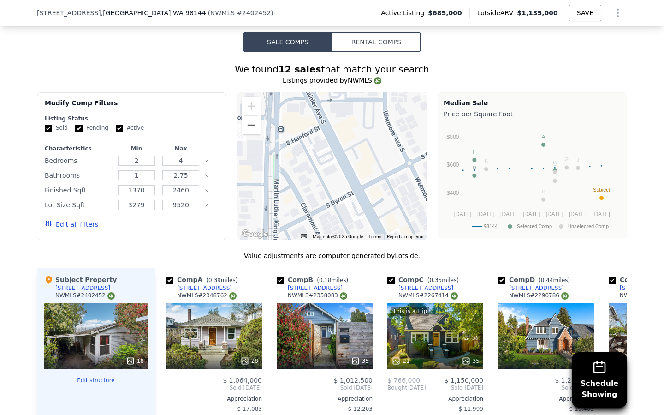
drag, startPoint x: 308, startPoint y: 168, endPoint x: 309, endPoint y: 116, distance: 51.7
click at [309, 116] on div at bounding box center [333, 166] width 190 height 148
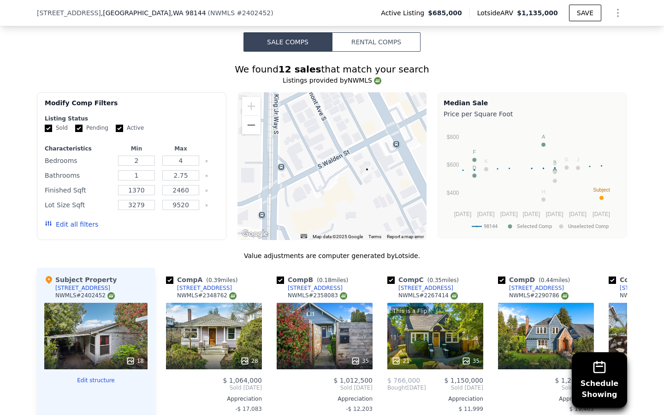
drag, startPoint x: 335, startPoint y: 203, endPoint x: 335, endPoint y: 133, distance: 70.1
click at [335, 133] on div at bounding box center [333, 166] width 190 height 148
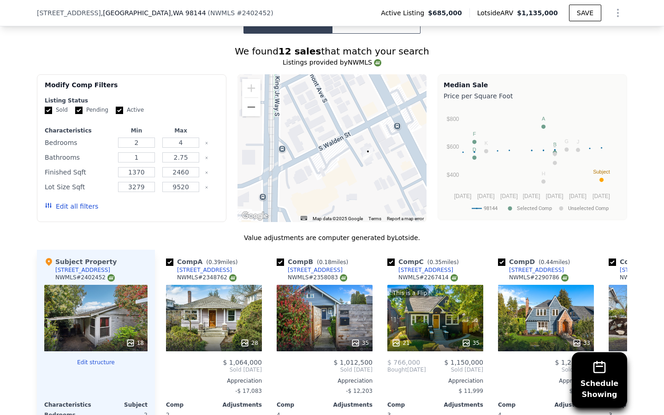
scroll to position [921, 0]
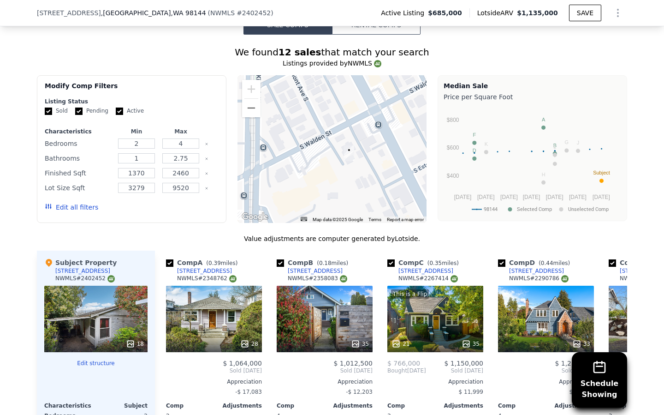
drag, startPoint x: 356, startPoint y: 152, endPoint x: 336, endPoint y: 149, distance: 20.0
click at [336, 149] on div at bounding box center [333, 149] width 190 height 148
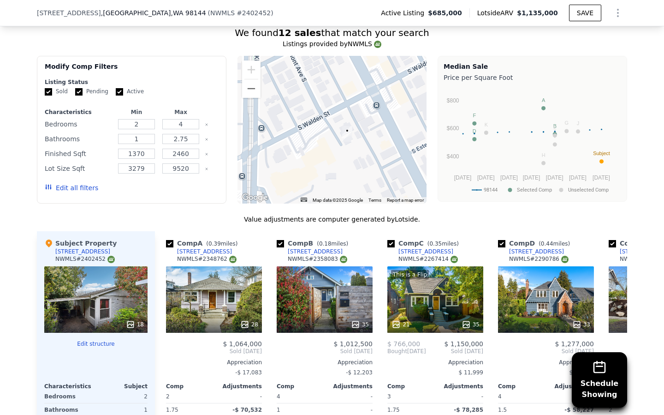
scroll to position [935, 0]
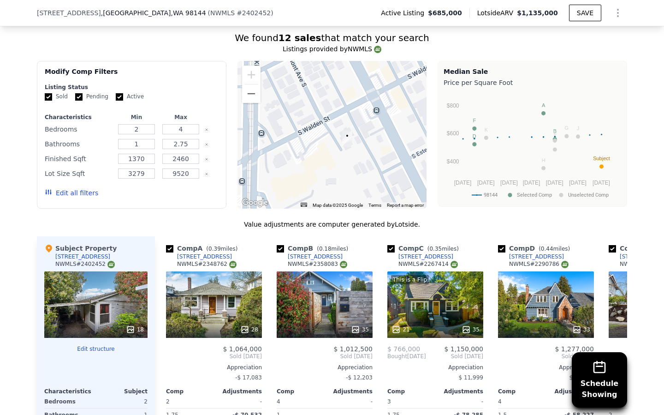
click at [334, 156] on div at bounding box center [333, 135] width 190 height 148
click at [348, 135] on img "3416 Claremont Ave S" at bounding box center [347, 139] width 10 height 16
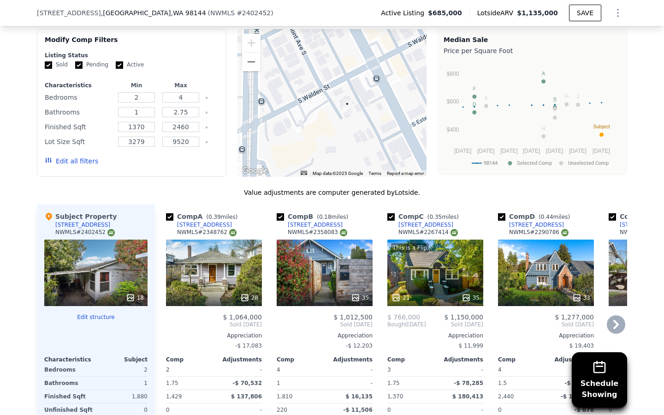
scroll to position [968, 0]
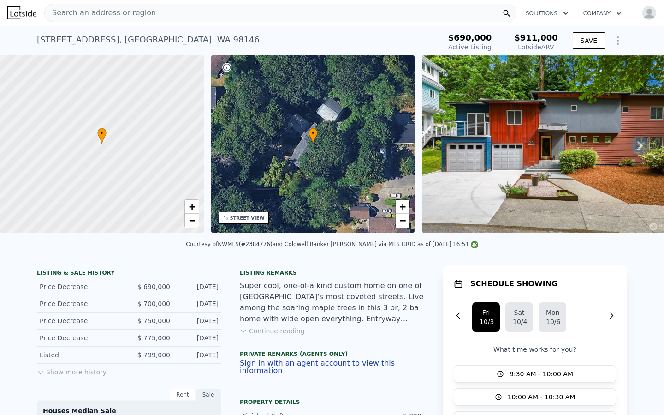
click at [641, 147] on icon at bounding box center [640, 145] width 6 height 9
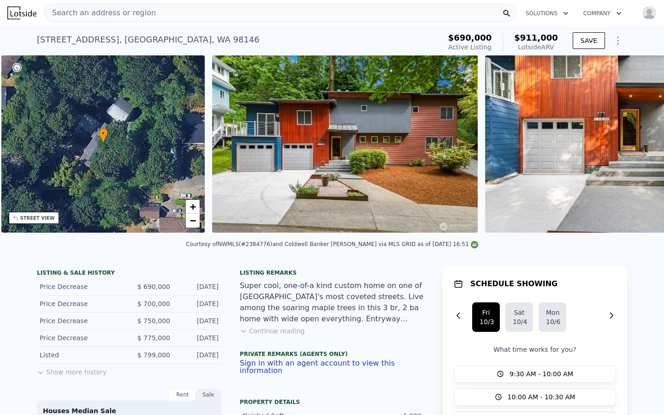
scroll to position [0, 214]
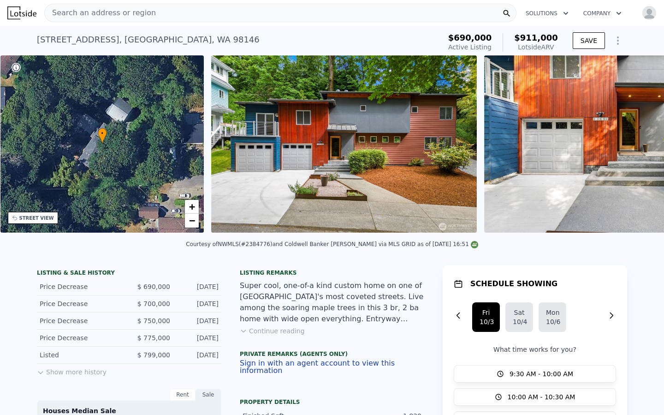
click at [641, 147] on img at bounding box center [617, 143] width 266 height 177
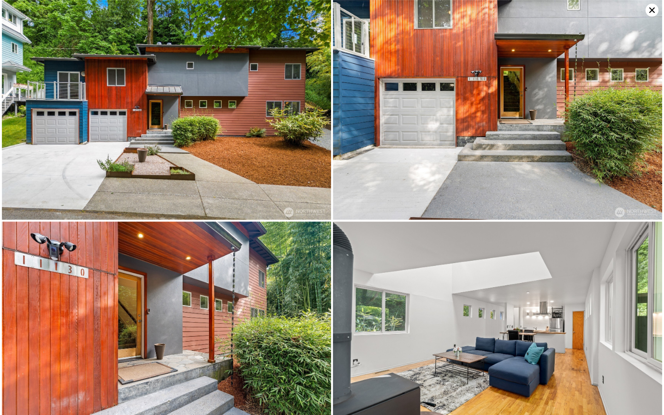
click at [641, 147] on img at bounding box center [497, 110] width 329 height 220
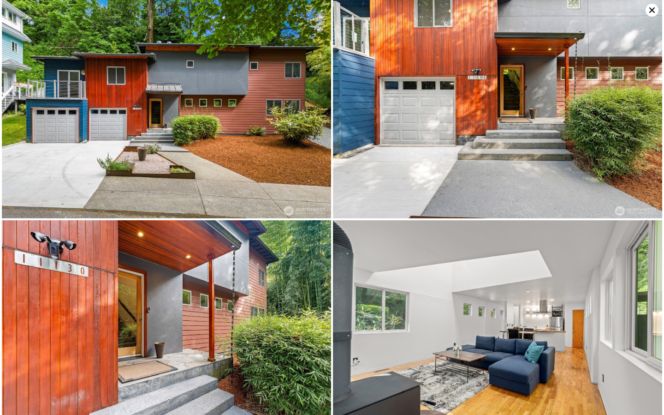
scroll to position [0, 0]
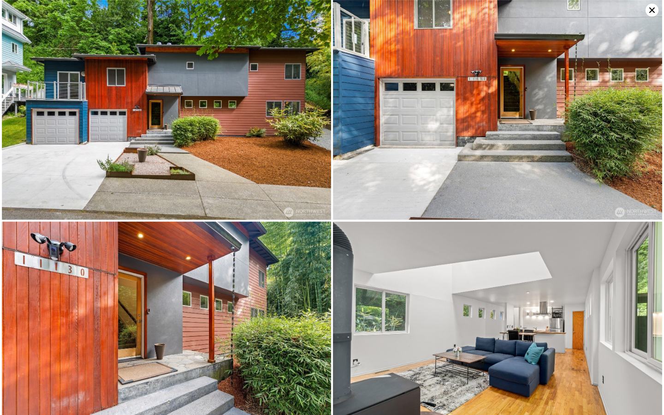
click at [647, 14] on icon at bounding box center [652, 10] width 13 height 13
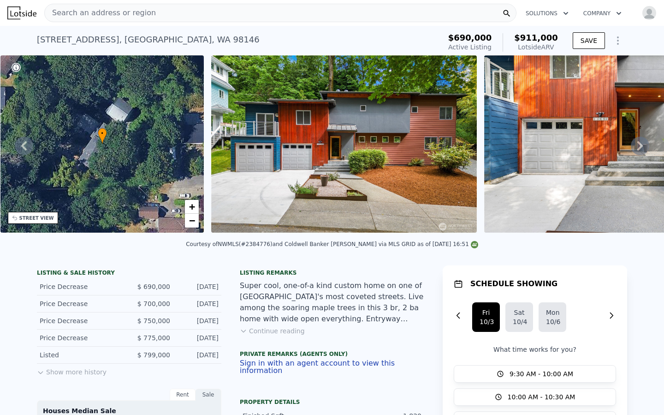
click at [283, 332] on button "Continue reading" at bounding box center [272, 330] width 65 height 9
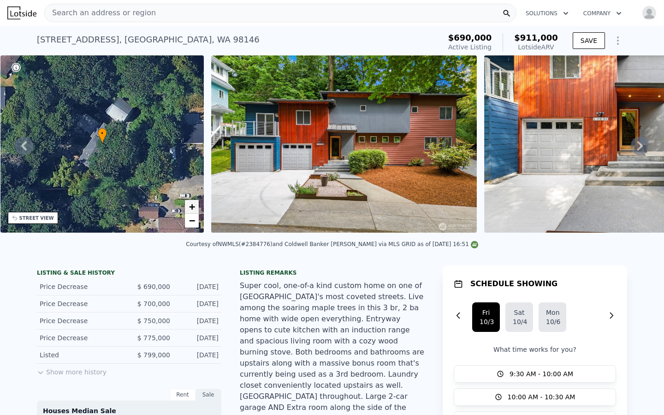
click at [189, 204] on span "+" at bounding box center [192, 207] width 6 height 12
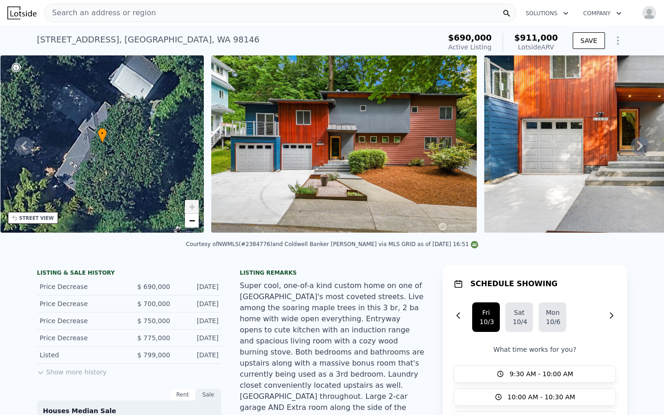
click at [190, 204] on span "+" at bounding box center [192, 207] width 6 height 12
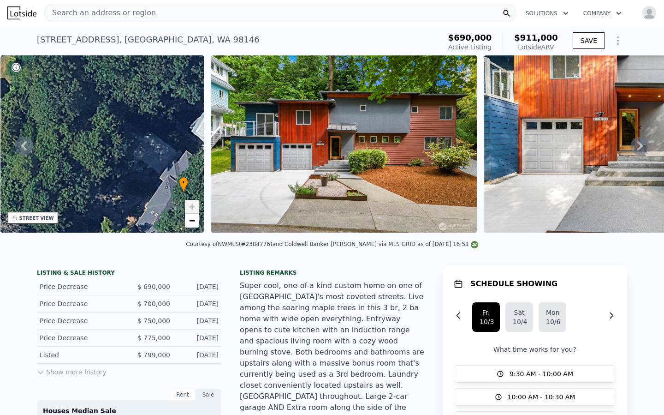
drag, startPoint x: 95, startPoint y: 136, endPoint x: 176, endPoint y: 183, distance: 93.8
click at [176, 184] on div "• + −" at bounding box center [102, 143] width 204 height 177
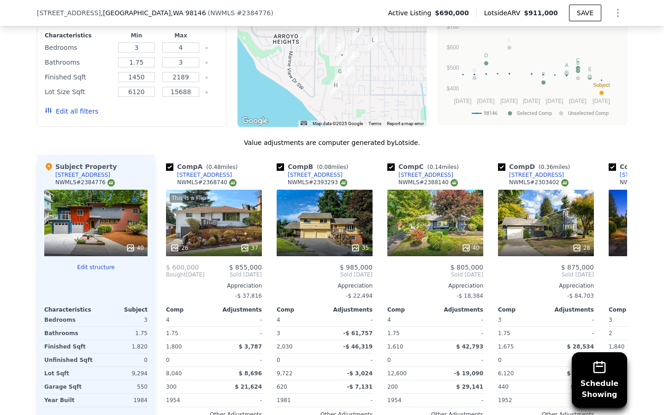
scroll to position [997, 0]
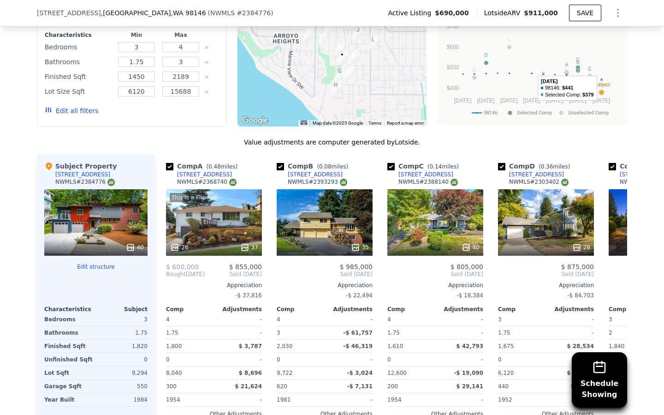
click at [614, 20] on button "Show Options" at bounding box center [618, 13] width 18 height 18
click at [575, 38] on div "Edit Structure" at bounding box center [575, 37] width 103 height 18
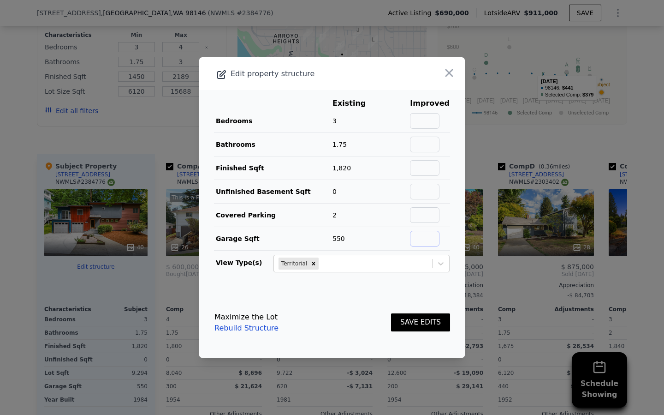
click at [428, 241] on input "text" at bounding box center [425, 239] width 30 height 16
type input "225"
click at [428, 218] on input "text" at bounding box center [425, 215] width 30 height 16
type input "1"
click at [434, 168] on input "text" at bounding box center [425, 168] width 30 height 16
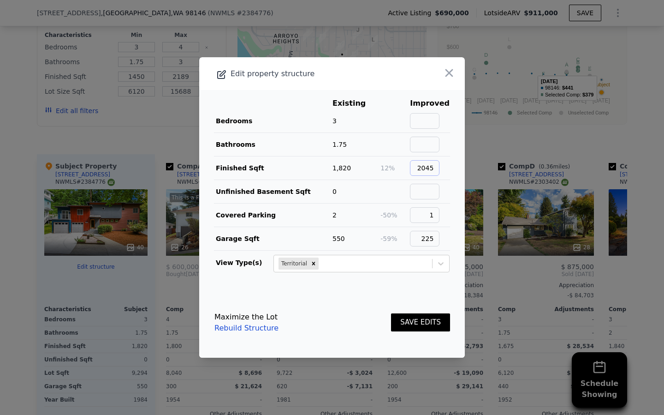
type input "2045"
click at [424, 120] on input "text" at bounding box center [425, 121] width 30 height 16
type input "1"
click at [424, 146] on input "text" at bounding box center [425, 145] width 30 height 16
click at [415, 327] on button "SAVE EDITS" at bounding box center [420, 322] width 59 height 18
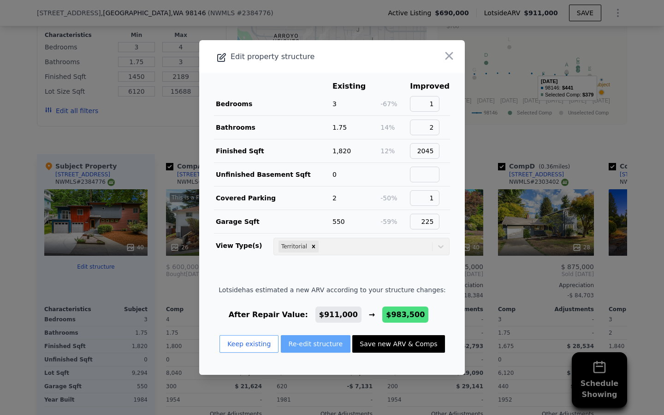
click at [300, 348] on button "Re-edit structure" at bounding box center [316, 344] width 70 height 18
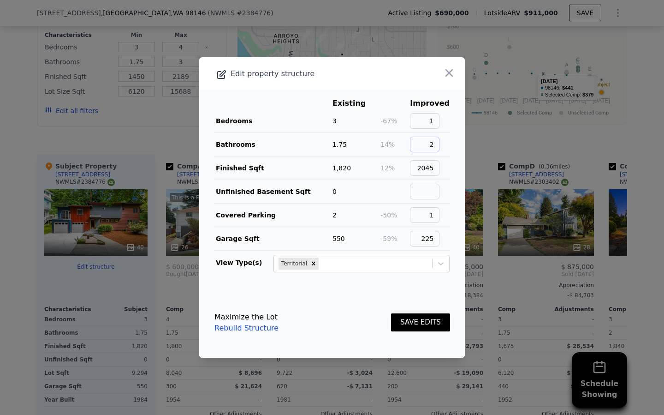
click at [439, 147] on input "2" at bounding box center [425, 145] width 30 height 16
type input "2.25"
click at [439, 123] on input "1" at bounding box center [425, 121] width 30 height 16
type input "4"
click at [406, 325] on button "SAVE EDITS" at bounding box center [420, 322] width 59 height 18
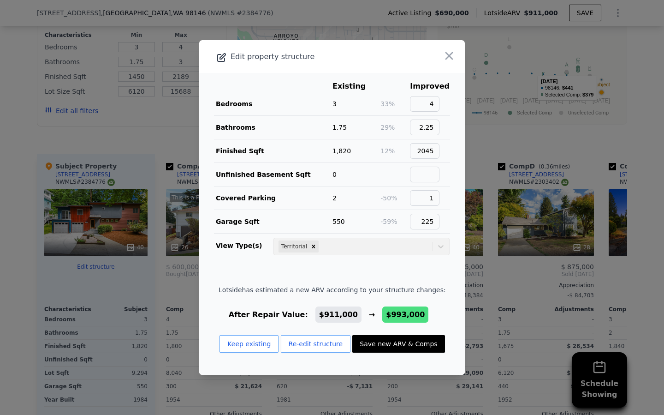
click at [394, 342] on button "Save new ARV & Comps" at bounding box center [398, 344] width 92 height 18
type input "2"
type input "1580"
type input "13366"
checkbox input "false"
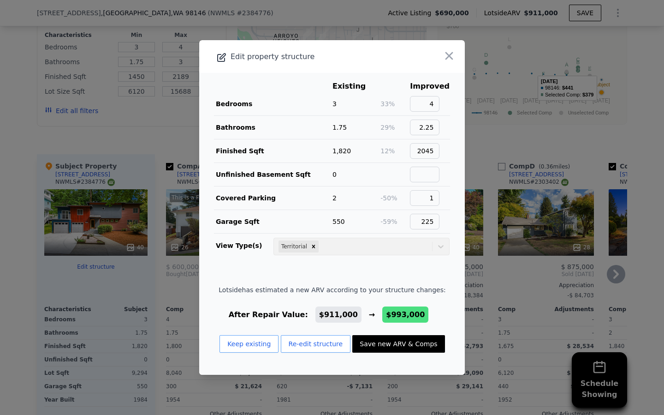
checkbox input "false"
checkbox input "true"
type input "$ 993,000"
type input "$ 184,556"
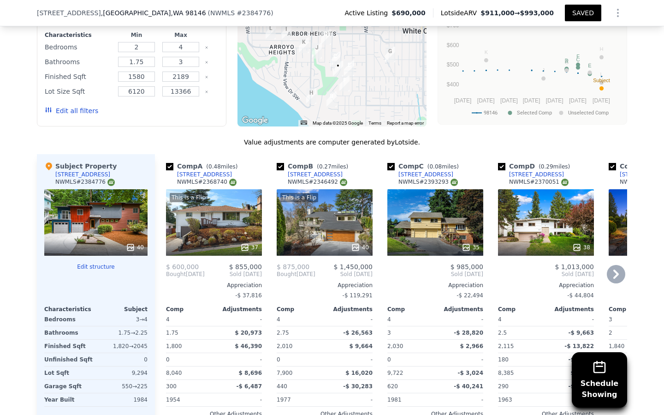
drag, startPoint x: 305, startPoint y: 72, endPoint x: 305, endPoint y: 84, distance: 12.5
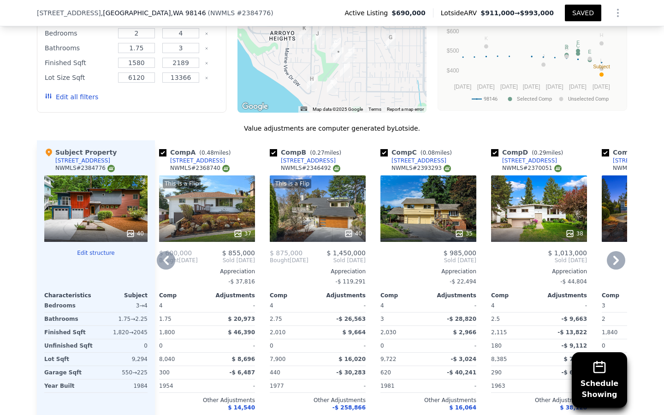
scroll to position [1015, 0]
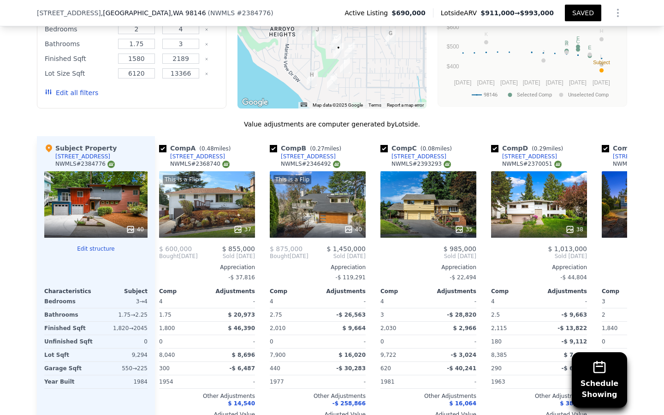
click at [120, 178] on div "40" at bounding box center [95, 204] width 103 height 66
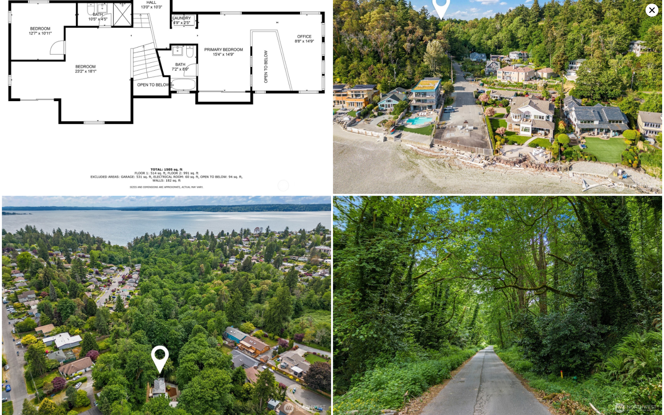
scroll to position [4037, 0]
drag, startPoint x: 203, startPoint y: 372, endPoint x: 271, endPoint y: 8, distance: 370.2
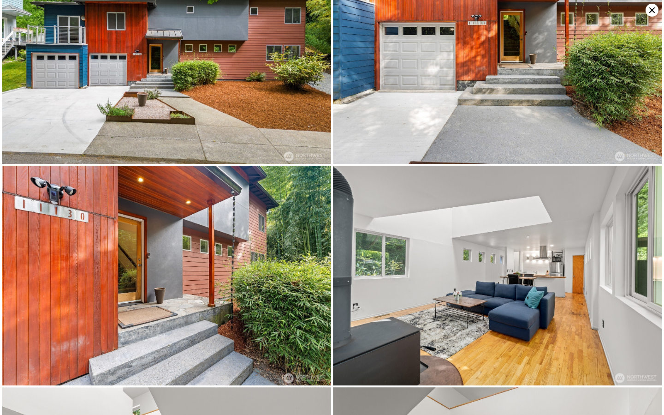
scroll to position [0, 0]
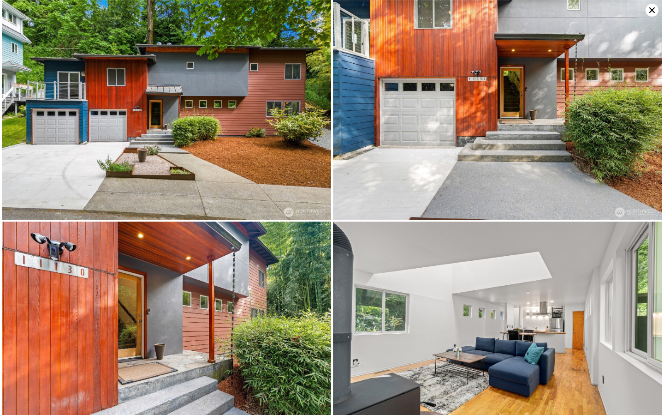
click at [650, 14] on icon at bounding box center [652, 10] width 13 height 13
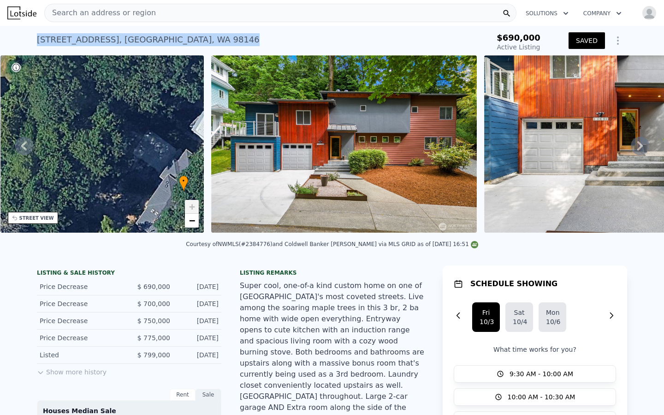
drag, startPoint x: 240, startPoint y: 41, endPoint x: 24, endPoint y: 40, distance: 216.3
click at [24, 40] on div "11130 Seola Beach Dr SW , White Center , WA 98146 Active at $690k $690,000 Acti…" at bounding box center [332, 41] width 664 height 30
copy div "11130 Seola Beach Dr SW , White Center , WA 98146"
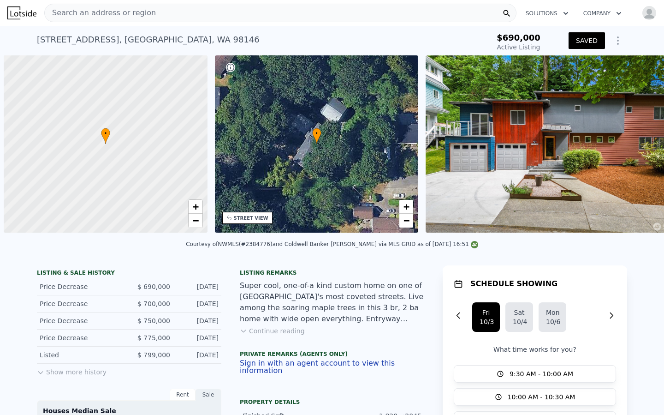
scroll to position [0, 4]
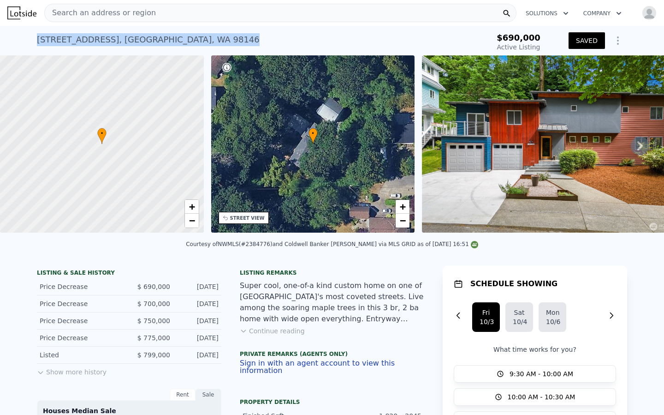
drag, startPoint x: 234, startPoint y: 43, endPoint x: 32, endPoint y: 33, distance: 202.7
click at [32, 33] on div "11130 Seola Beach Dr SW , White Center , WA 98146 Active at $690k $690,000 Acti…" at bounding box center [332, 41] width 664 height 30
copy div "11130 Seola Beach Dr SW , White Center , WA 98146"
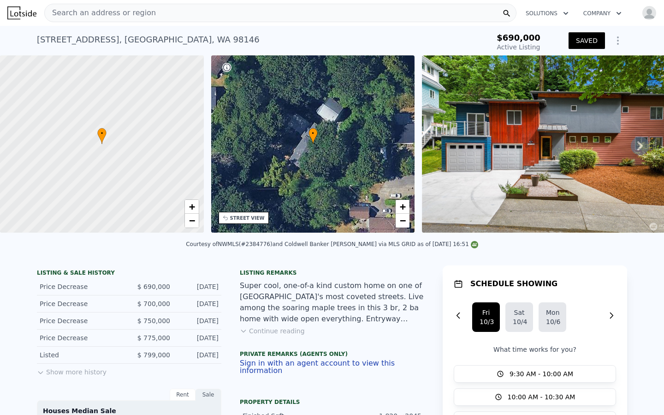
click at [641, 140] on icon at bounding box center [640, 146] width 18 height 18
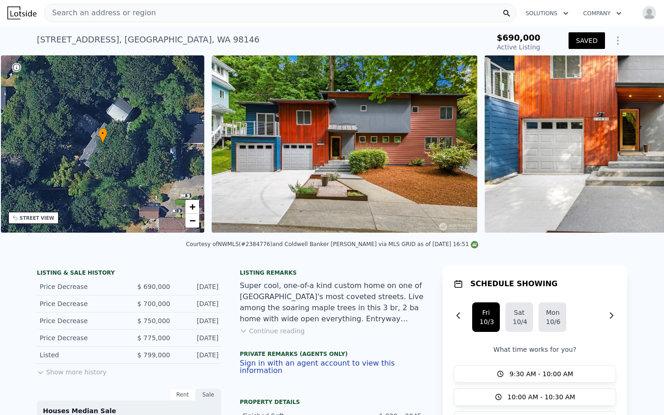
scroll to position [0, 214]
click at [641, 140] on img at bounding box center [617, 143] width 266 height 177
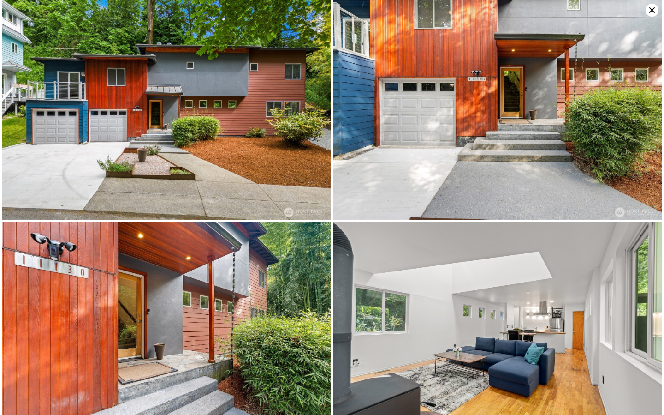
click at [641, 140] on img at bounding box center [497, 110] width 329 height 220
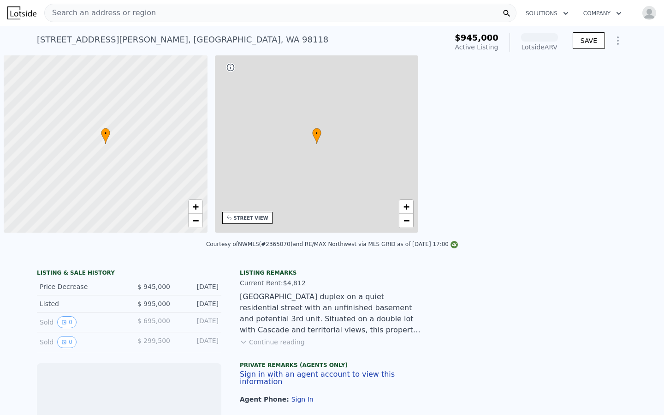
scroll to position [0, 4]
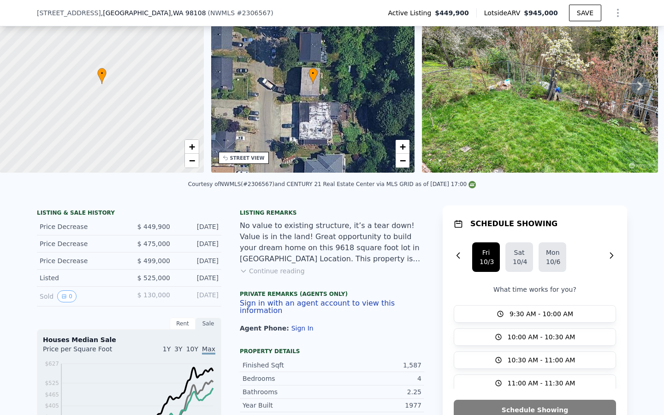
scroll to position [58, 0]
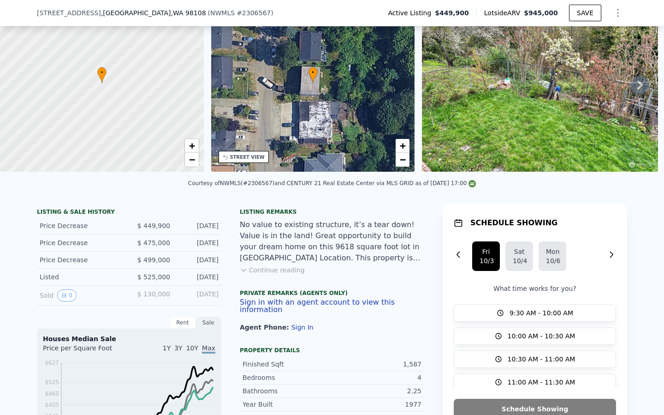
click at [280, 272] on button "Continue reading" at bounding box center [272, 269] width 65 height 9
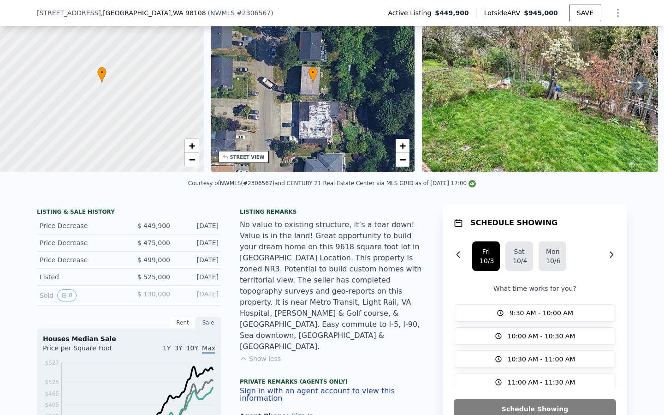
click at [518, 102] on img at bounding box center [540, 82] width 236 height 177
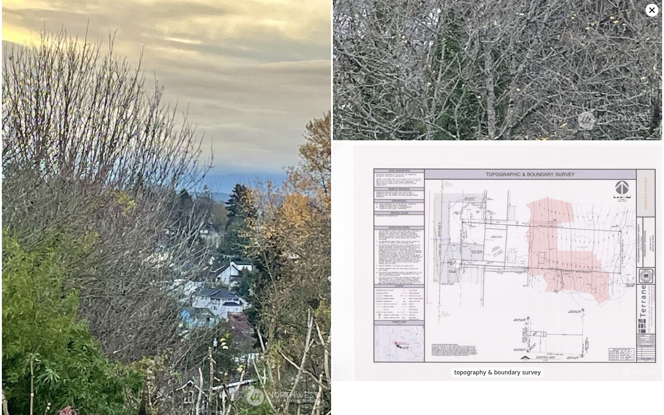
scroll to position [1211, 0]
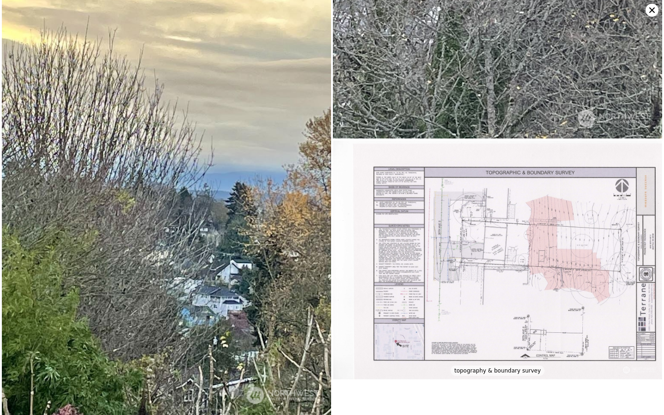
click at [445, 251] on img at bounding box center [497, 259] width 329 height 239
click at [386, 223] on img at bounding box center [497, 259] width 329 height 239
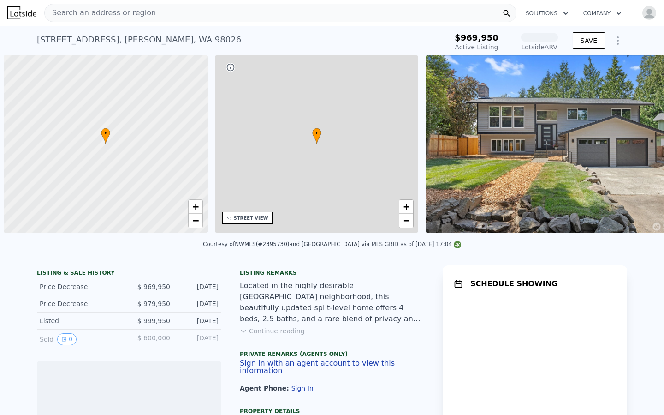
scroll to position [0, 4]
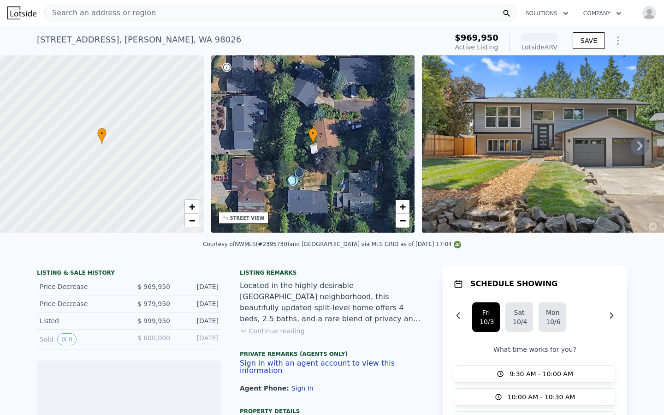
click at [636, 148] on icon at bounding box center [640, 146] width 18 height 18
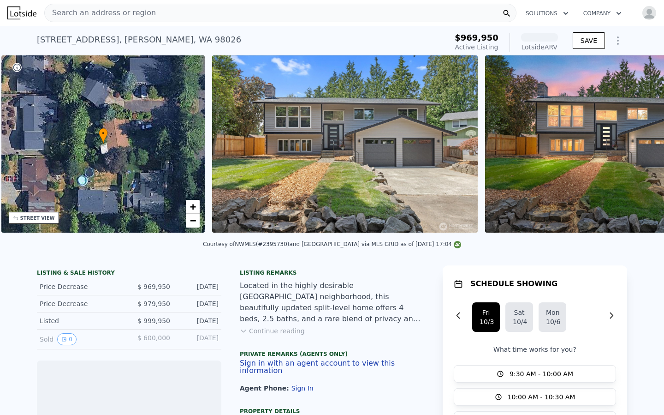
scroll to position [0, 214]
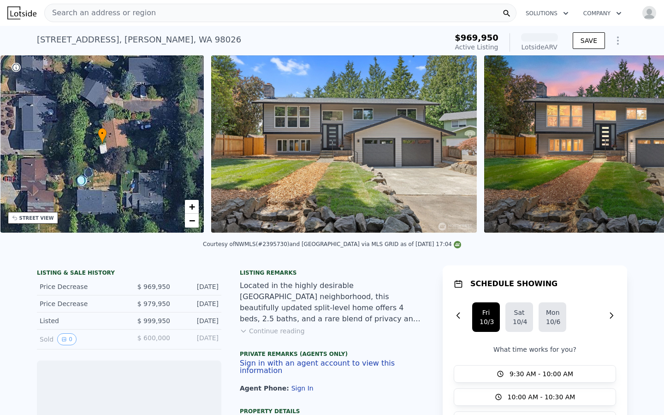
click at [636, 148] on img at bounding box center [617, 143] width 266 height 177
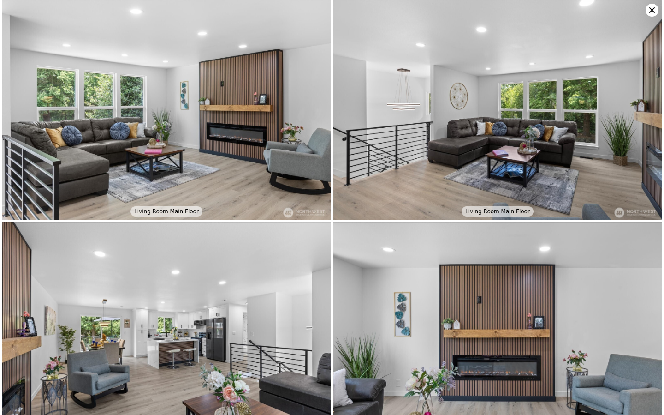
scroll to position [664, 0]
click at [651, 11] on icon at bounding box center [652, 10] width 6 height 6
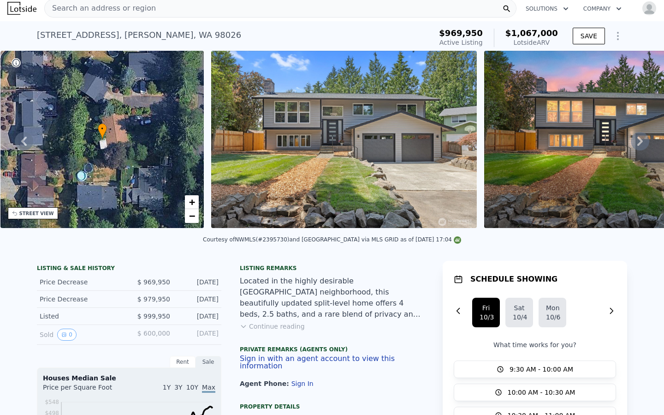
scroll to position [6, 0]
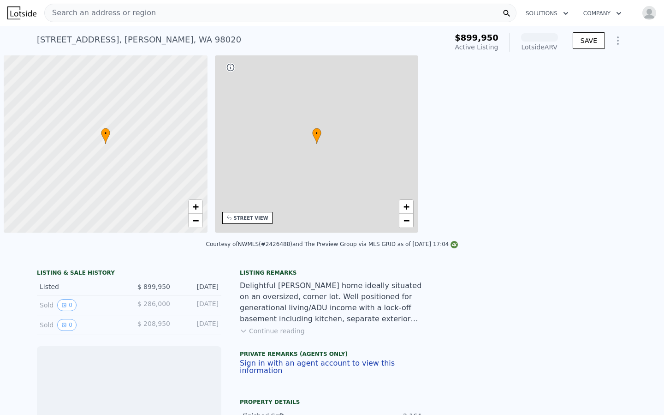
scroll to position [0, 4]
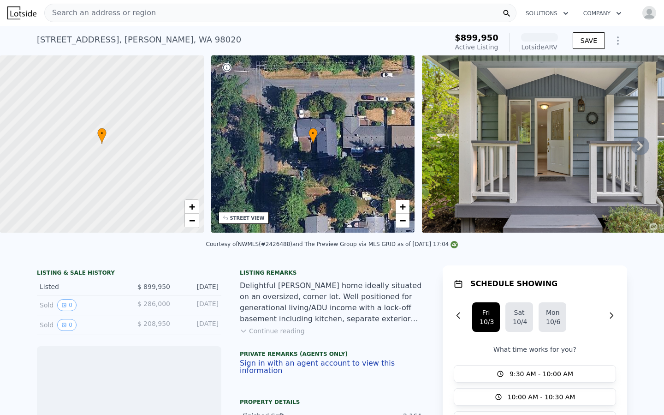
click at [636, 142] on icon at bounding box center [640, 146] width 18 height 18
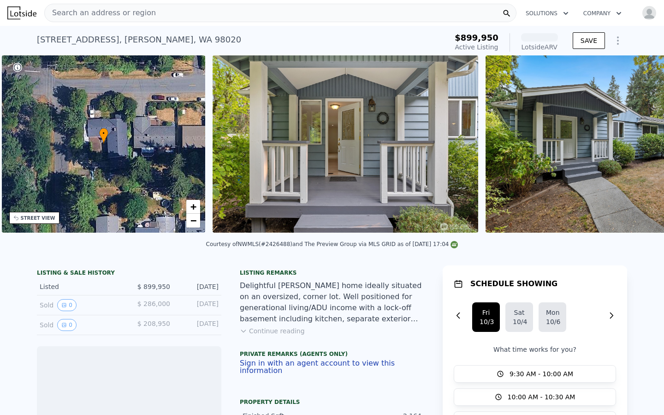
scroll to position [0, 214]
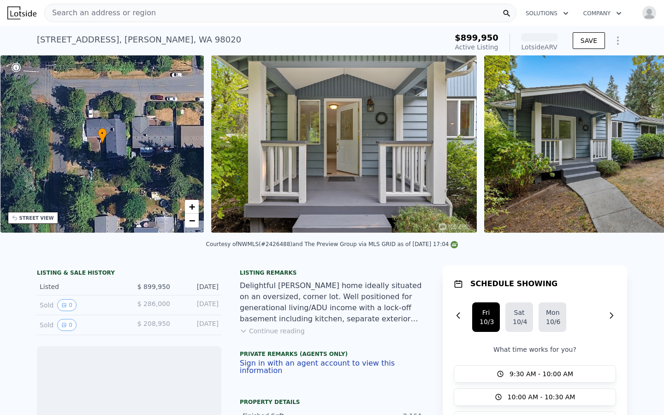
click at [636, 142] on img at bounding box center [617, 143] width 266 height 177
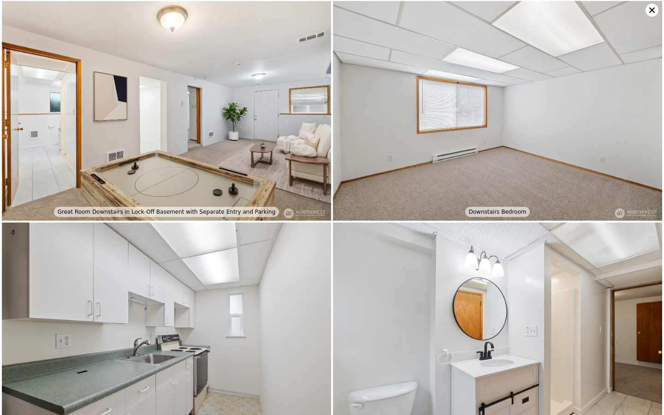
scroll to position [1328, 0]
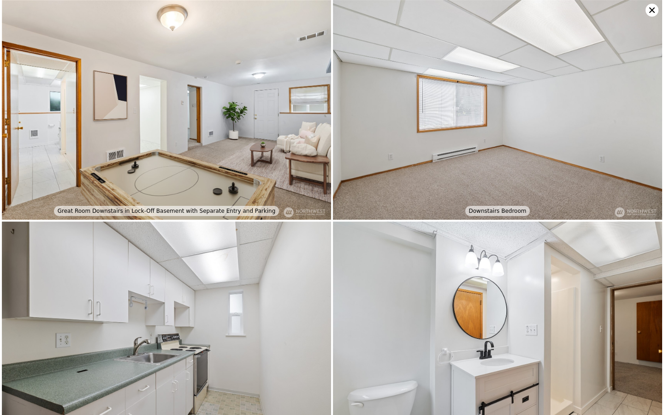
click at [655, 10] on icon at bounding box center [652, 10] width 13 height 13
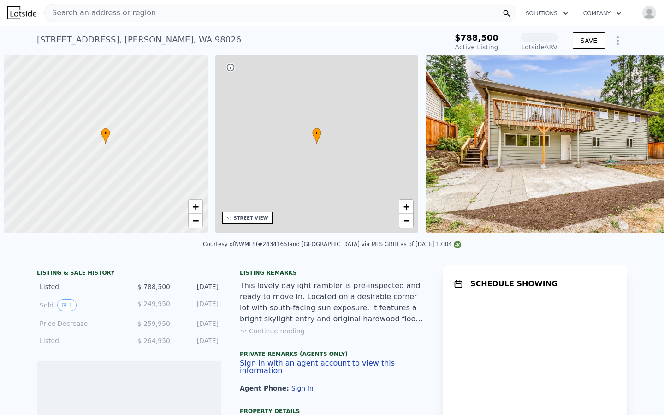
scroll to position [0, 4]
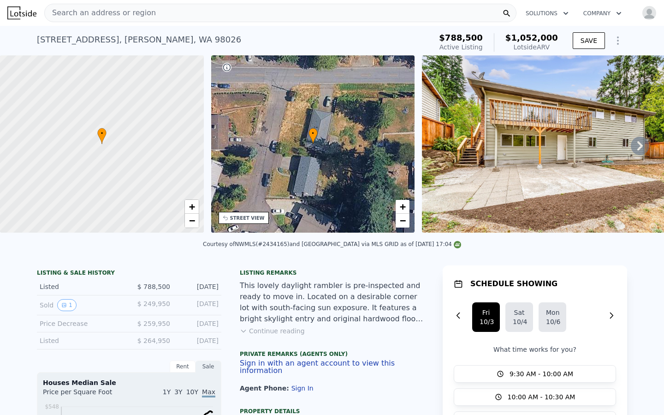
click at [642, 137] on icon at bounding box center [640, 146] width 18 height 18
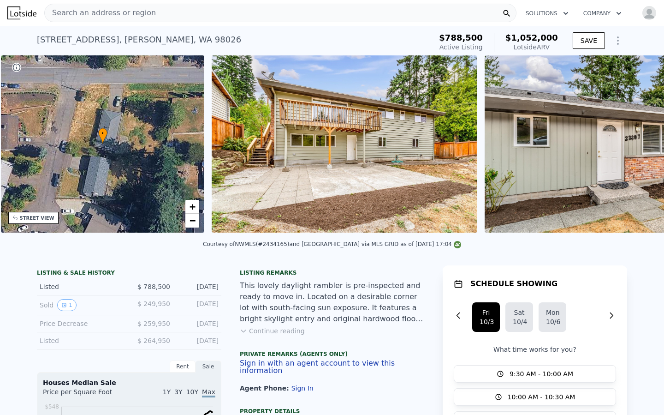
scroll to position [0, 214]
click at [642, 136] on div "• + − • + − STREET VIEW Loading... SATELLITE VIEW" at bounding box center [332, 145] width 664 height 180
click at [635, 143] on icon at bounding box center [640, 146] width 18 height 18
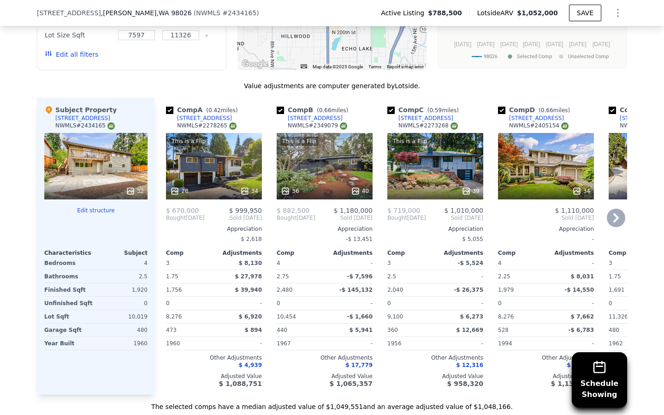
scroll to position [911, 0]
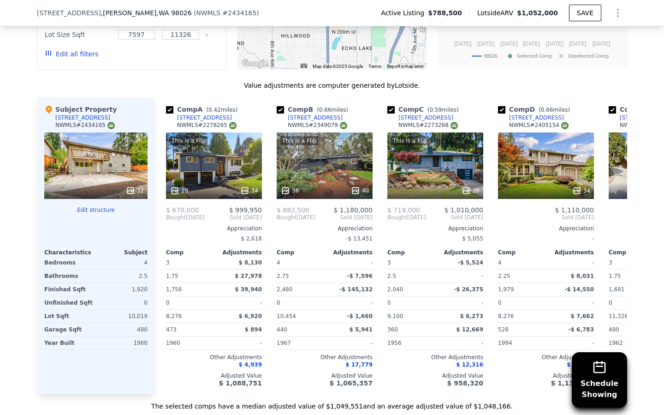
click at [113, 162] on div "32" at bounding box center [95, 165] width 103 height 66
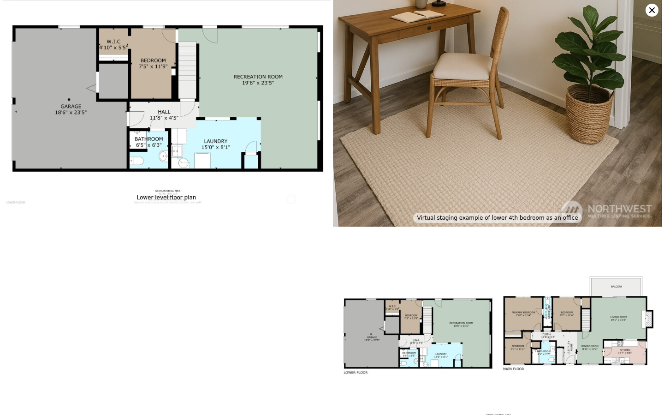
scroll to position [3345, 0]
click at [656, 12] on icon at bounding box center [652, 10] width 13 height 13
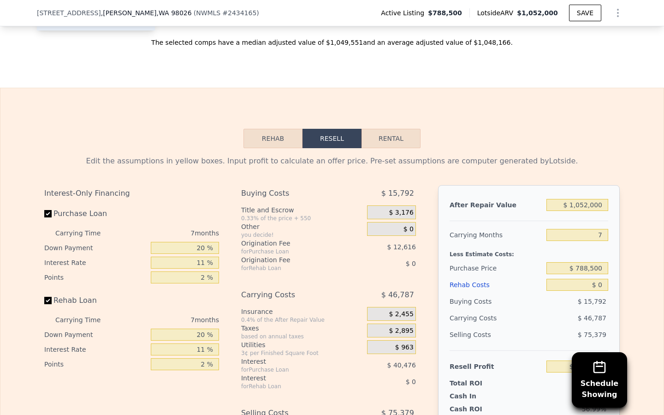
scroll to position [1303, 0]
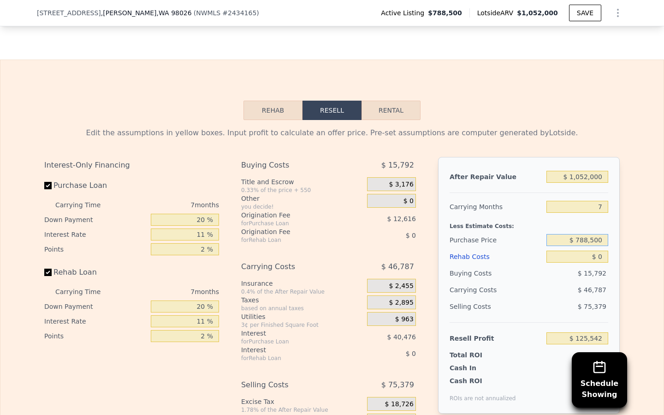
drag, startPoint x: 605, startPoint y: 240, endPoint x: 551, endPoint y: 239, distance: 53.5
click at [552, 240] on input "$ 788,500" at bounding box center [577, 240] width 62 height 12
type input "$ 650,000"
click at [608, 258] on div "After Repair Value $ 1,052,000 Carrying Months 7 Less Estimate Costs: Purchase …" at bounding box center [529, 285] width 182 height 256
type input "$ 273,824"
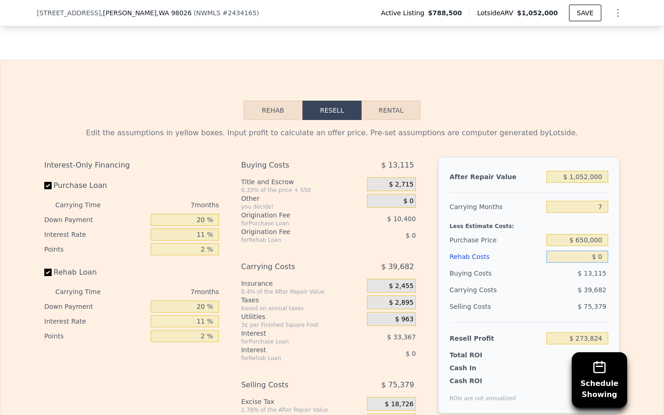
click at [605, 256] on input "$ 0" at bounding box center [577, 256] width 62 height 12
type input "$ 1"
type input "$ 273,823"
type input "$ 19"
type input "$ 273,805"
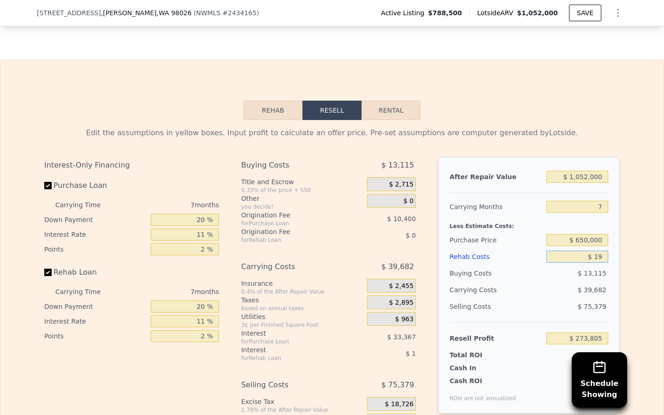
type input "$ 1"
type input "$ 273,823"
type input "$ 10"
type input "$ 273,814"
type input "$ 100"
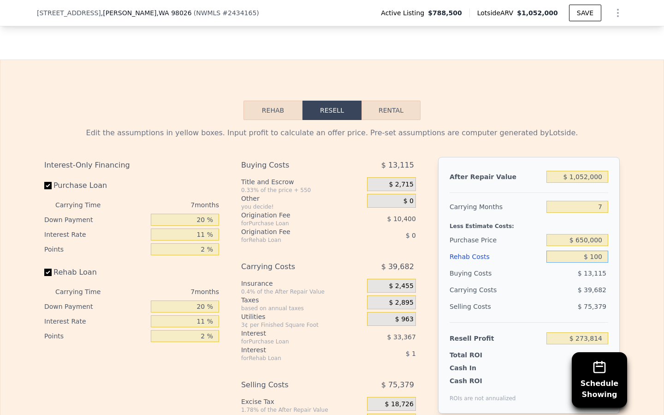
type input "$ 273,715"
type input "$ 1,000"
type input "$ 272,759"
type input "$ 10,000"
type input "$ 263,153"
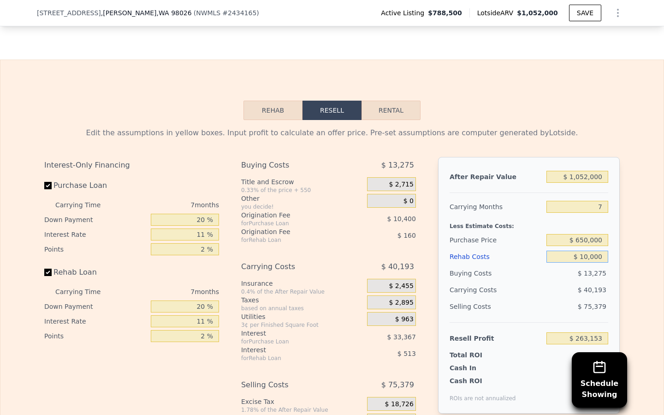
type input "$ 100,000"
type input "$ 167,093"
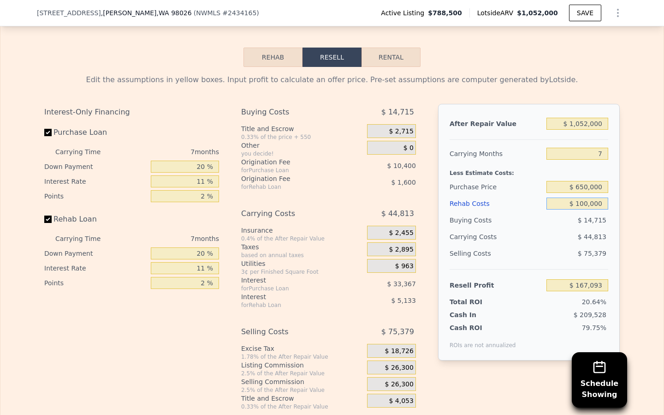
scroll to position [1364, 0]
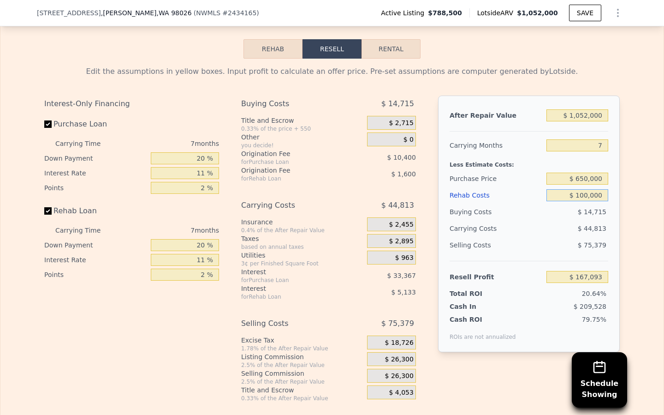
type input "$ 100,000"
click at [570, 180] on input "$ 650,000" at bounding box center [577, 178] width 62 height 12
click at [576, 114] on input "$ 1,052,000" at bounding box center [577, 115] width 62 height 12
click at [582, 176] on input "$ 650,000" at bounding box center [577, 178] width 62 height 12
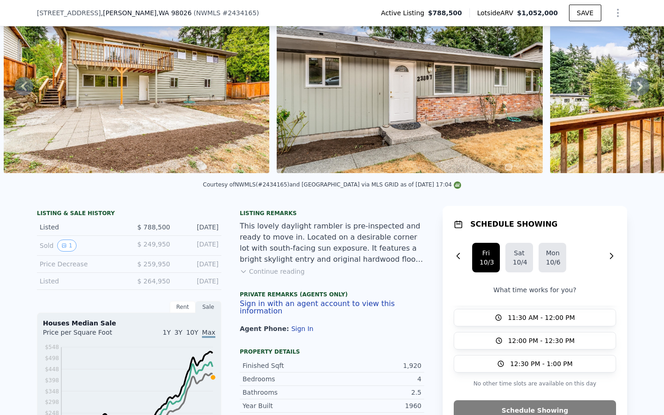
scroll to position [0, 0]
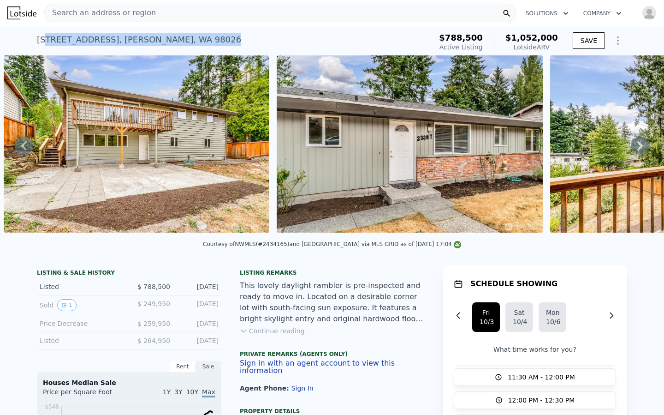
drag, startPoint x: 203, startPoint y: 40, endPoint x: 45, endPoint y: 42, distance: 157.7
click at [45, 42] on div "[STREET_ADDRESS] Active at $788,500 (~ARV $1.052m )" at bounding box center [232, 43] width 391 height 26
drag, startPoint x: 30, startPoint y: 35, endPoint x: 195, endPoint y: 41, distance: 165.2
click at [195, 41] on div "[STREET_ADDRESS] Active at $788,500 (~ARV $1.052m ) $788,500 Active Listing $1,…" at bounding box center [332, 41] width 664 height 30
copy div "[STREET_ADDRESS][PERSON_NAME]"
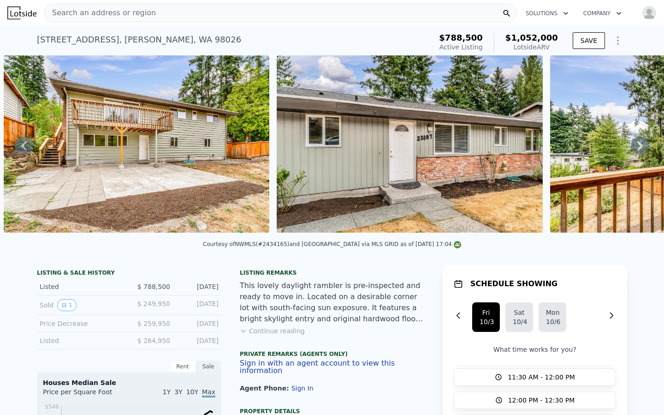
click at [226, 18] on div "Search an address or region" at bounding box center [280, 13] width 472 height 18
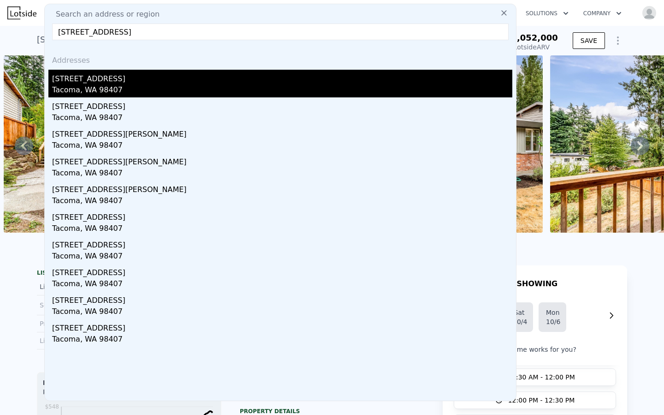
type input "[STREET_ADDRESS]"
click at [58, 92] on div "Tacoma, WA 98407" at bounding box center [282, 90] width 460 height 13
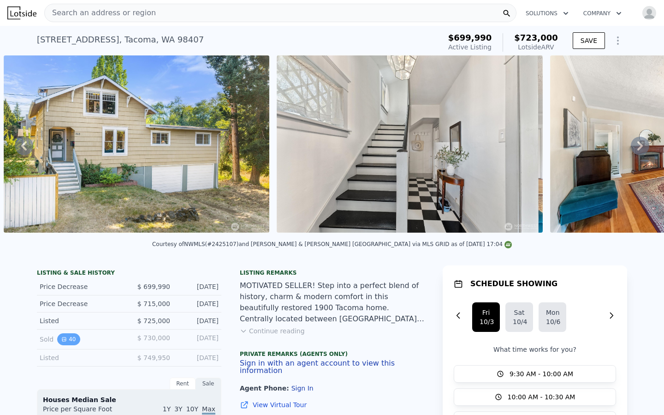
click at [70, 338] on button "40" at bounding box center [68, 339] width 23 height 12
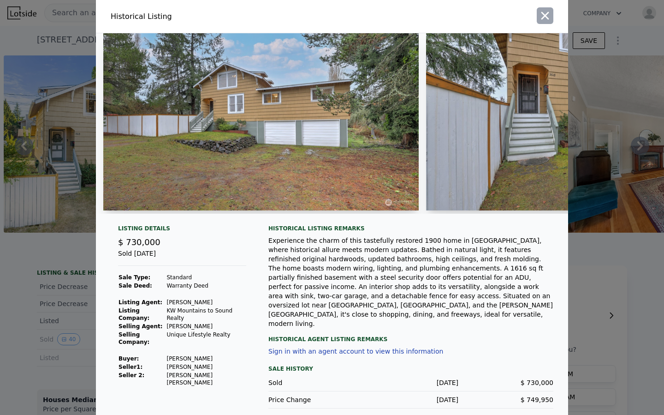
click at [546, 21] on icon "button" at bounding box center [545, 15] width 13 height 13
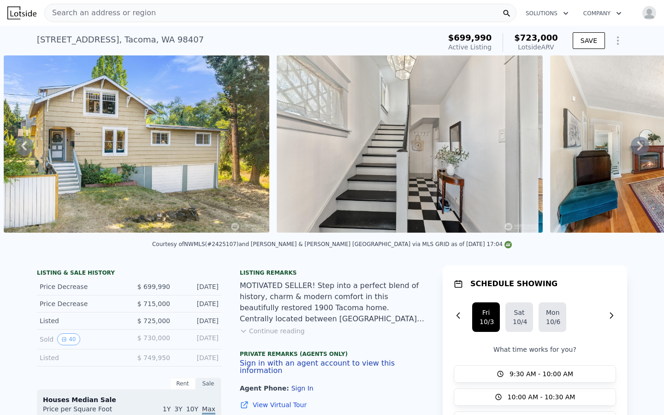
click at [274, 333] on button "Continue reading" at bounding box center [272, 330] width 65 height 9
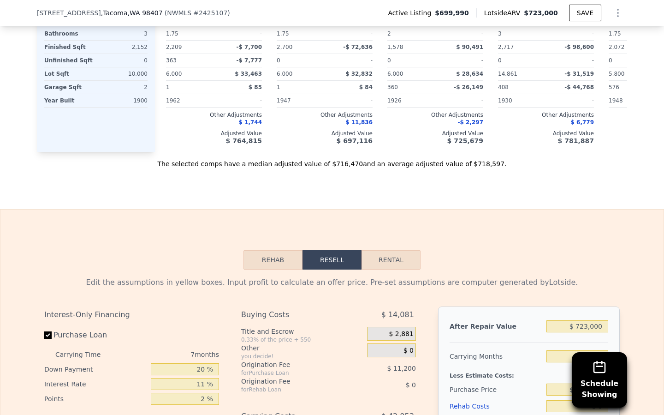
scroll to position [1348, 0]
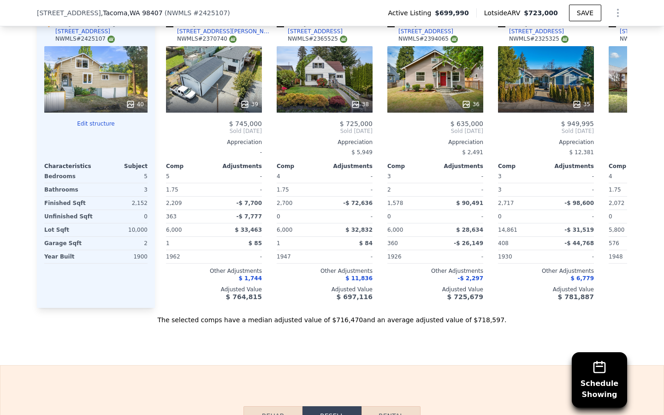
click at [103, 53] on div "40" at bounding box center [95, 79] width 103 height 66
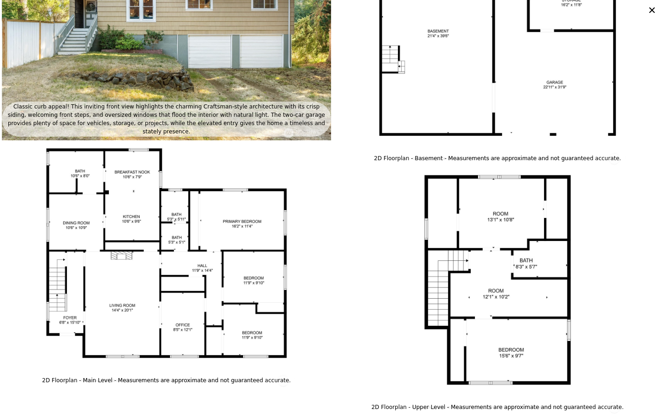
scroll to position [4064, 0]
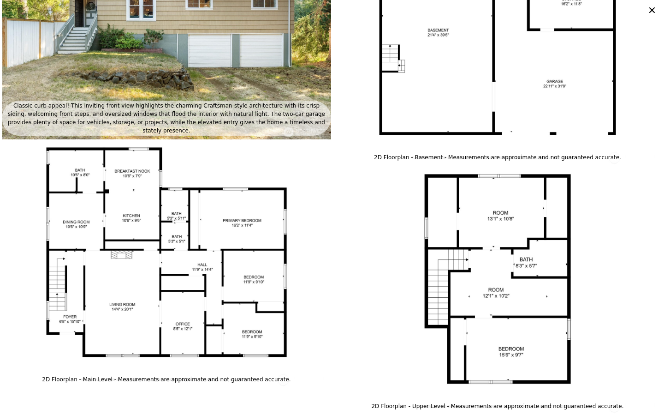
click at [653, 10] on icon at bounding box center [652, 10] width 6 height 6
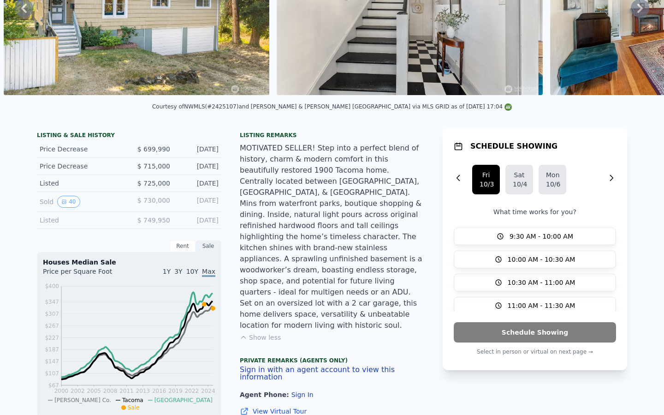
scroll to position [0, 0]
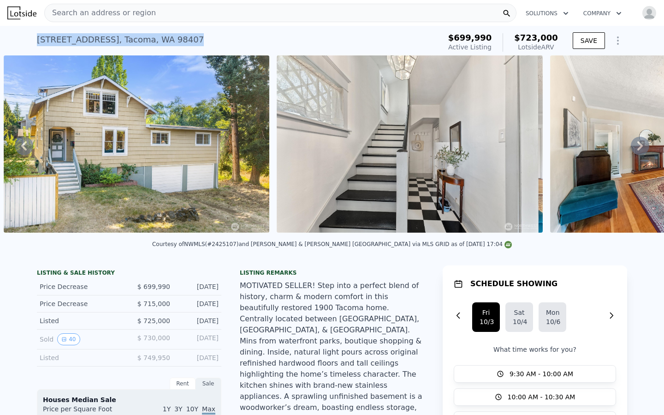
drag, startPoint x: 207, startPoint y: 42, endPoint x: 28, endPoint y: 44, distance: 178.9
click at [28, 44] on div "[STREET_ADDRESS] Active at $699,990 (~ARV $723k ) $699,990 Active Listing $723,…" at bounding box center [332, 41] width 664 height 30
copy div "[STREET_ADDRESS]"
